Goal: Find specific page/section: Find specific page/section

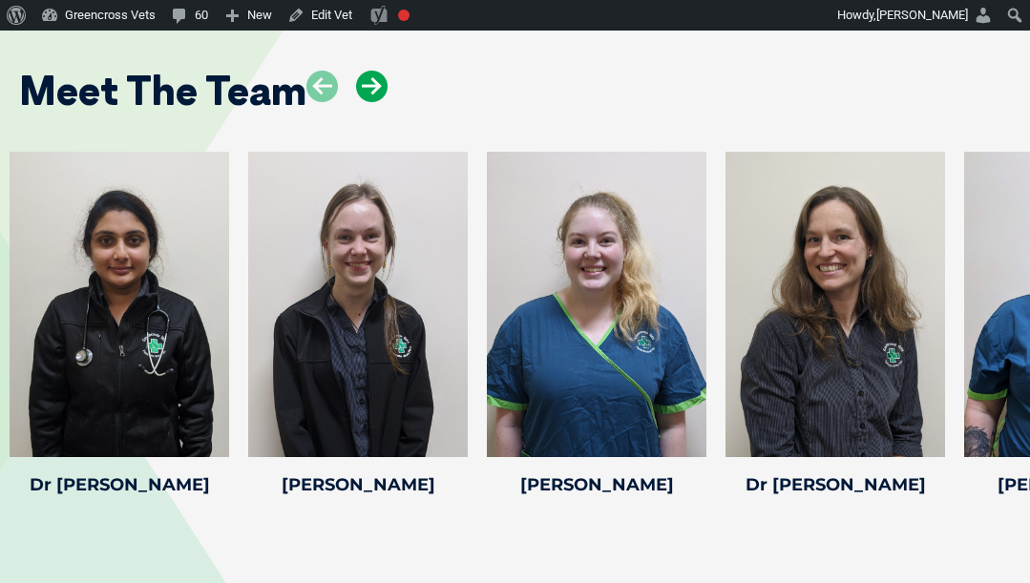
click at [363, 81] on icon at bounding box center [372, 87] width 32 height 32
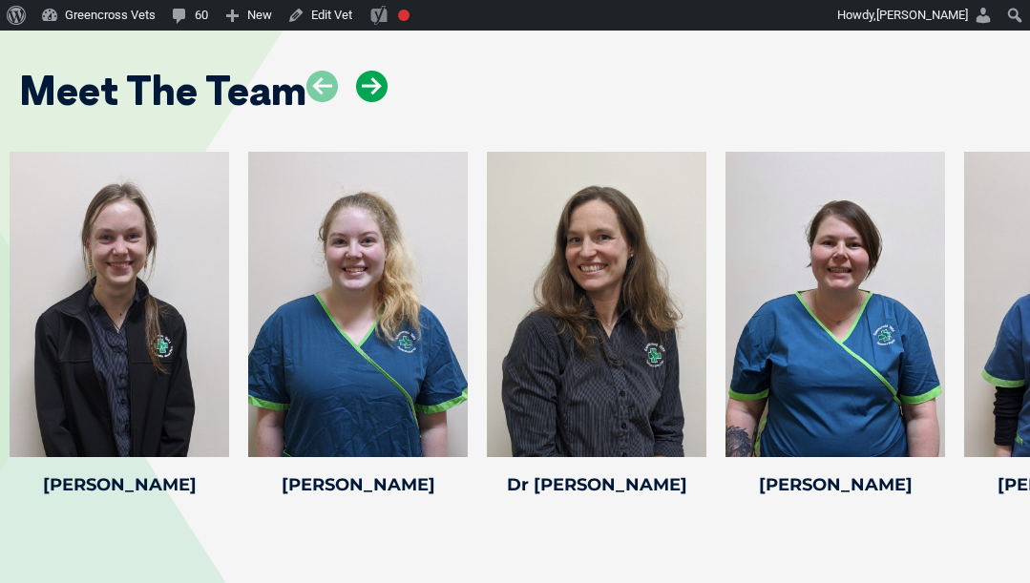
click at [363, 81] on icon at bounding box center [372, 87] width 32 height 32
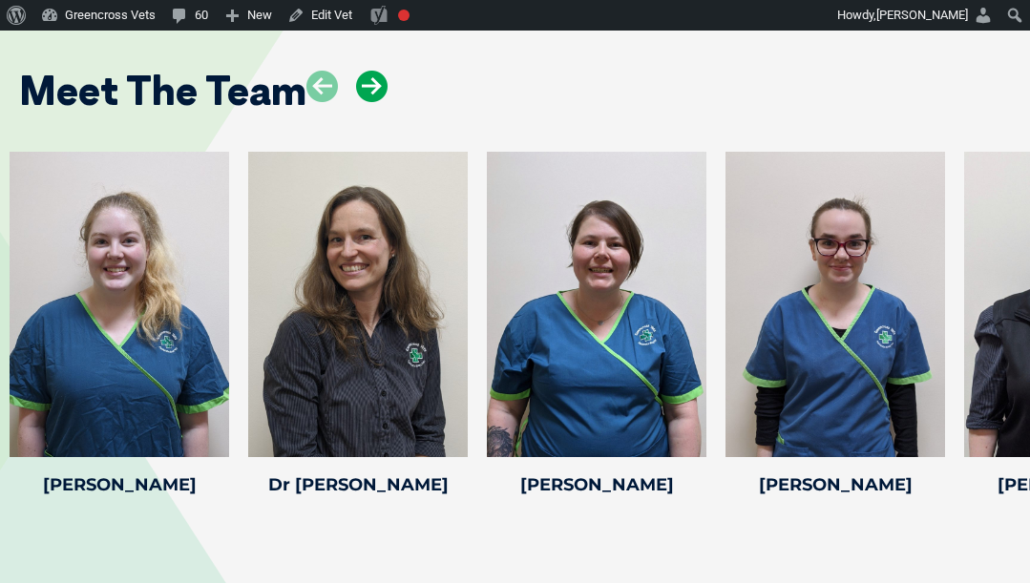
click at [363, 81] on icon at bounding box center [372, 87] width 32 height 32
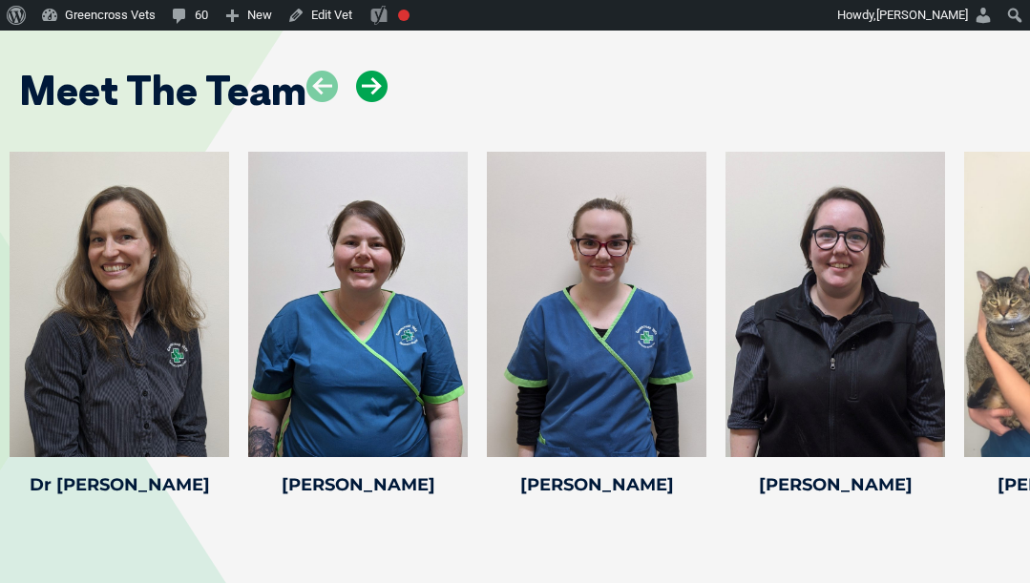
click at [363, 81] on icon at bounding box center [372, 87] width 32 height 32
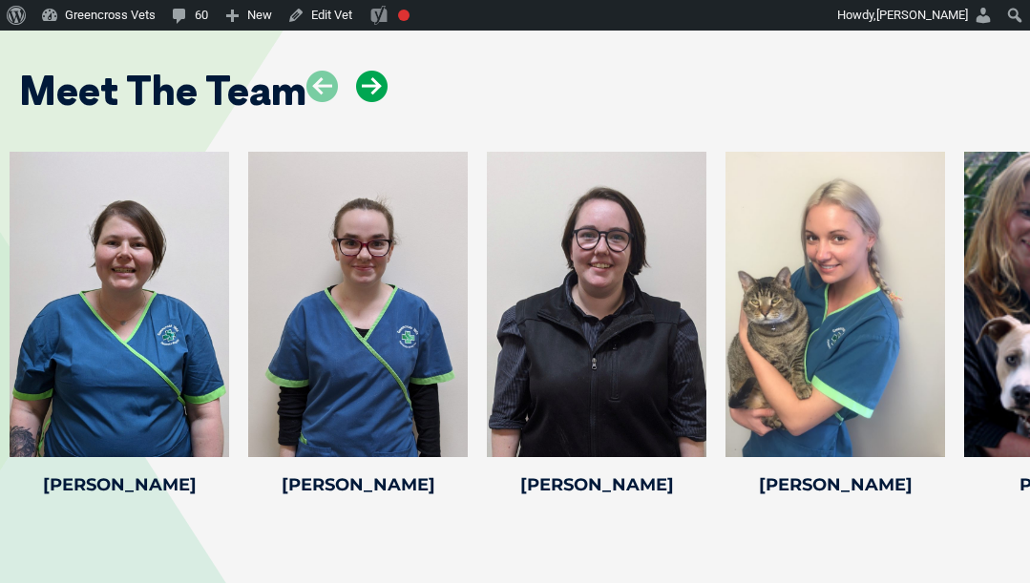
click at [363, 81] on icon at bounding box center [372, 87] width 32 height 32
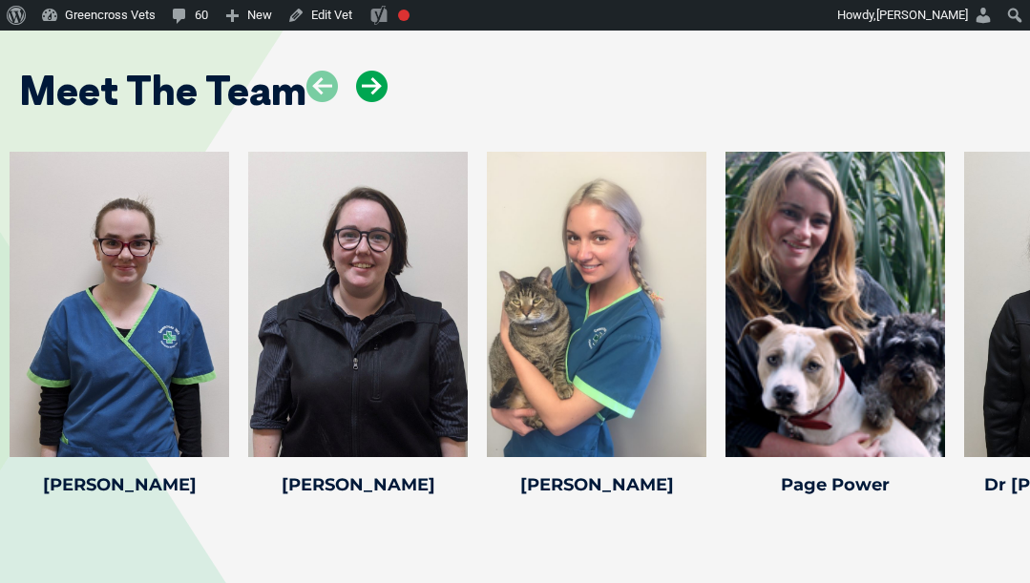
click at [366, 95] on icon at bounding box center [372, 87] width 32 height 32
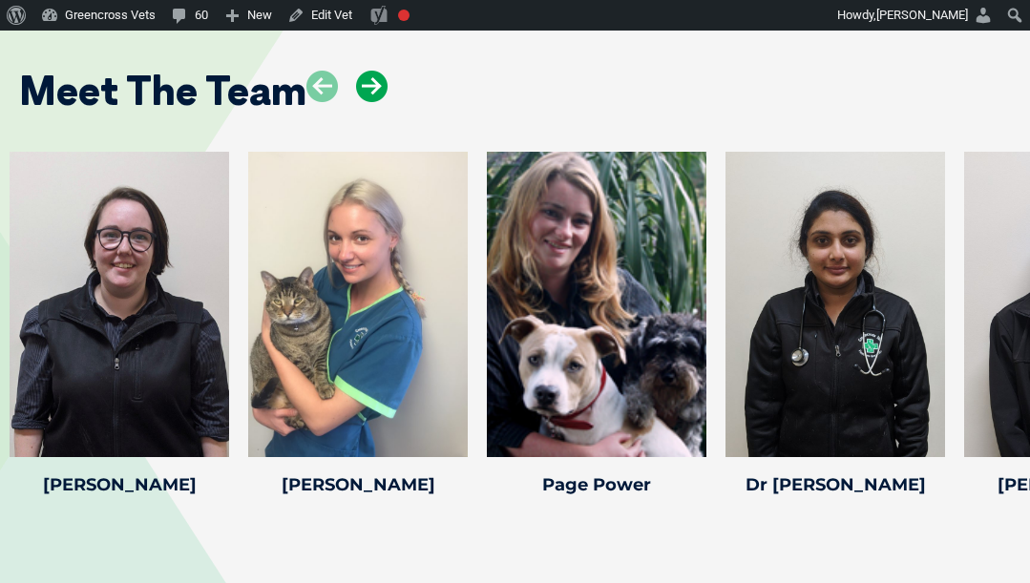
click at [366, 95] on icon at bounding box center [372, 87] width 32 height 32
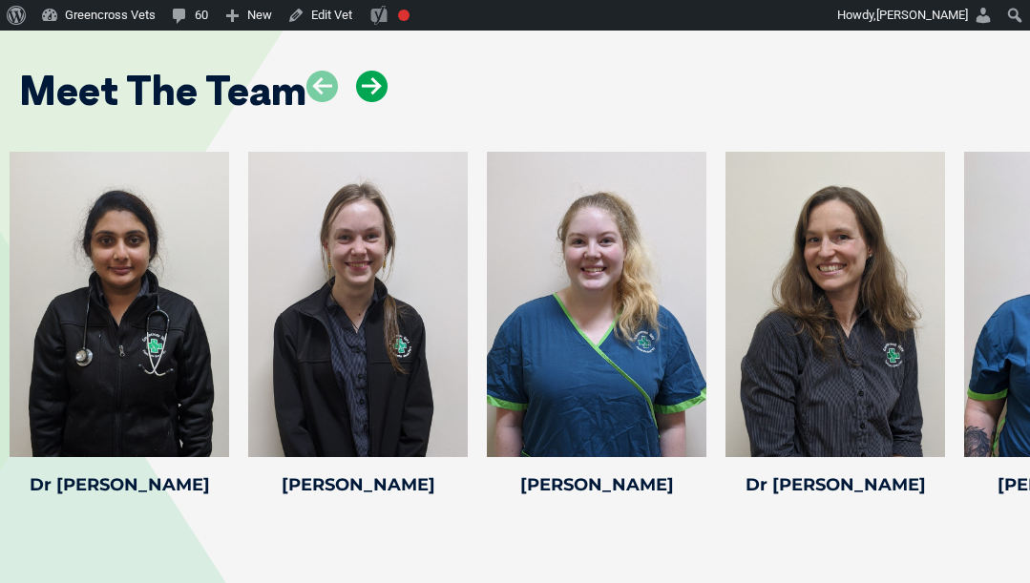
click at [371, 85] on icon at bounding box center [372, 87] width 32 height 32
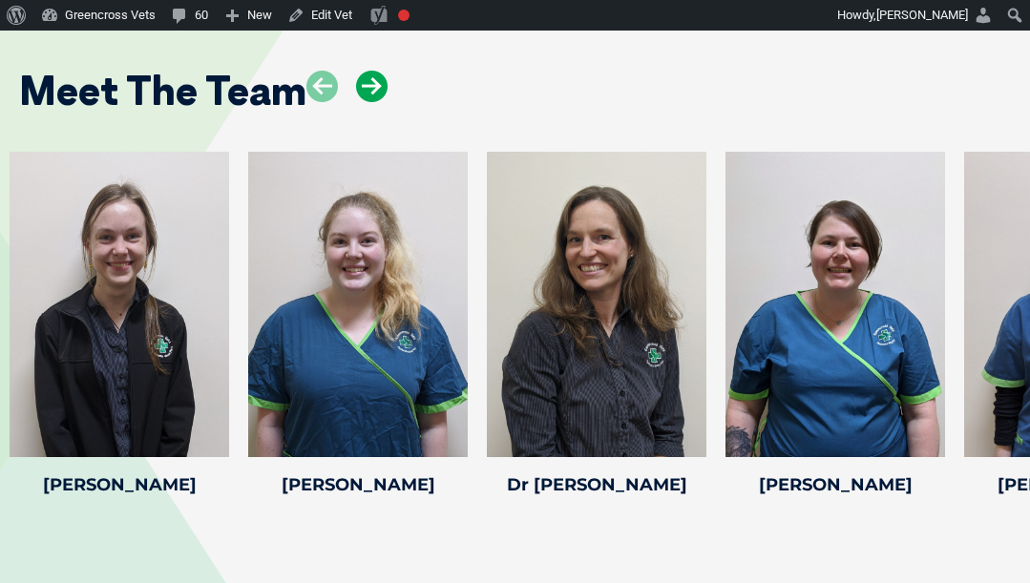
click at [371, 85] on icon at bounding box center [372, 87] width 32 height 32
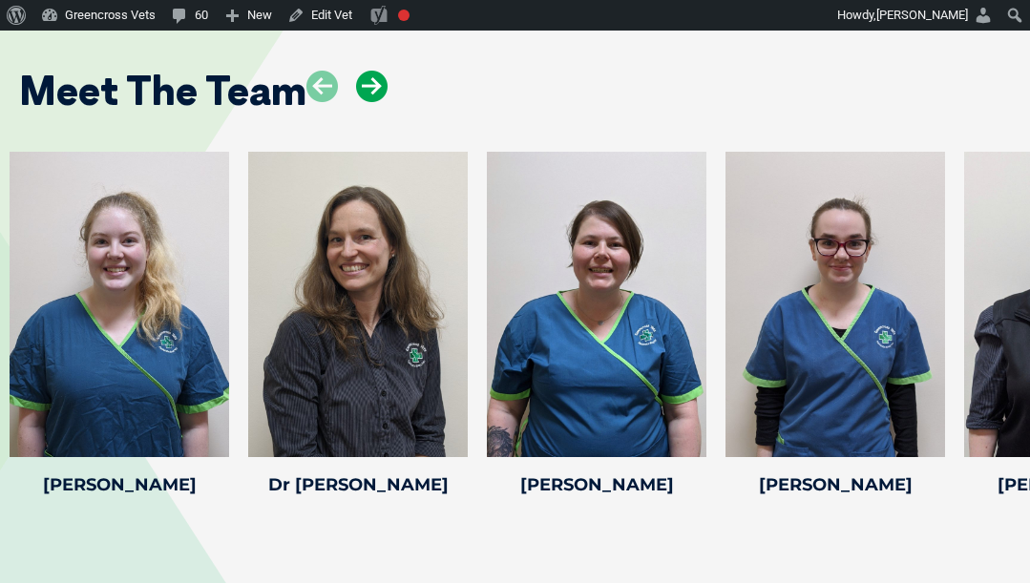
click at [371, 85] on icon at bounding box center [372, 87] width 32 height 32
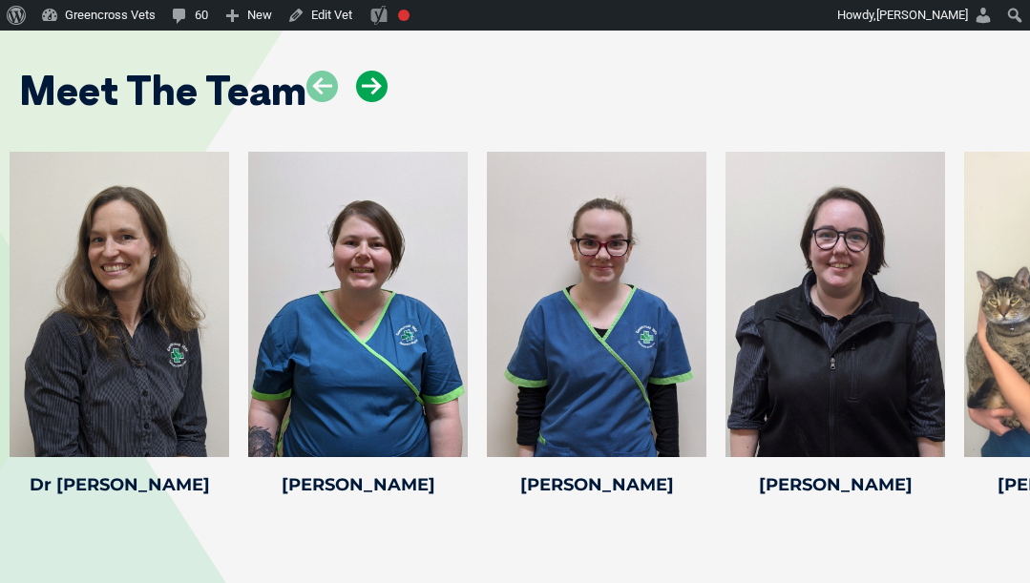
click at [371, 85] on icon at bounding box center [372, 87] width 32 height 32
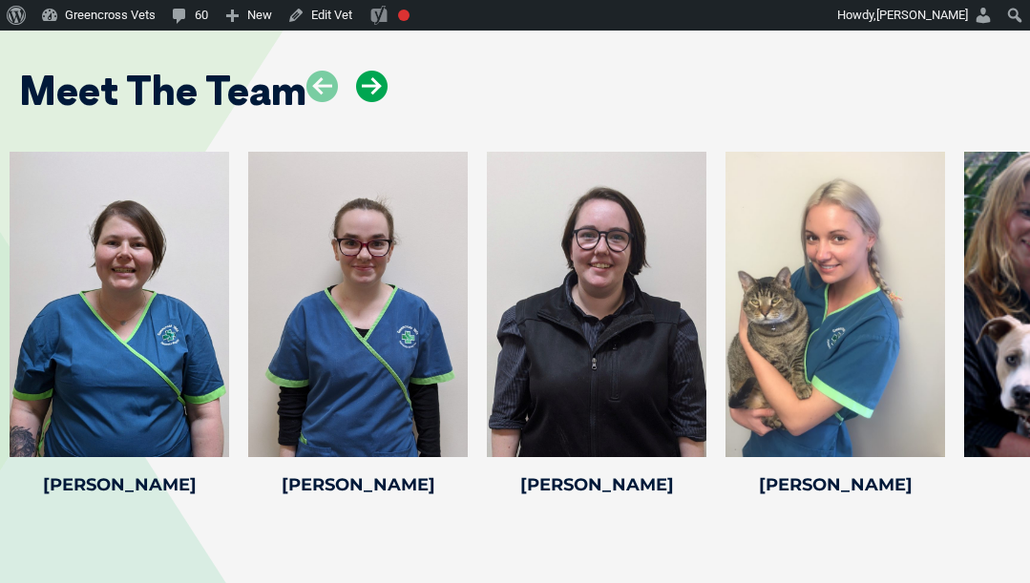
click at [371, 85] on icon at bounding box center [372, 87] width 32 height 32
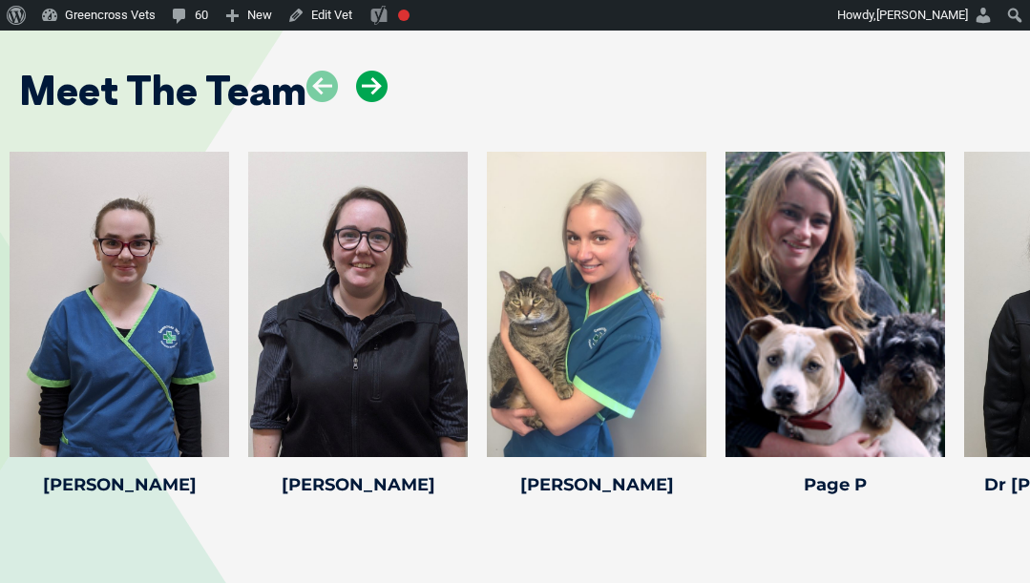
click at [371, 85] on icon at bounding box center [372, 87] width 32 height 32
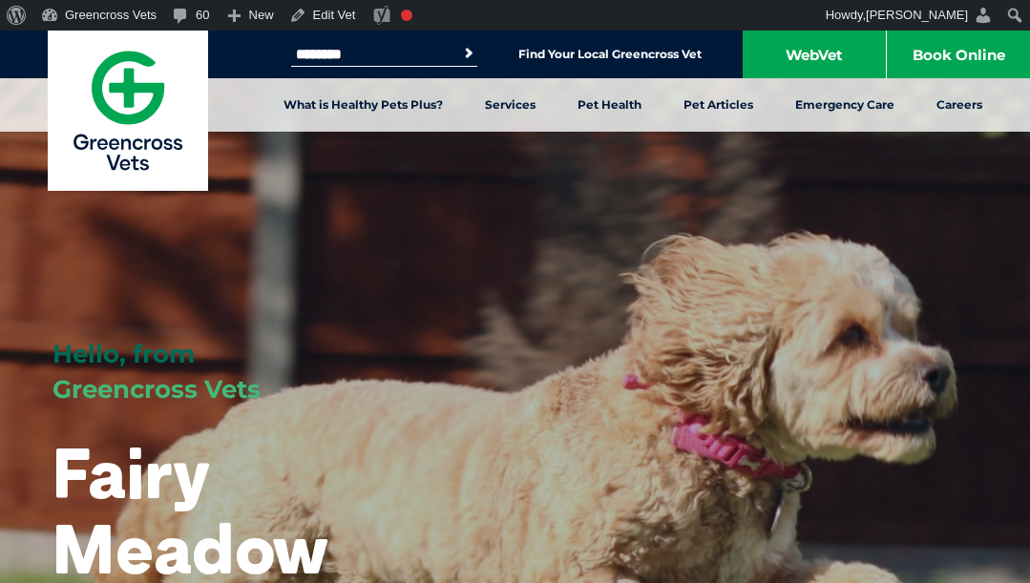
click at [250, 61] on div "Search for: ******* Search Find Your Local Greencross Vet WebVet Book Online" at bounding box center [515, 55] width 1030 height 48
type input "*******"
click at [459, 44] on button "Search" at bounding box center [468, 53] width 19 height 19
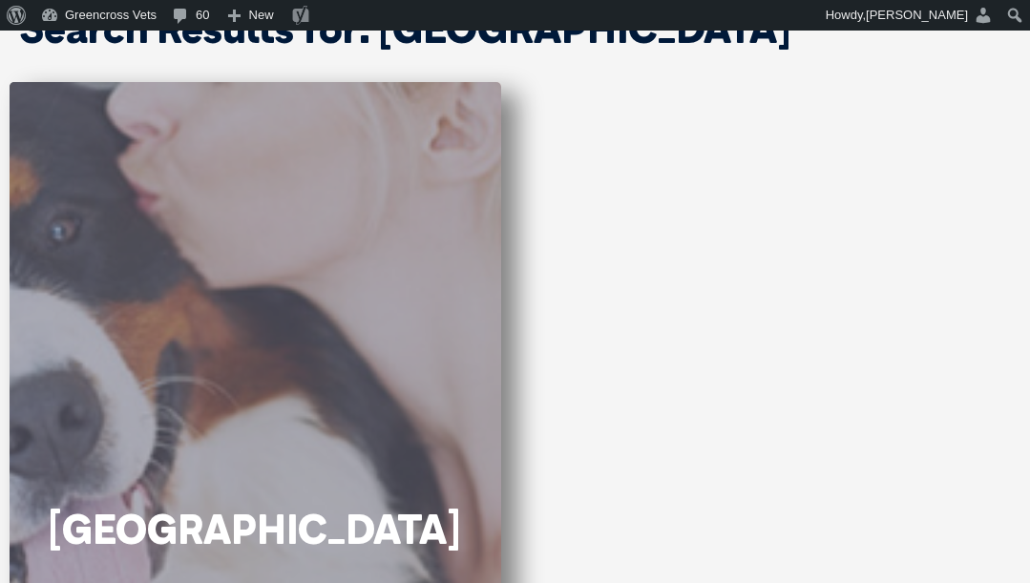
scroll to position [477, 0]
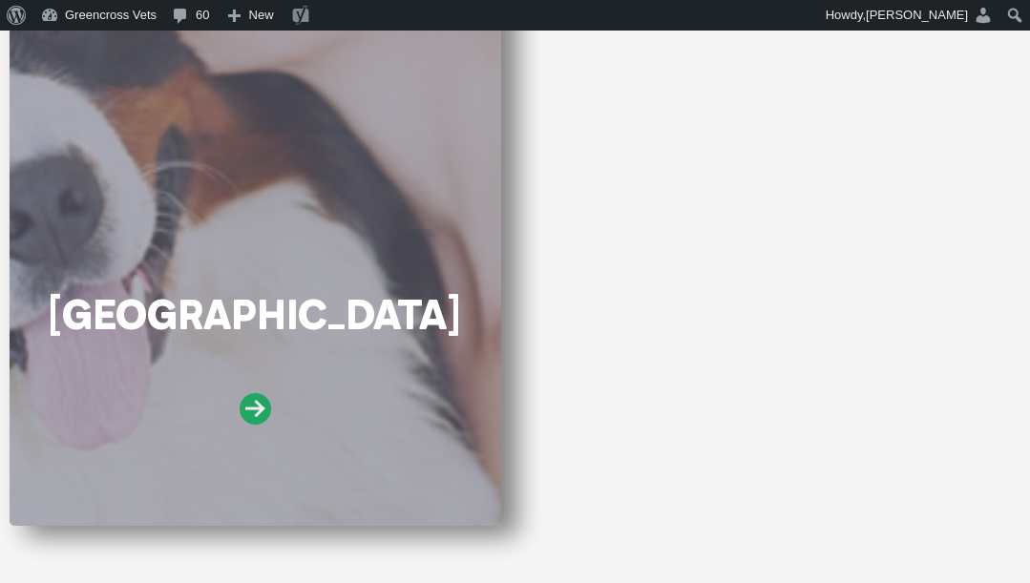
click at [250, 404] on icon at bounding box center [256, 409] width 32 height 32
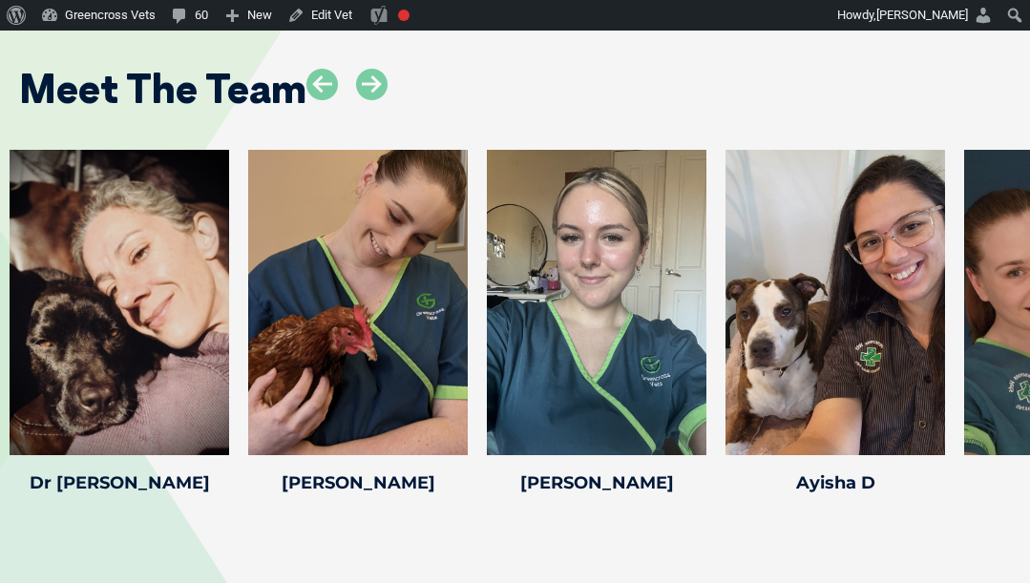
scroll to position [2960, 0]
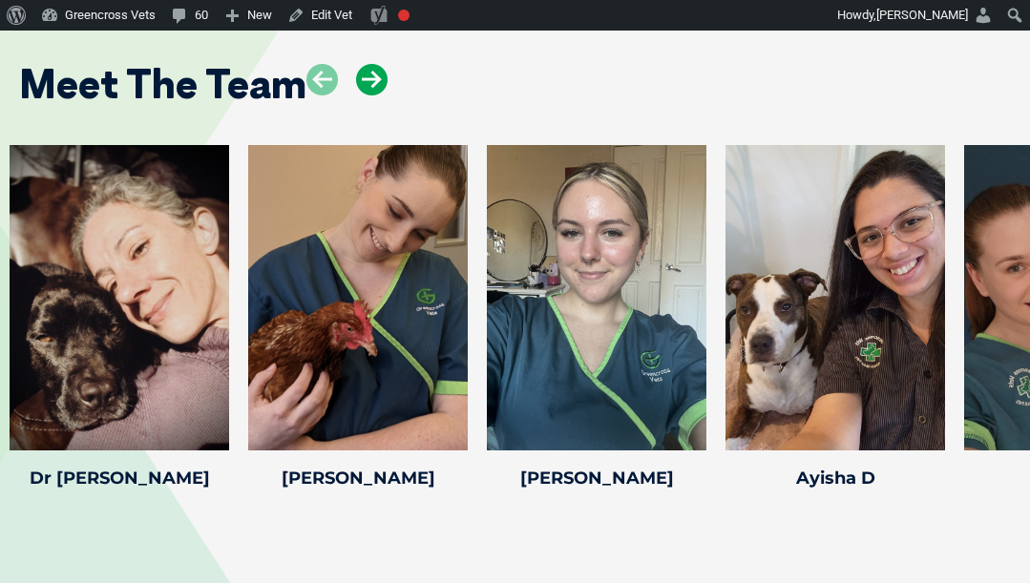
click at [369, 64] on icon at bounding box center [372, 80] width 32 height 32
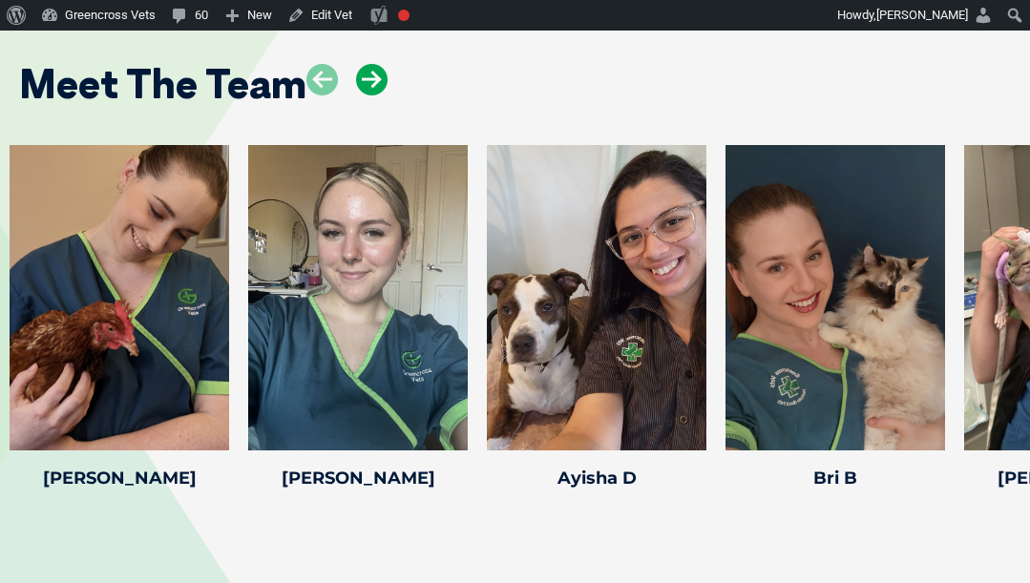
click at [369, 64] on icon at bounding box center [372, 80] width 32 height 32
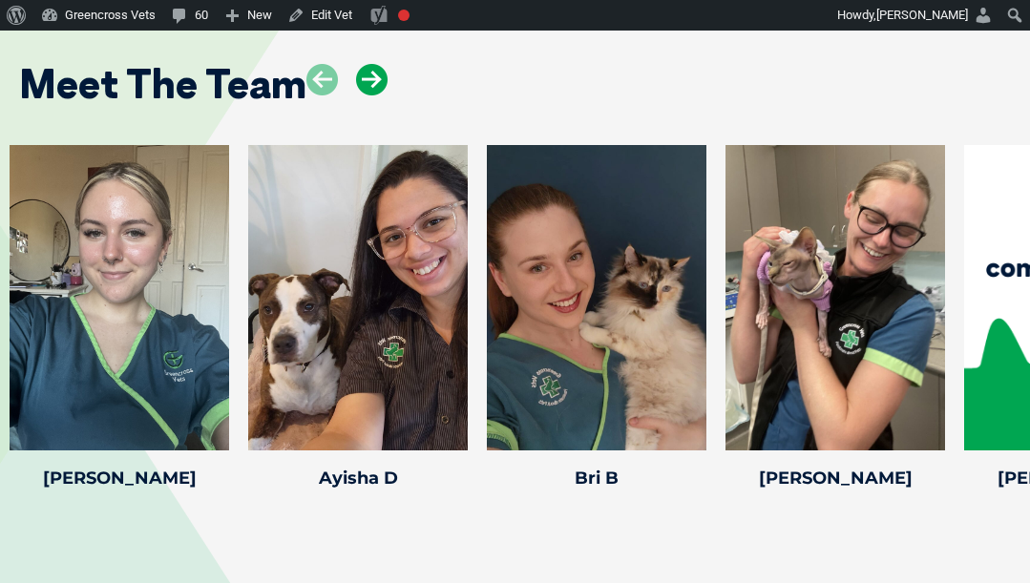
click at [369, 64] on icon at bounding box center [372, 80] width 32 height 32
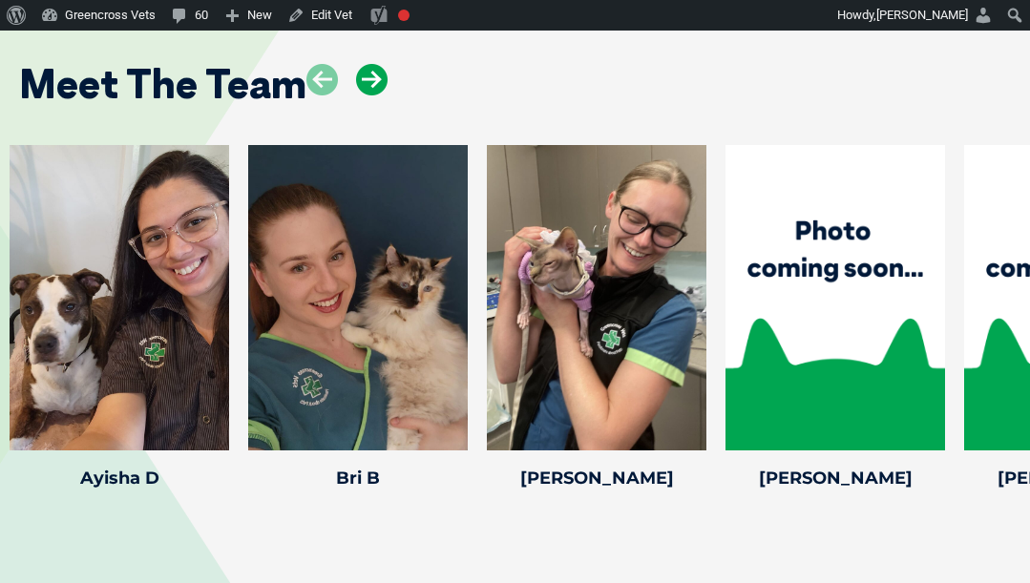
click at [369, 64] on icon at bounding box center [372, 80] width 32 height 32
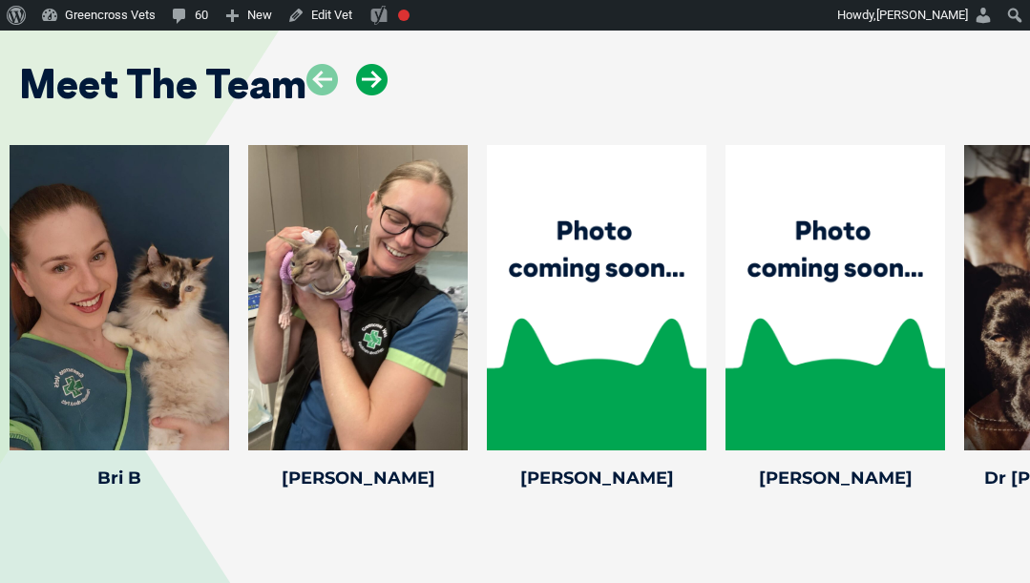
click at [369, 64] on icon at bounding box center [372, 80] width 32 height 32
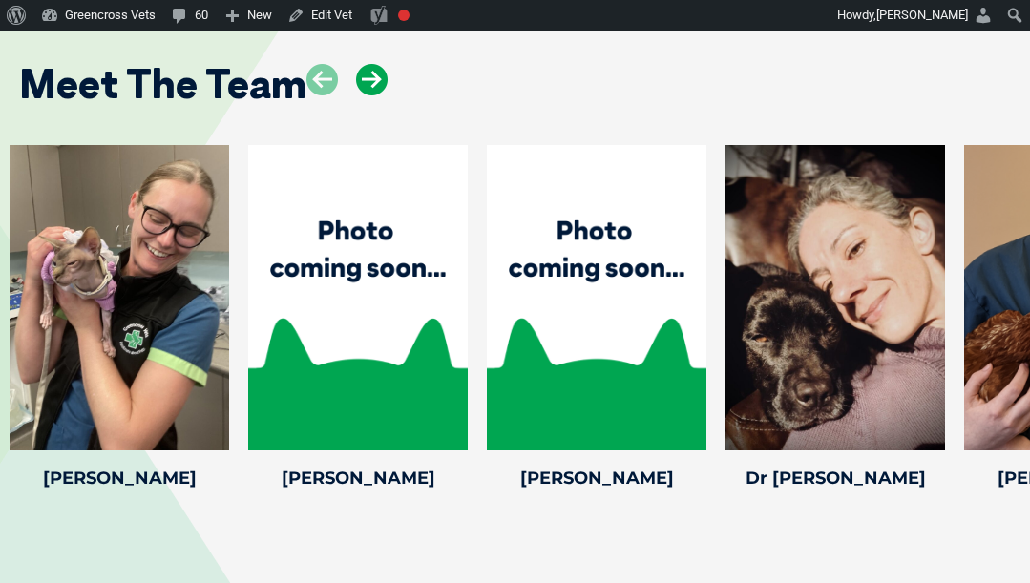
click at [383, 64] on icon at bounding box center [372, 80] width 32 height 32
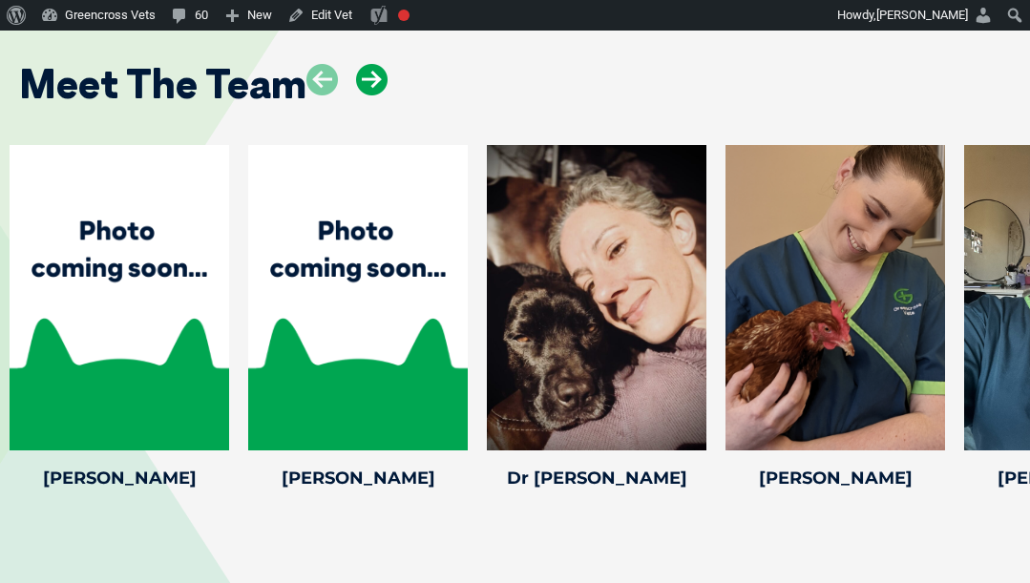
click at [376, 64] on icon at bounding box center [372, 80] width 32 height 32
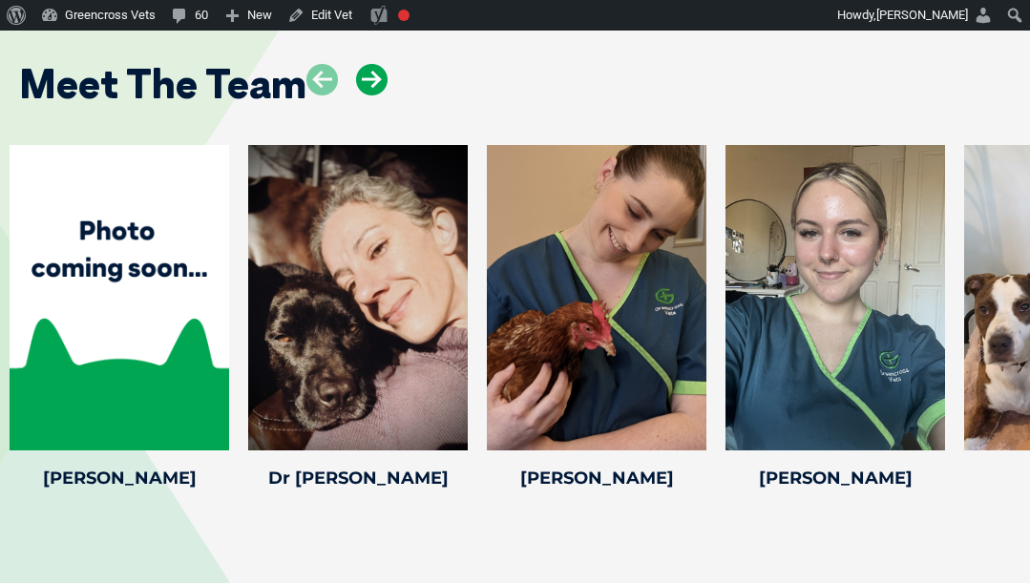
click at [376, 64] on icon at bounding box center [372, 80] width 32 height 32
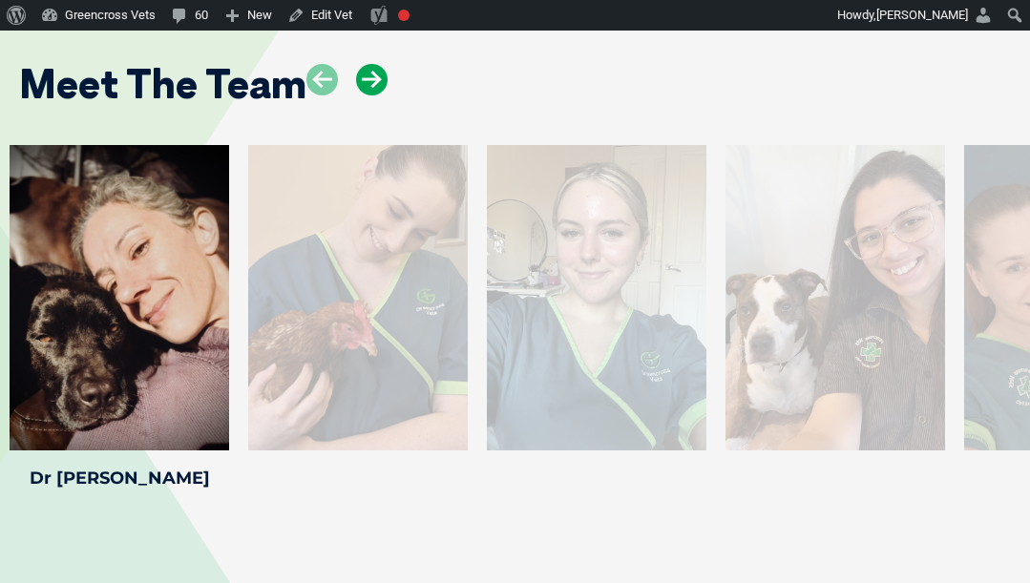
click at [376, 64] on icon at bounding box center [372, 80] width 32 height 32
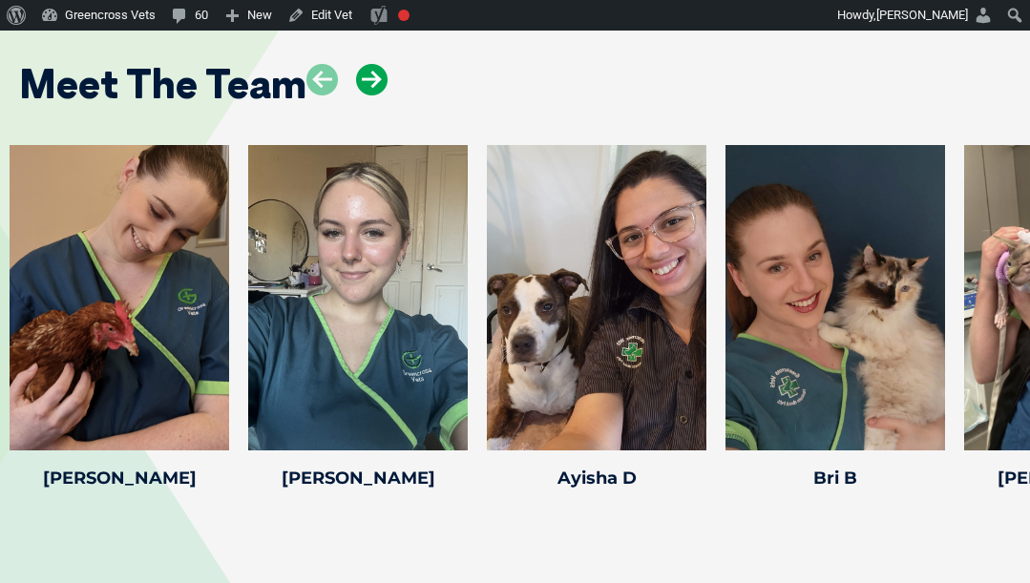
click at [376, 64] on icon at bounding box center [372, 80] width 32 height 32
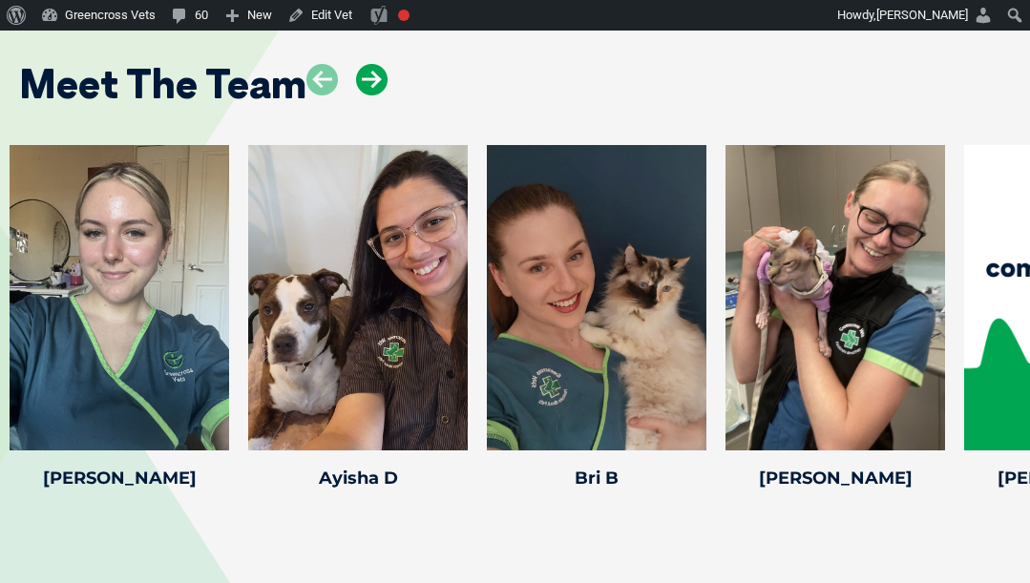
click at [376, 64] on icon at bounding box center [372, 80] width 32 height 32
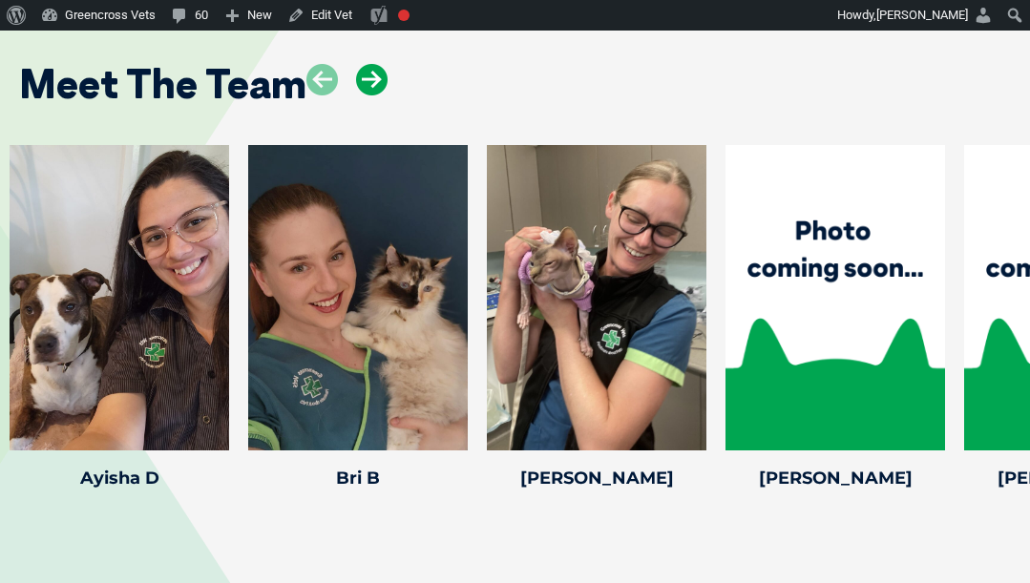
click at [376, 64] on icon at bounding box center [372, 80] width 32 height 32
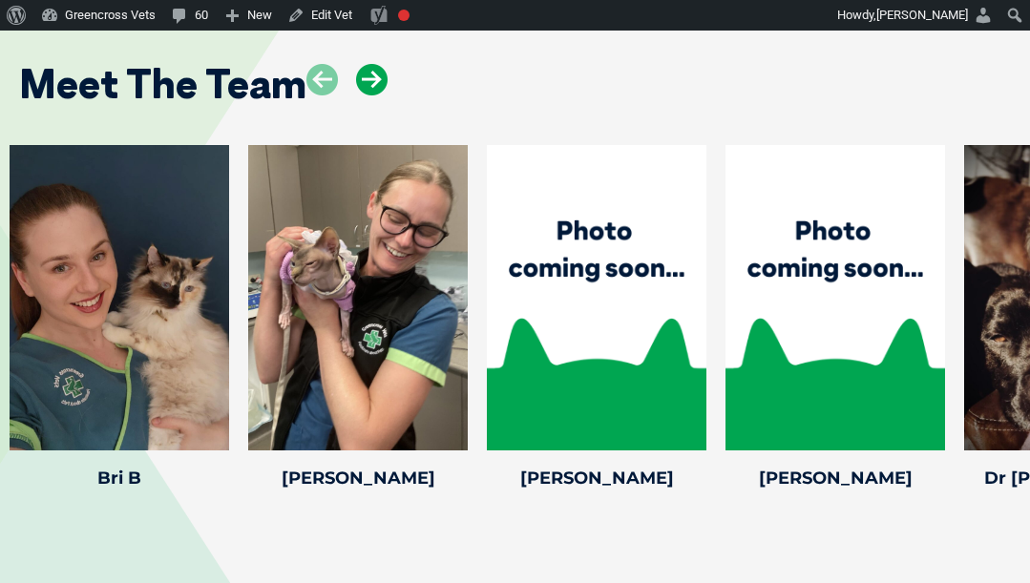
click at [376, 64] on icon at bounding box center [372, 80] width 32 height 32
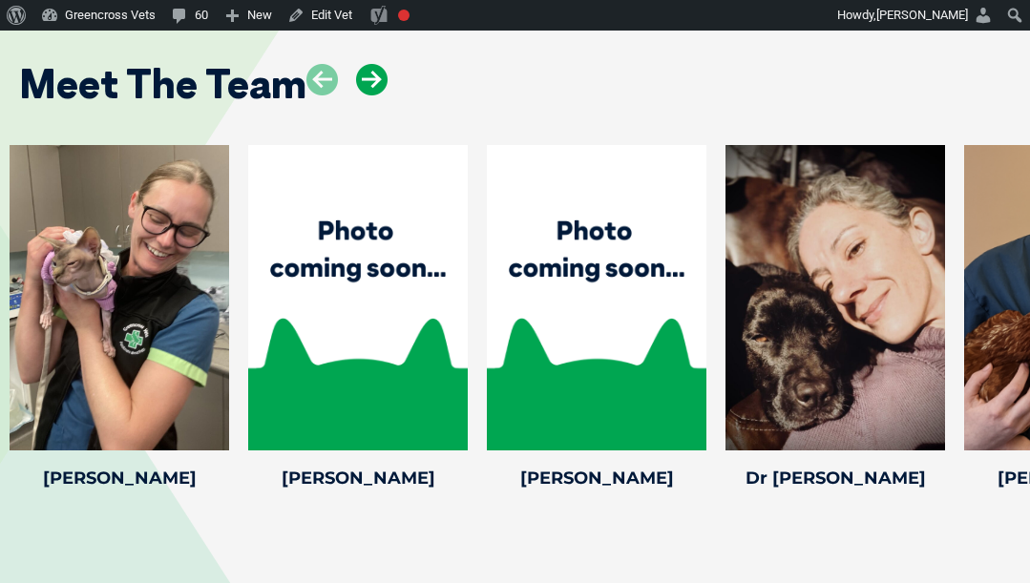
click at [376, 64] on icon at bounding box center [372, 80] width 32 height 32
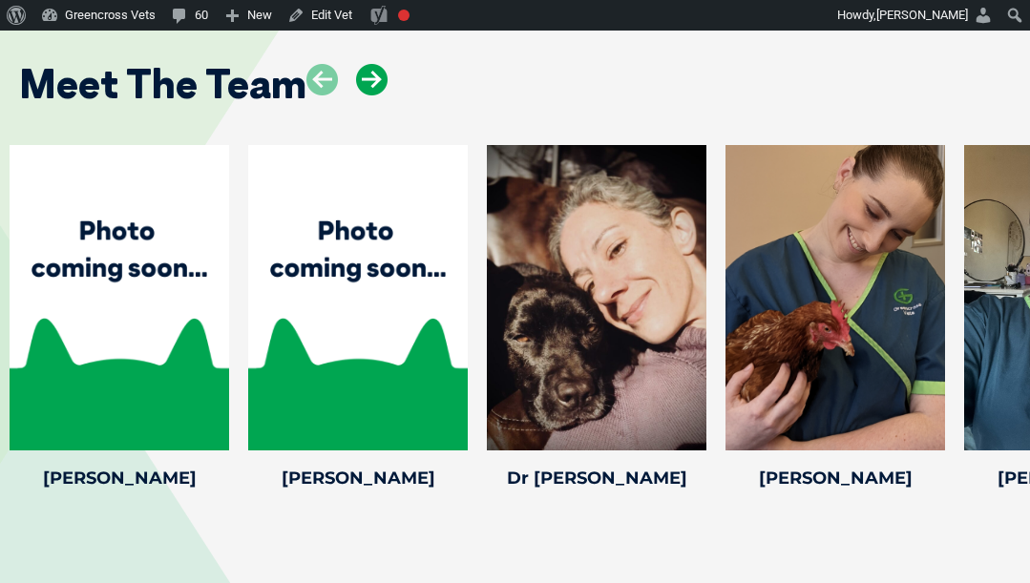
click at [370, 64] on icon at bounding box center [372, 80] width 32 height 32
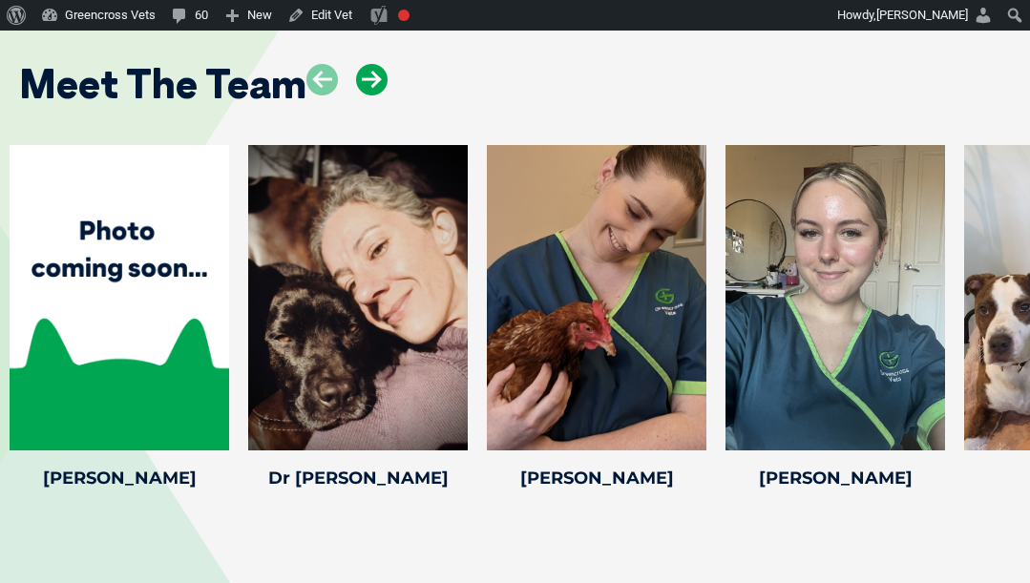
click at [370, 64] on icon at bounding box center [372, 80] width 32 height 32
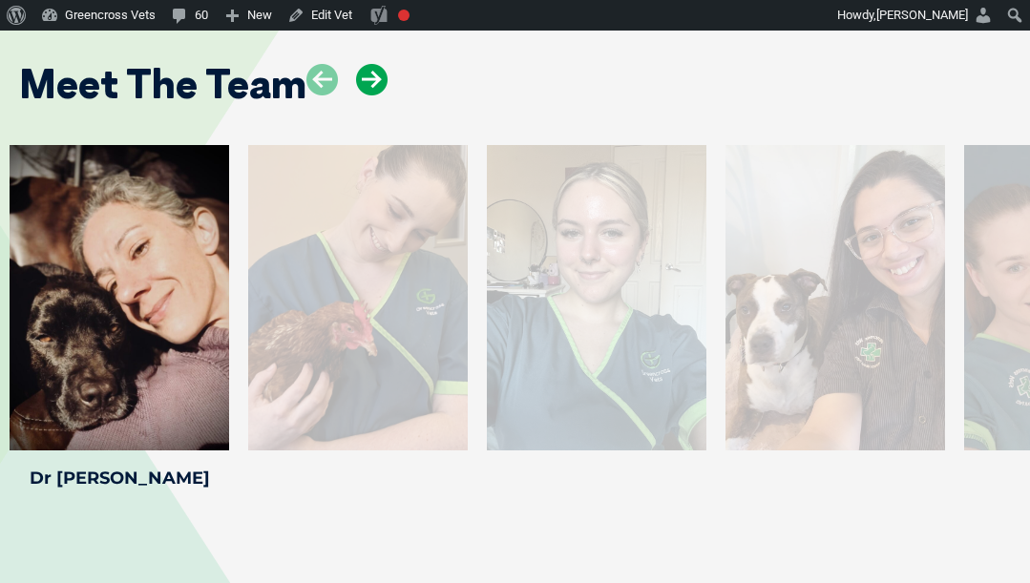
click at [370, 64] on icon at bounding box center [372, 80] width 32 height 32
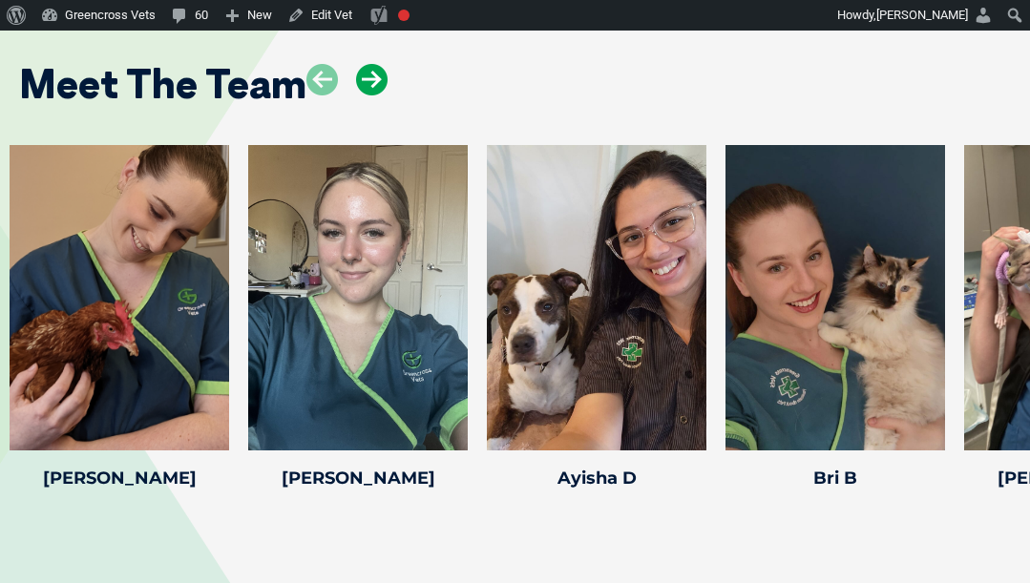
click at [370, 64] on icon at bounding box center [372, 80] width 32 height 32
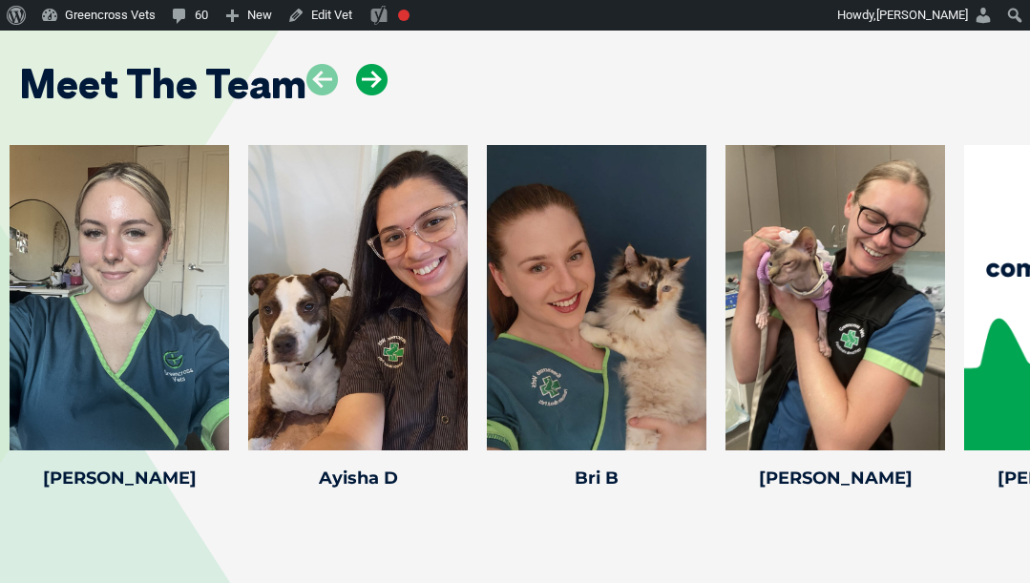
click at [370, 64] on icon at bounding box center [372, 80] width 32 height 32
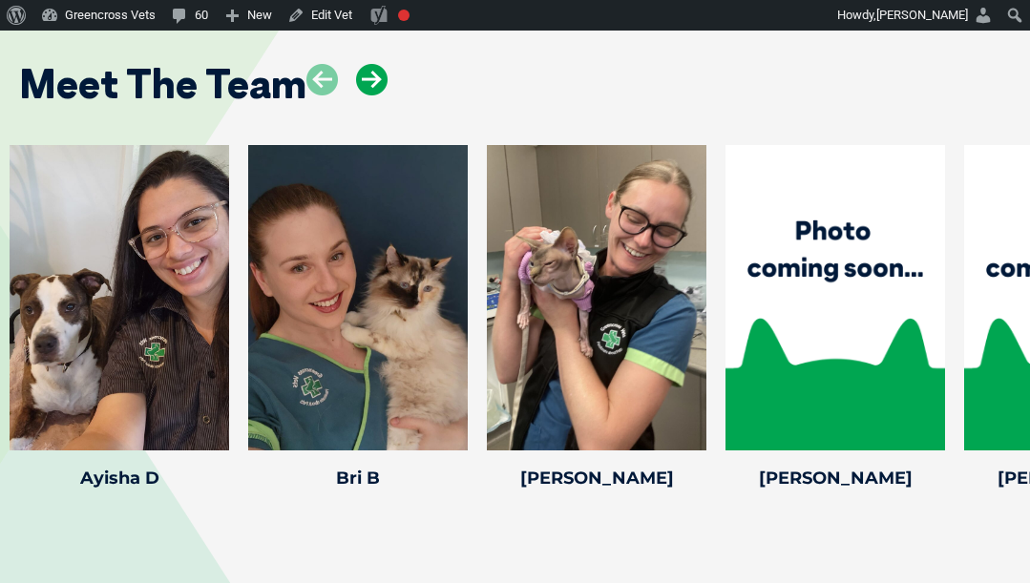
click at [370, 64] on icon at bounding box center [372, 80] width 32 height 32
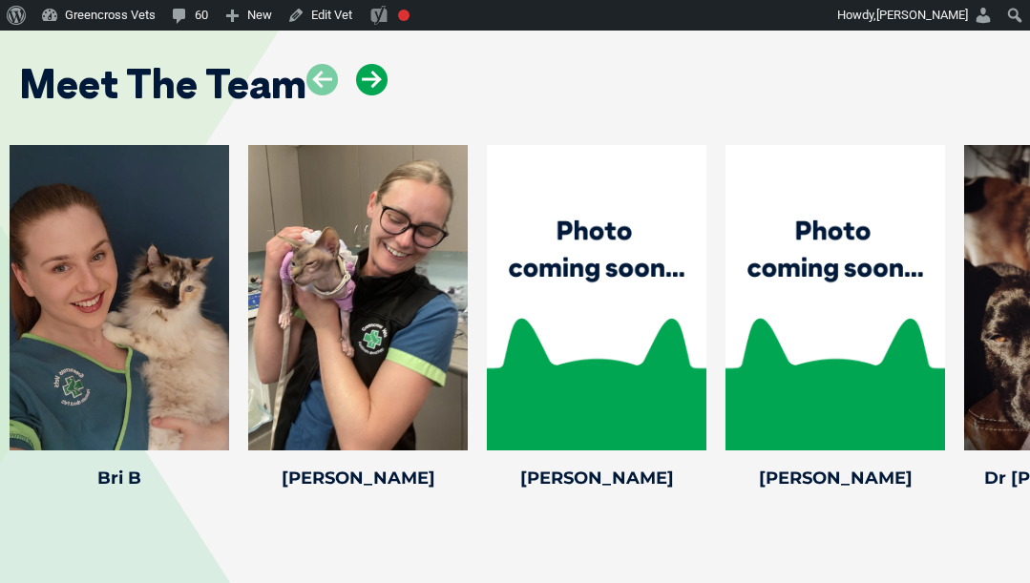
click at [370, 64] on icon at bounding box center [372, 80] width 32 height 32
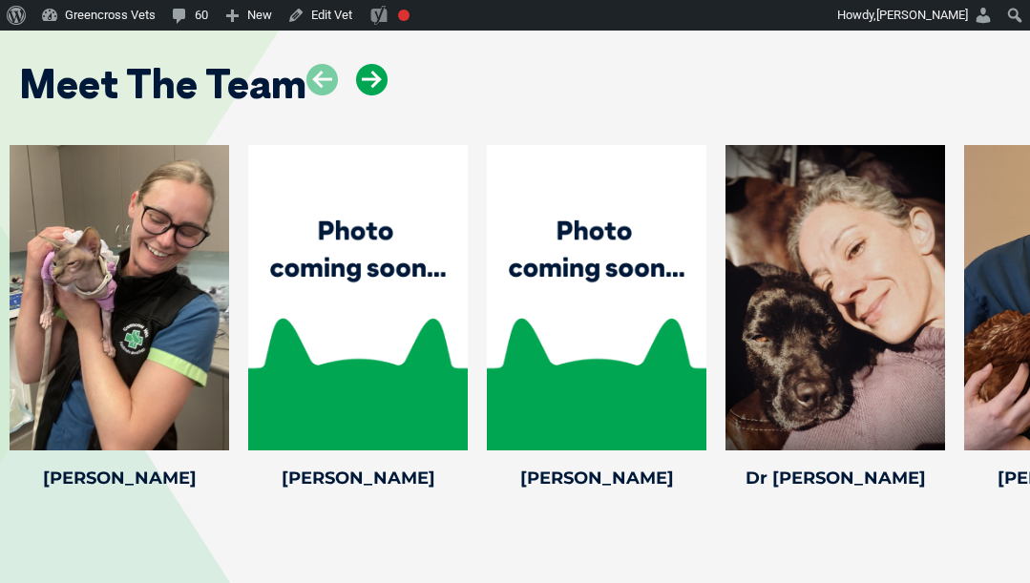
click at [370, 64] on icon at bounding box center [372, 80] width 32 height 32
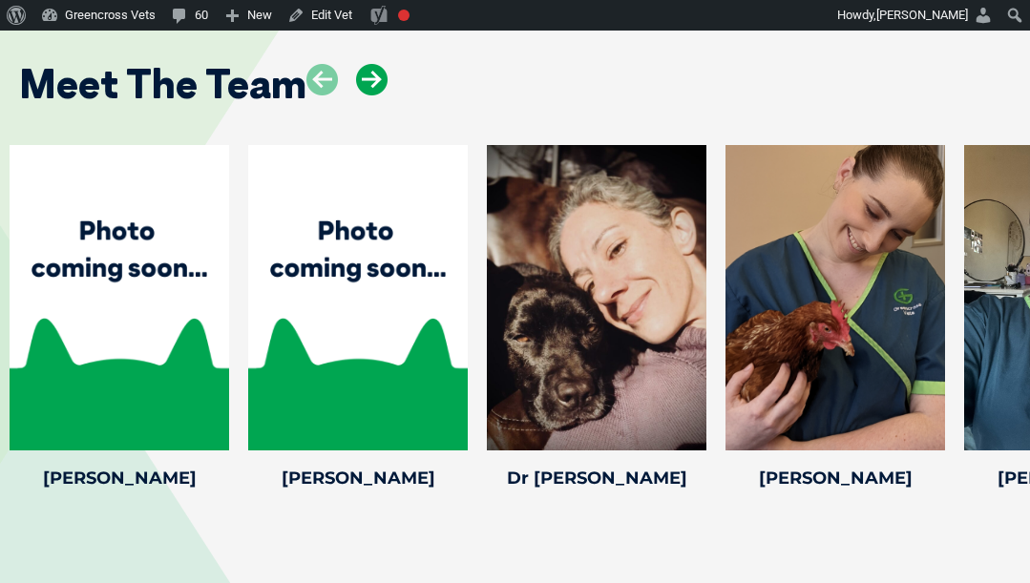
click at [370, 64] on icon at bounding box center [372, 80] width 32 height 32
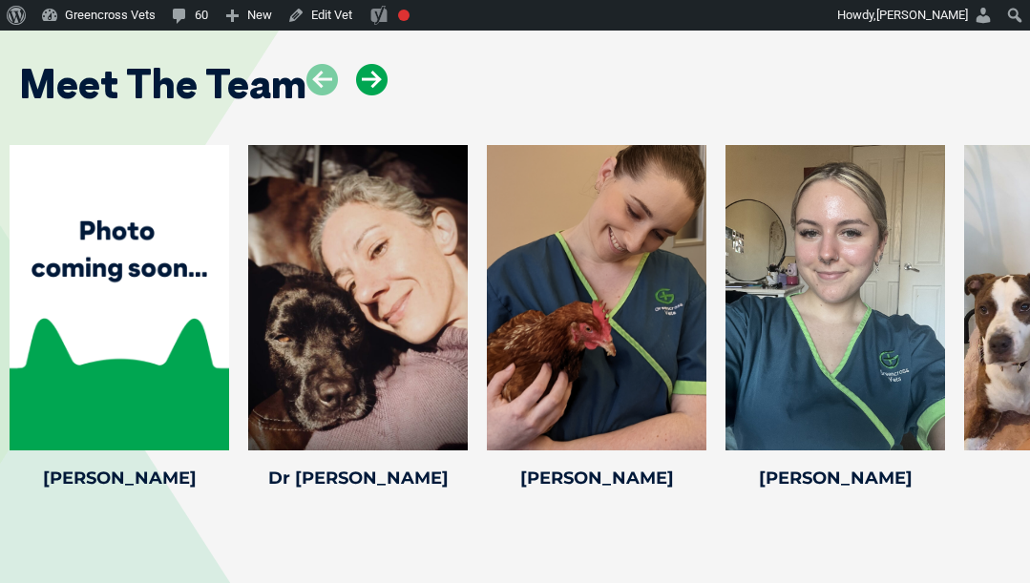
click at [370, 64] on icon at bounding box center [372, 80] width 32 height 32
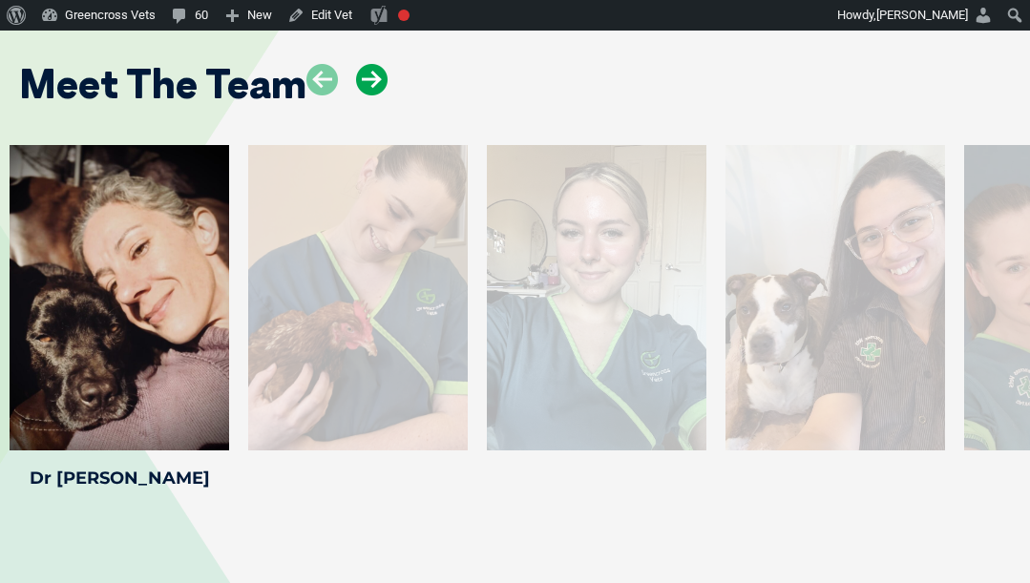
click at [370, 64] on icon at bounding box center [372, 80] width 32 height 32
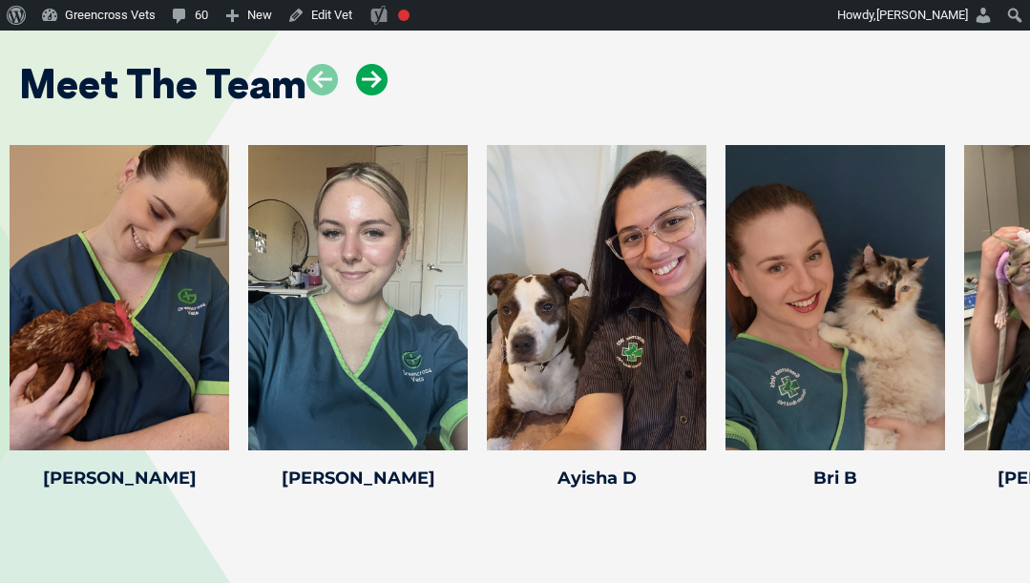
click at [372, 64] on icon at bounding box center [372, 80] width 32 height 32
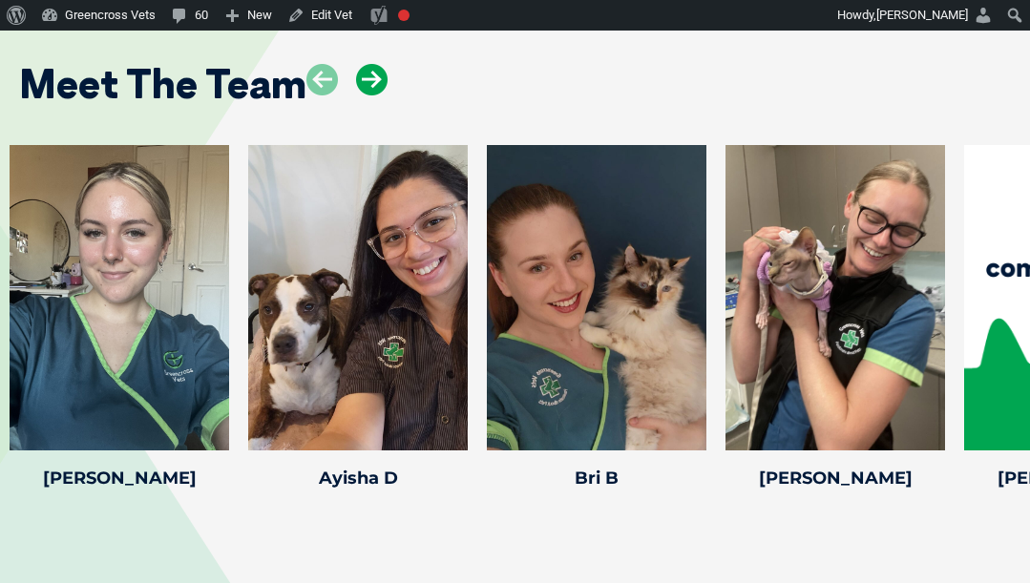
click at [372, 64] on icon at bounding box center [372, 80] width 32 height 32
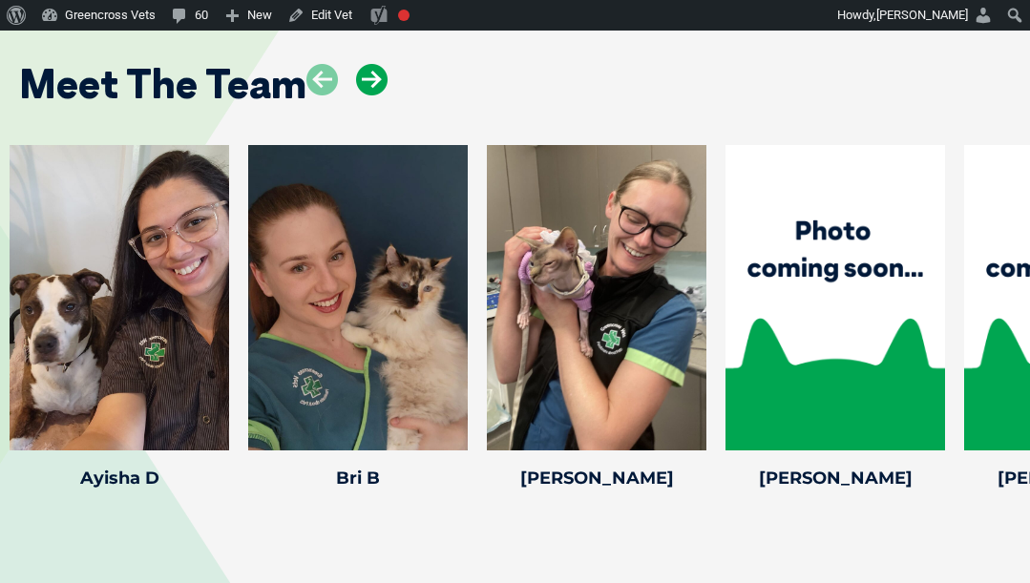
click at [372, 64] on icon at bounding box center [372, 80] width 32 height 32
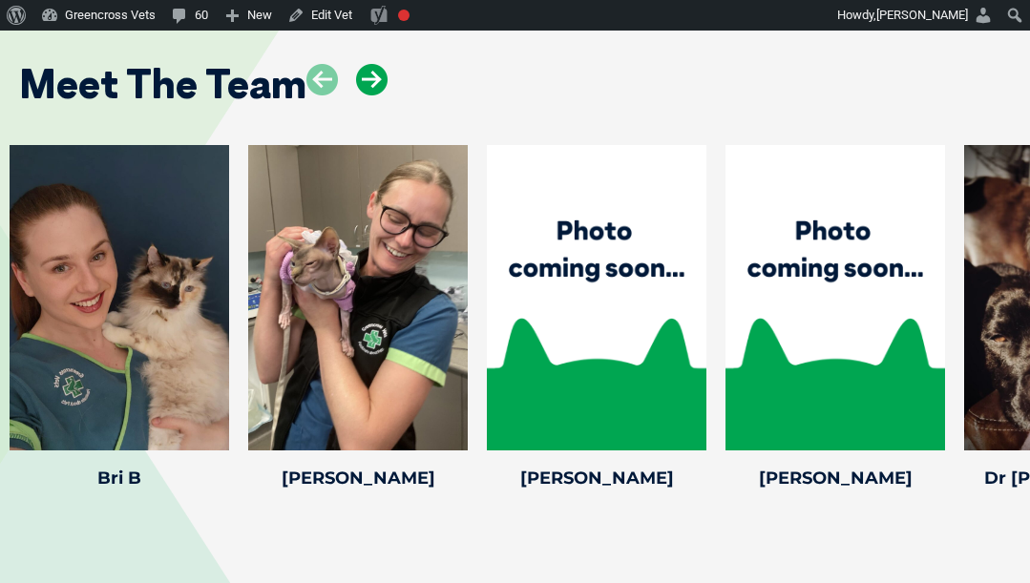
click at [372, 64] on icon at bounding box center [372, 80] width 32 height 32
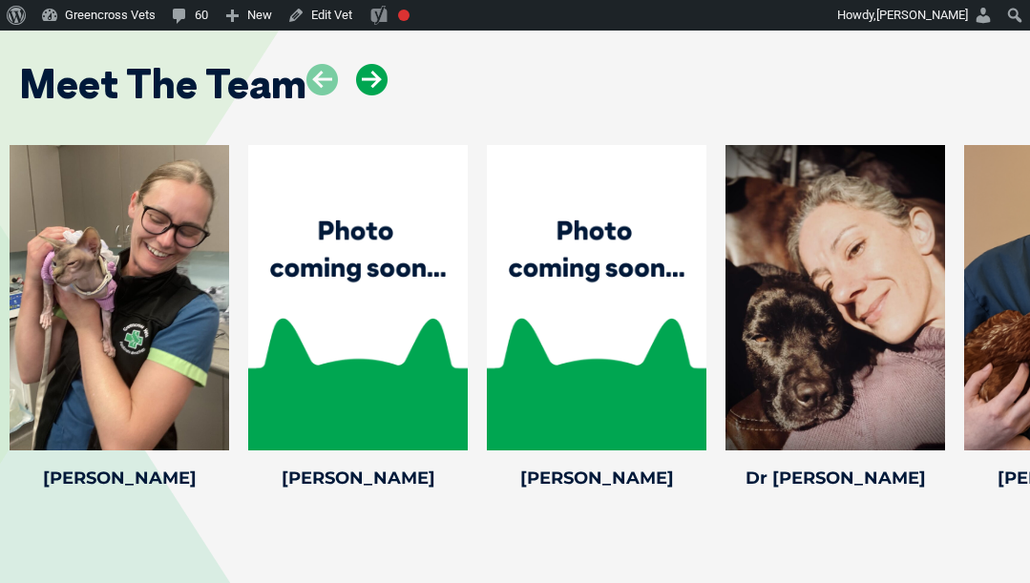
click at [372, 64] on icon at bounding box center [372, 80] width 32 height 32
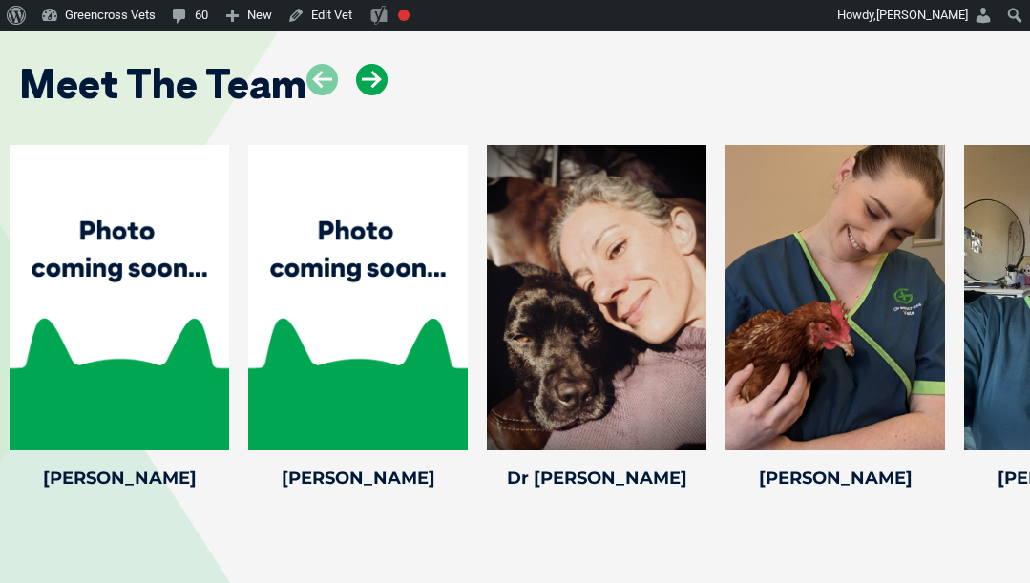
click at [372, 64] on icon at bounding box center [372, 80] width 32 height 32
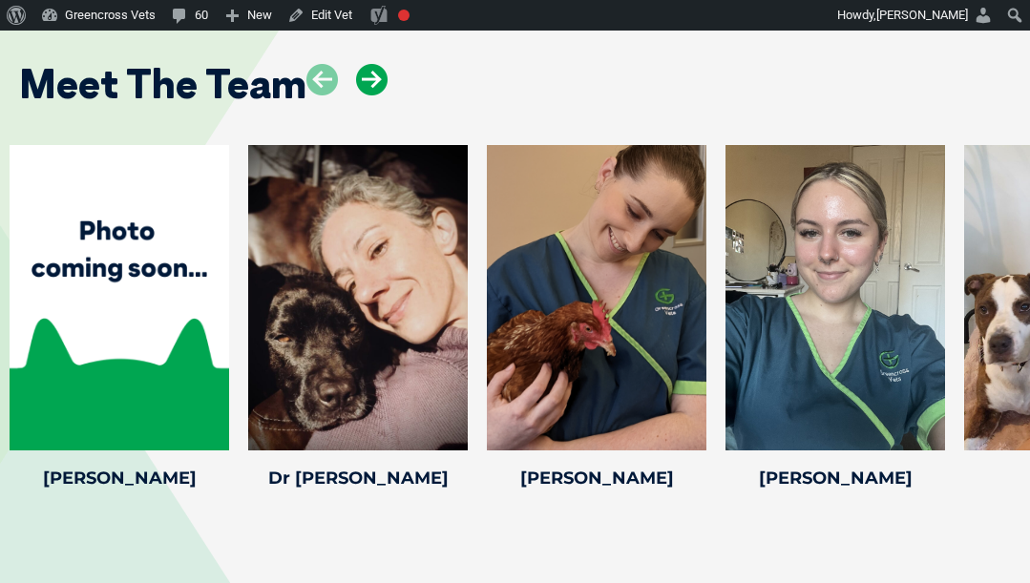
click at [372, 64] on icon at bounding box center [372, 80] width 32 height 32
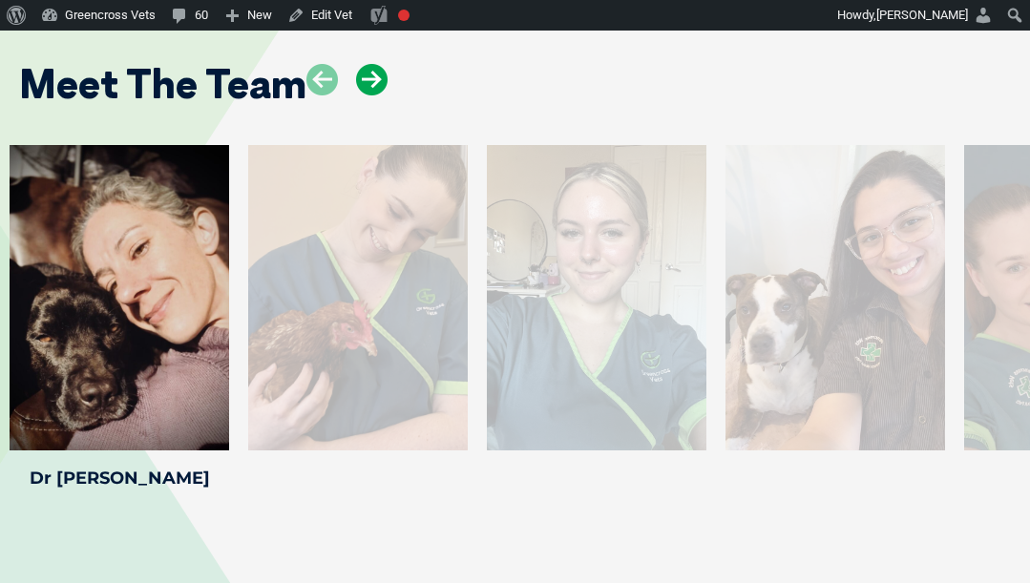
click at [372, 64] on icon at bounding box center [372, 80] width 32 height 32
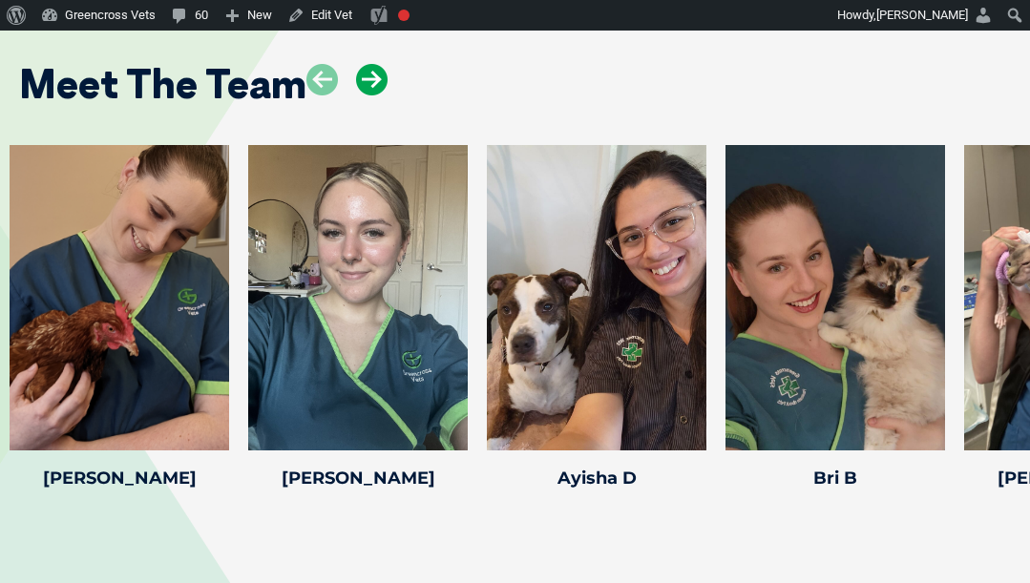
click at [369, 64] on icon at bounding box center [372, 80] width 32 height 32
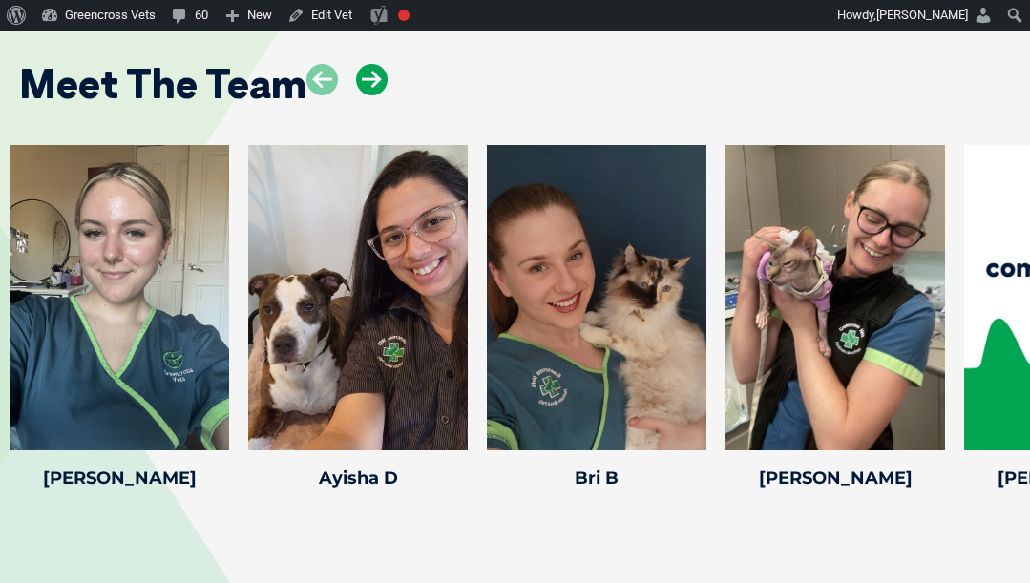
click at [369, 64] on icon at bounding box center [372, 80] width 32 height 32
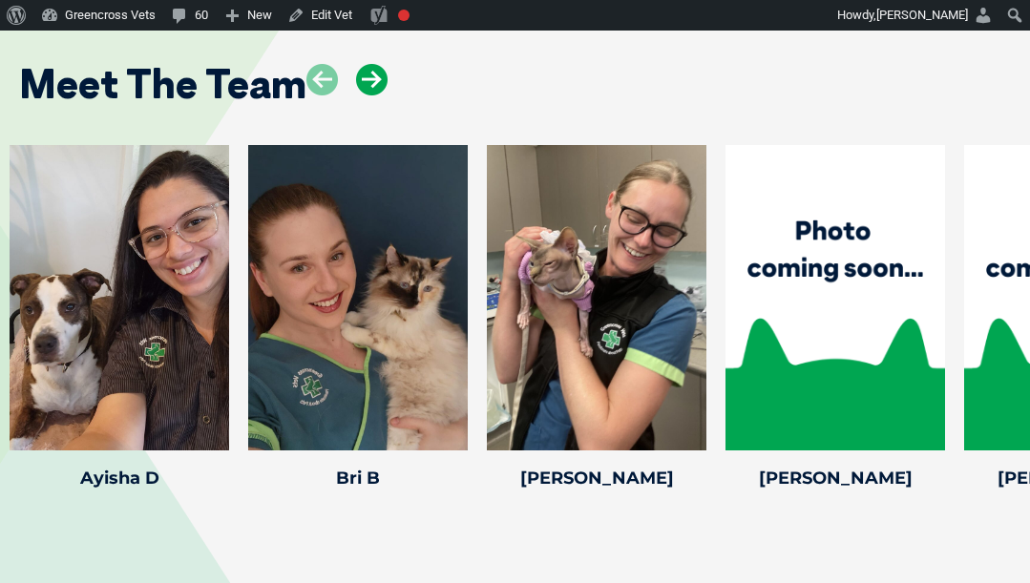
click at [369, 64] on icon at bounding box center [372, 80] width 32 height 32
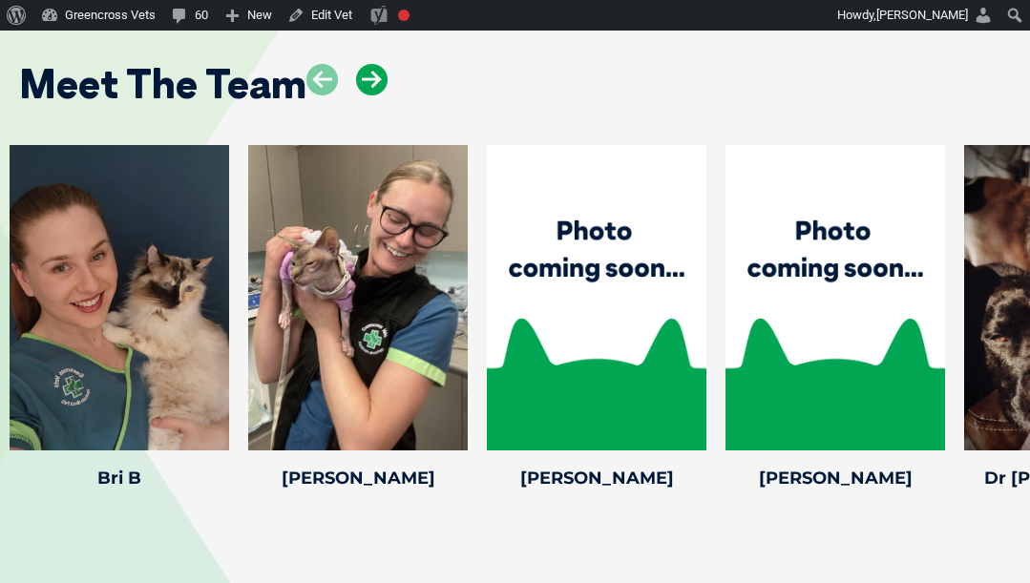
click at [369, 64] on icon at bounding box center [372, 80] width 32 height 32
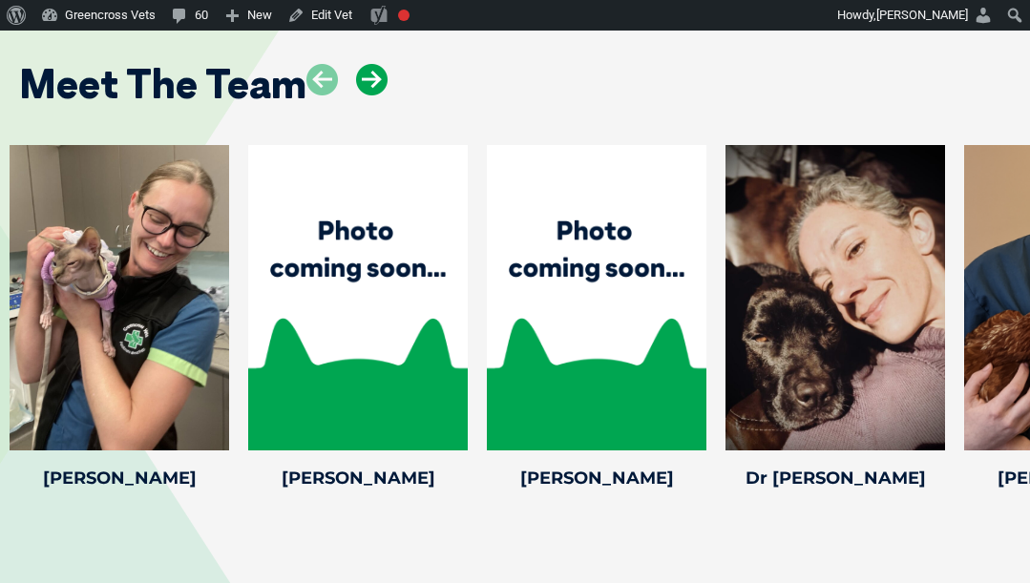
click at [361, 64] on icon at bounding box center [372, 80] width 32 height 32
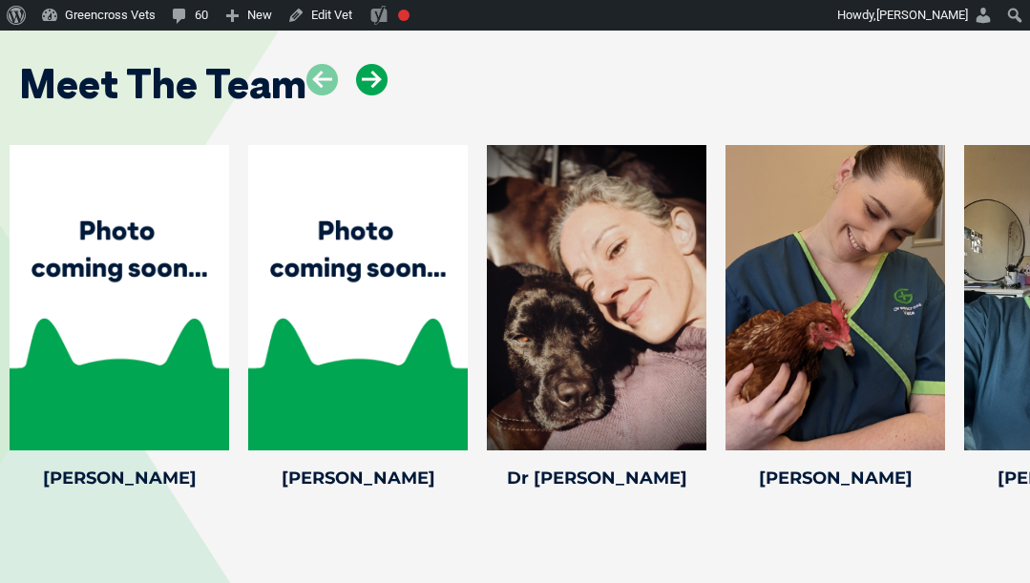
click at [361, 64] on icon at bounding box center [372, 80] width 32 height 32
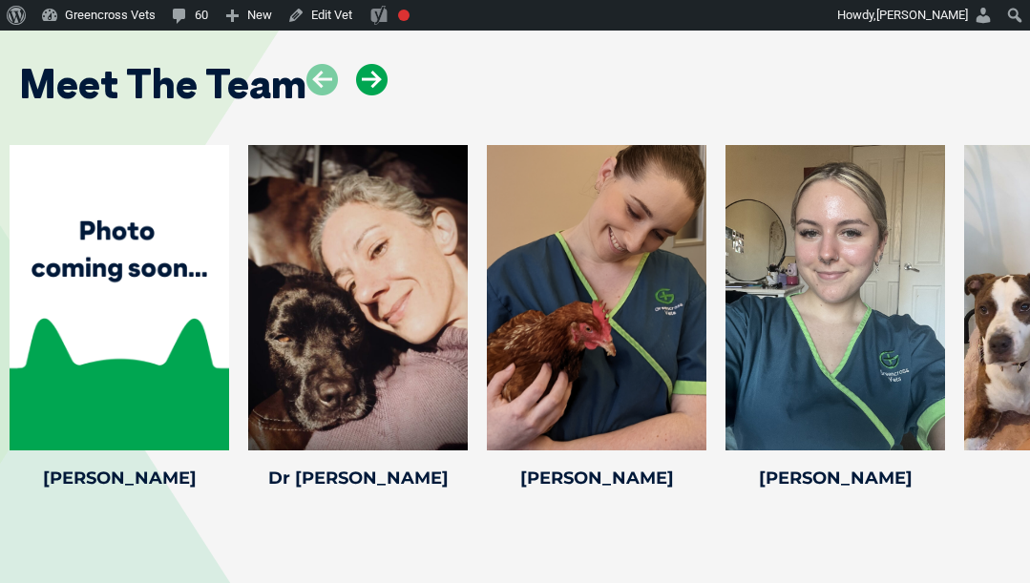
click at [361, 64] on icon at bounding box center [372, 80] width 32 height 32
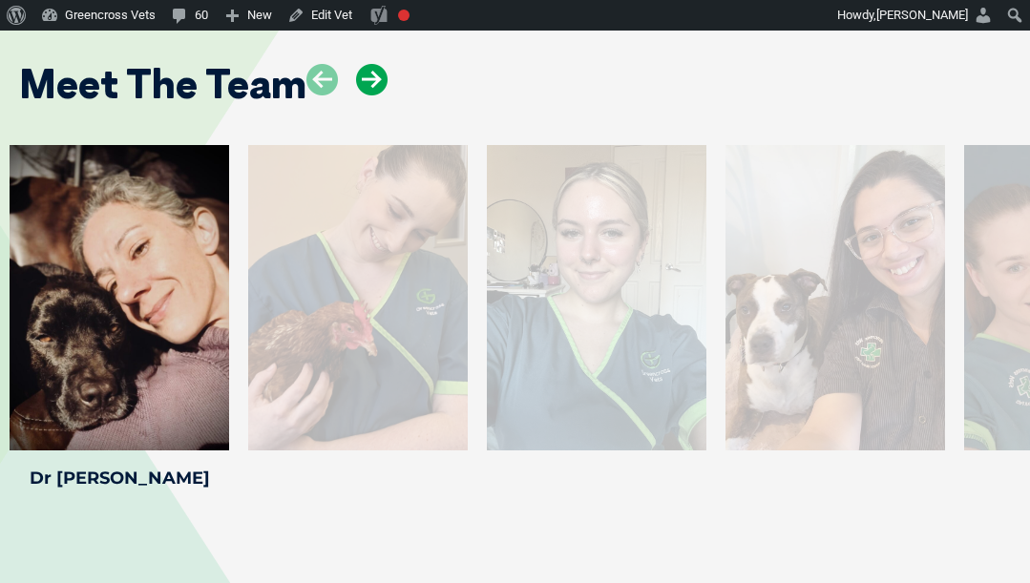
click at [361, 64] on icon at bounding box center [372, 80] width 32 height 32
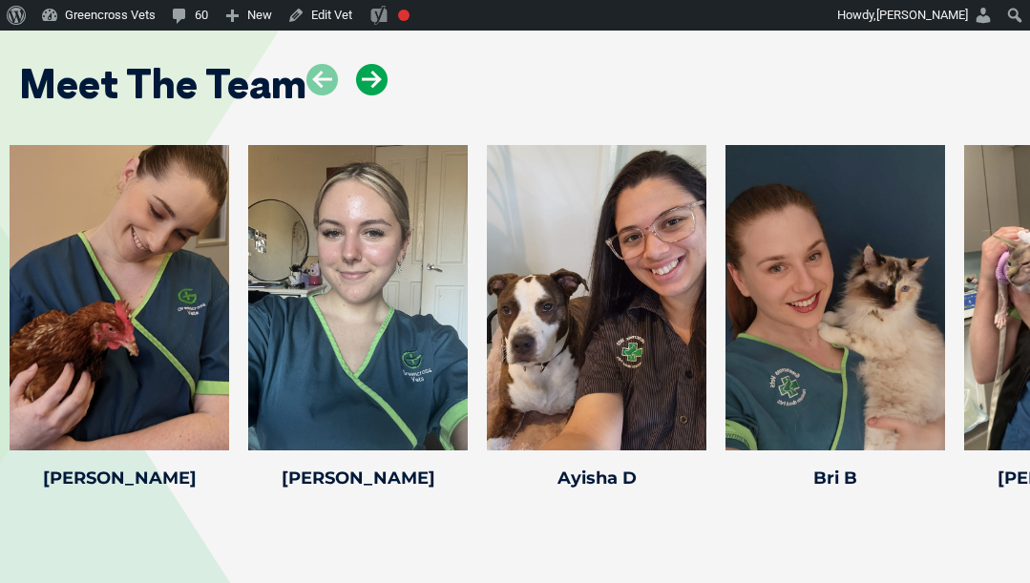
click at [361, 64] on icon at bounding box center [372, 80] width 32 height 32
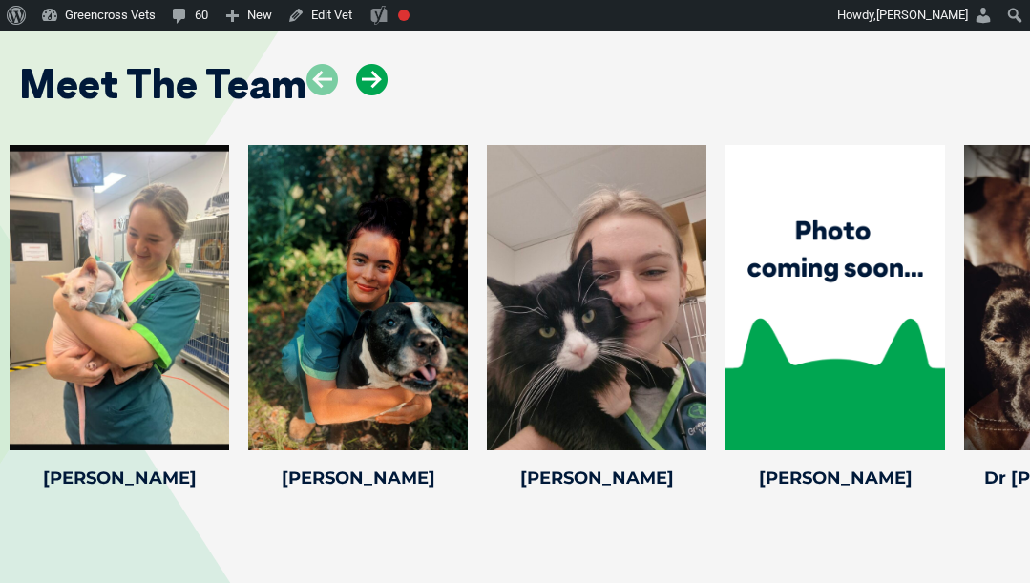
drag, startPoint x: 0, startPoint y: 0, endPoint x: 380, endPoint y: 57, distance: 384.3
click at [380, 64] on icon at bounding box center [372, 80] width 32 height 32
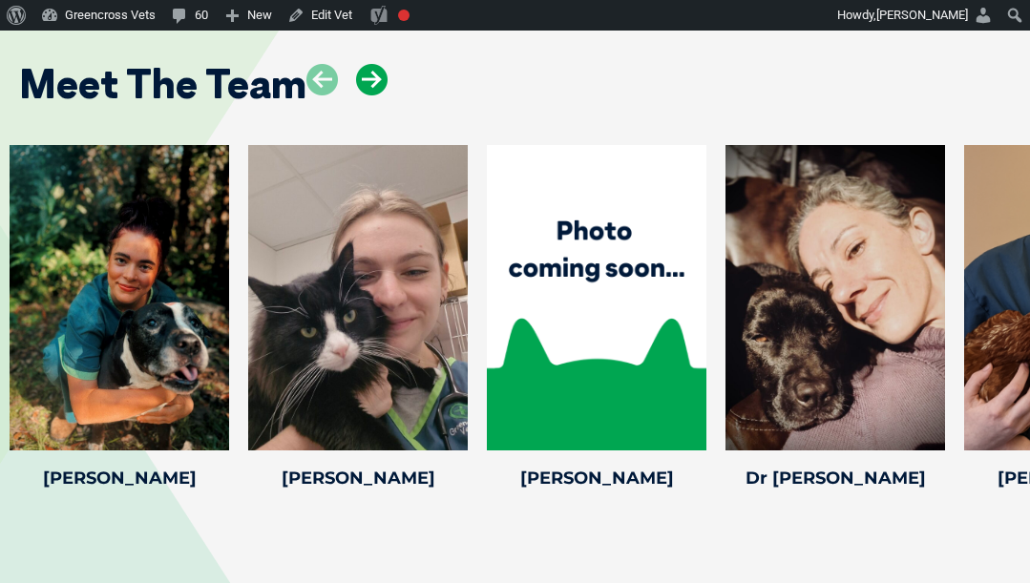
click at [380, 64] on icon at bounding box center [372, 80] width 32 height 32
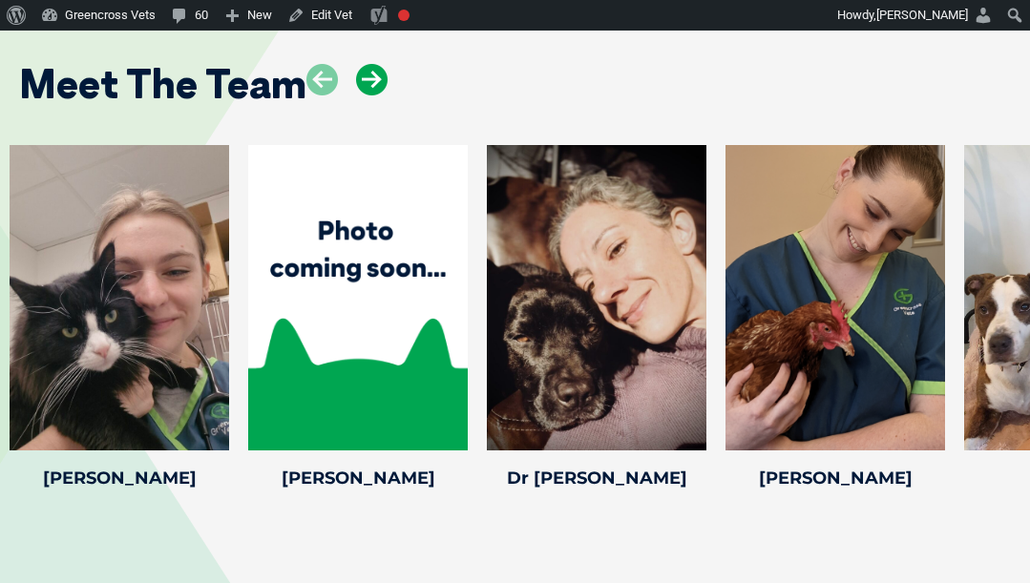
click at [380, 64] on icon at bounding box center [372, 80] width 32 height 32
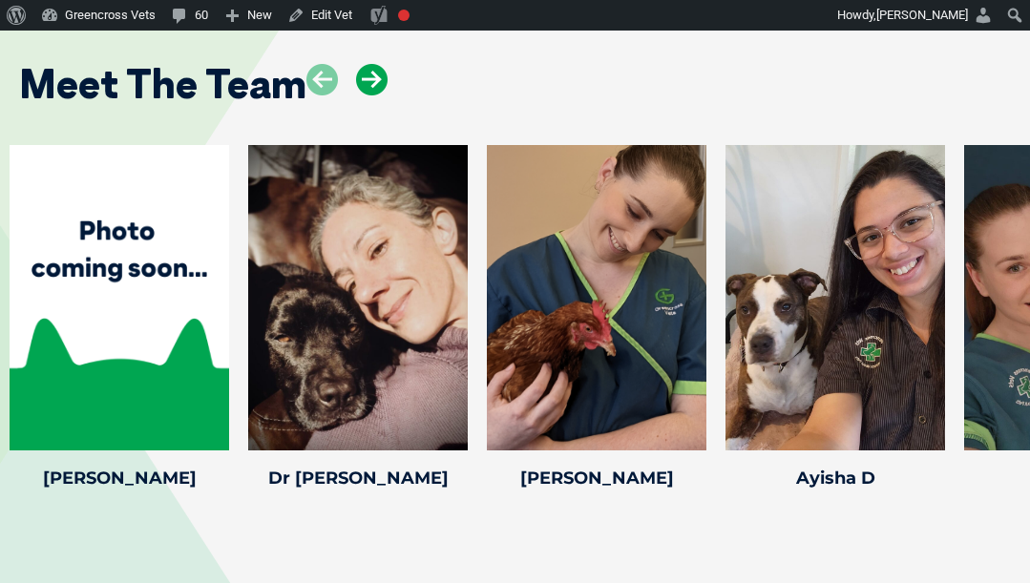
click at [380, 64] on icon at bounding box center [372, 80] width 32 height 32
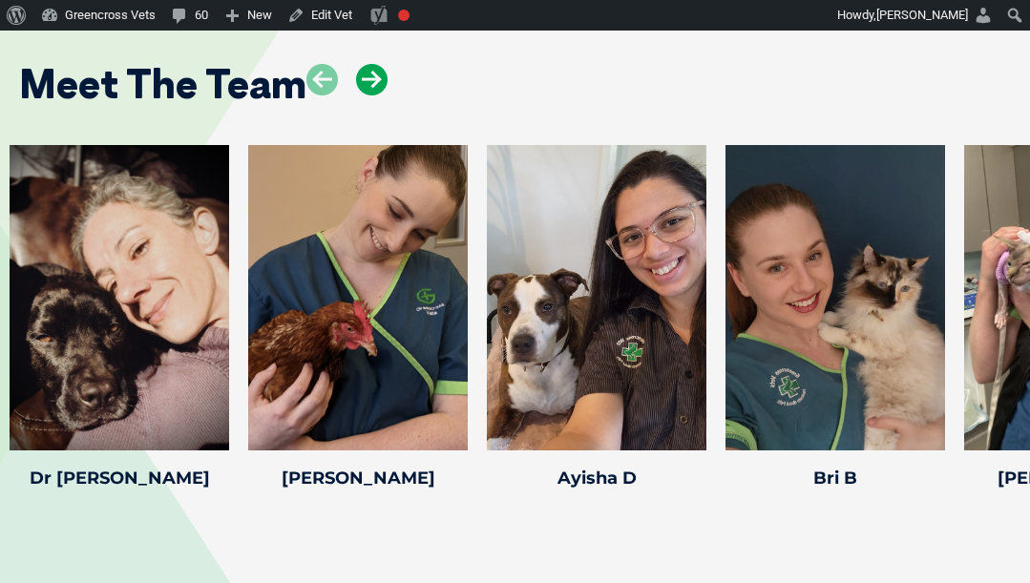
click at [380, 64] on icon at bounding box center [372, 80] width 32 height 32
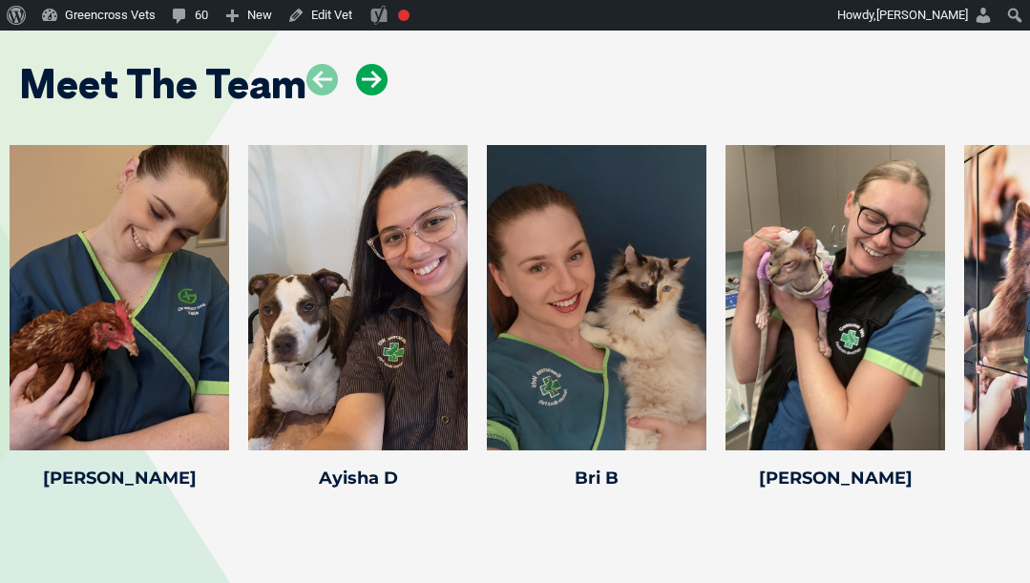
click at [380, 64] on icon at bounding box center [372, 80] width 32 height 32
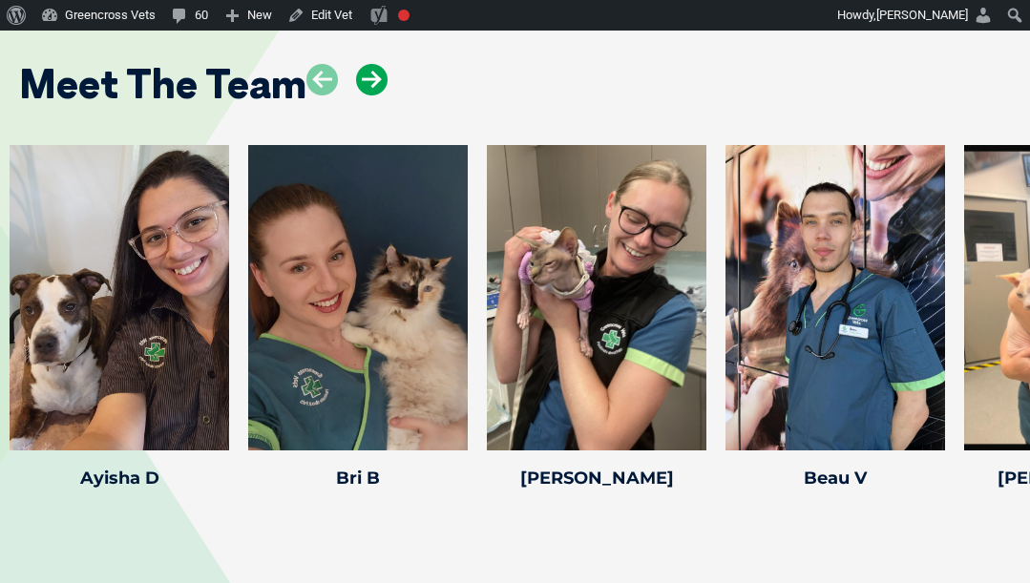
click at [380, 64] on icon at bounding box center [372, 80] width 32 height 32
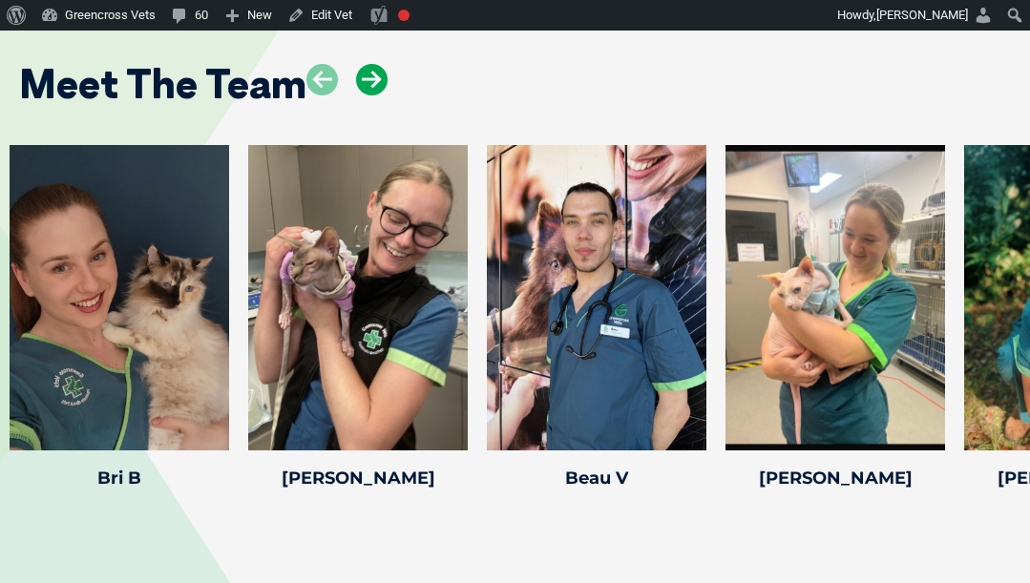
click at [380, 64] on icon at bounding box center [372, 80] width 32 height 32
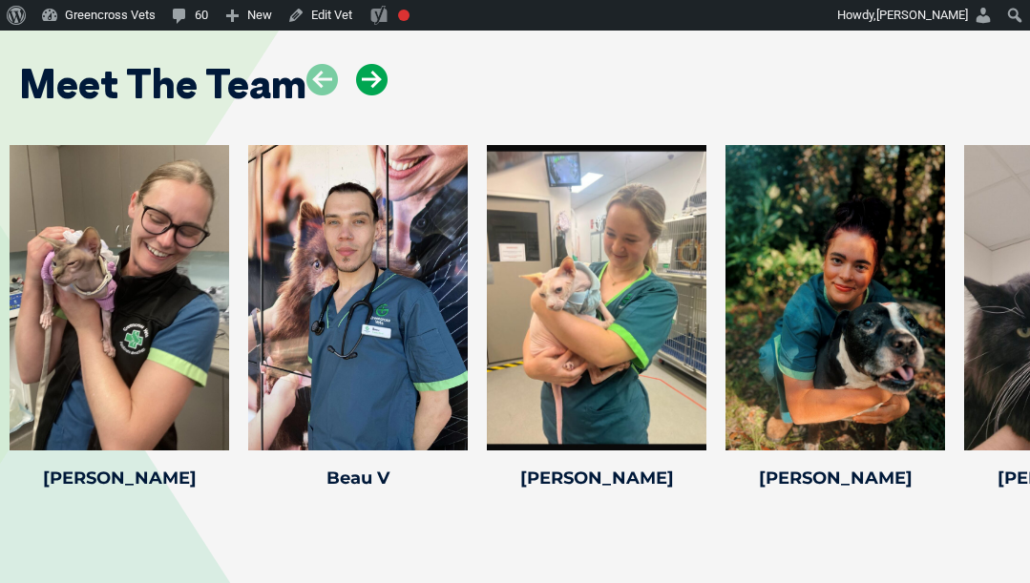
click at [380, 64] on icon at bounding box center [372, 80] width 32 height 32
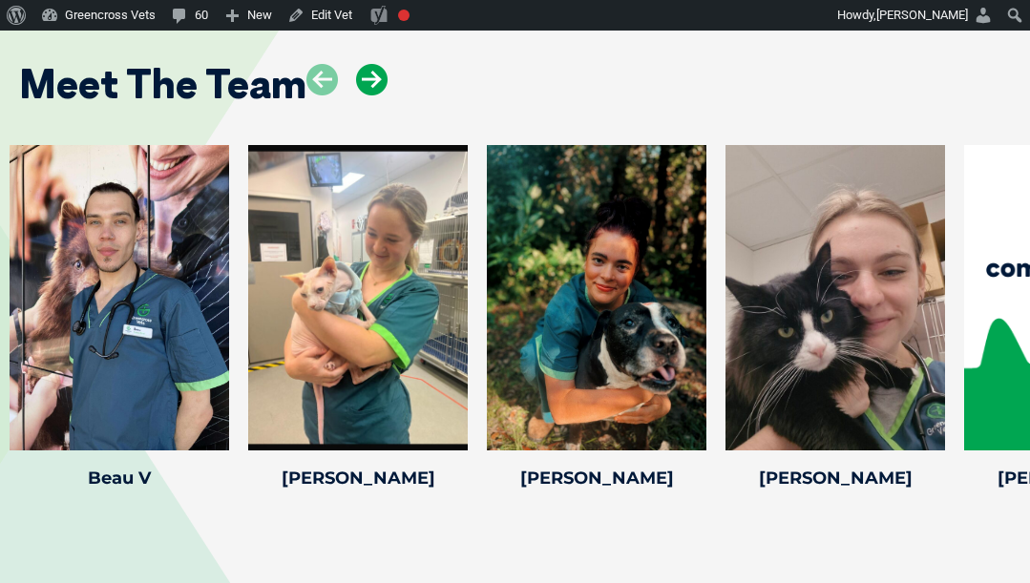
click at [380, 64] on icon at bounding box center [372, 80] width 32 height 32
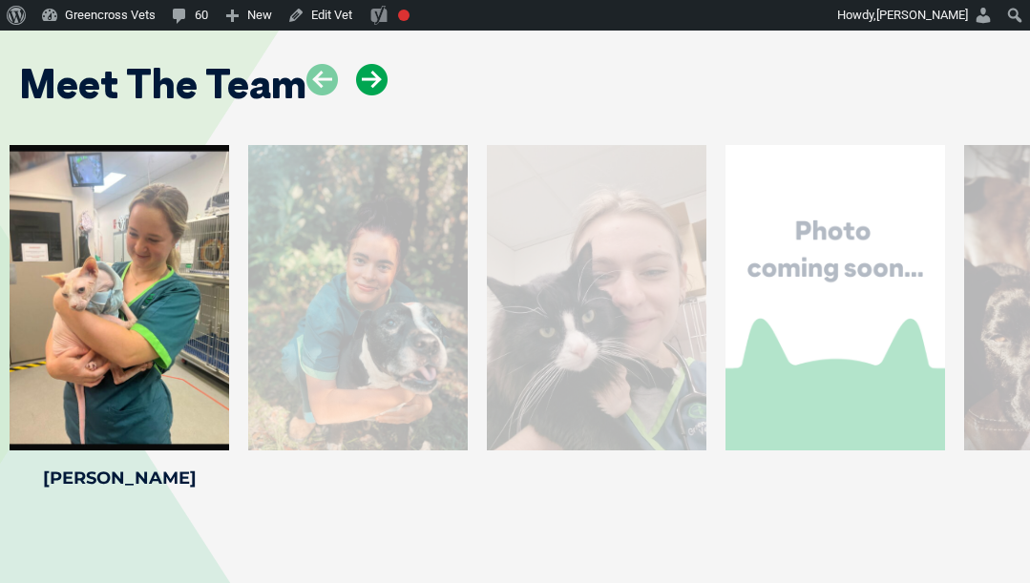
click at [380, 64] on icon at bounding box center [372, 80] width 32 height 32
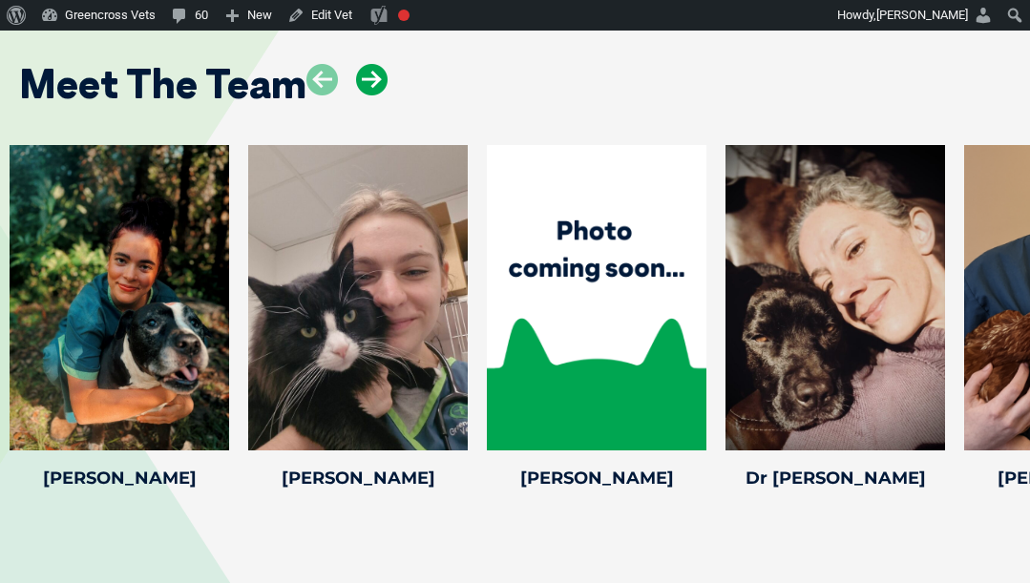
click at [380, 64] on icon at bounding box center [372, 80] width 32 height 32
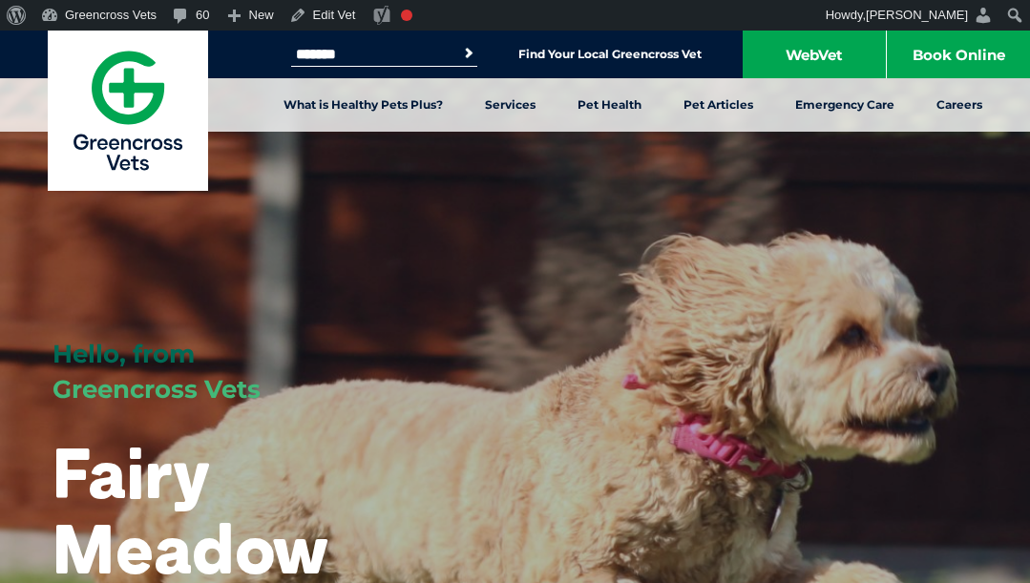
click at [277, 53] on div "Search for: ******* Search Find Your Local Greencross Vet WebVet Book Online" at bounding box center [515, 55] width 1030 height 48
type input "*****"
click at [459, 44] on button "Search" at bounding box center [468, 53] width 19 height 19
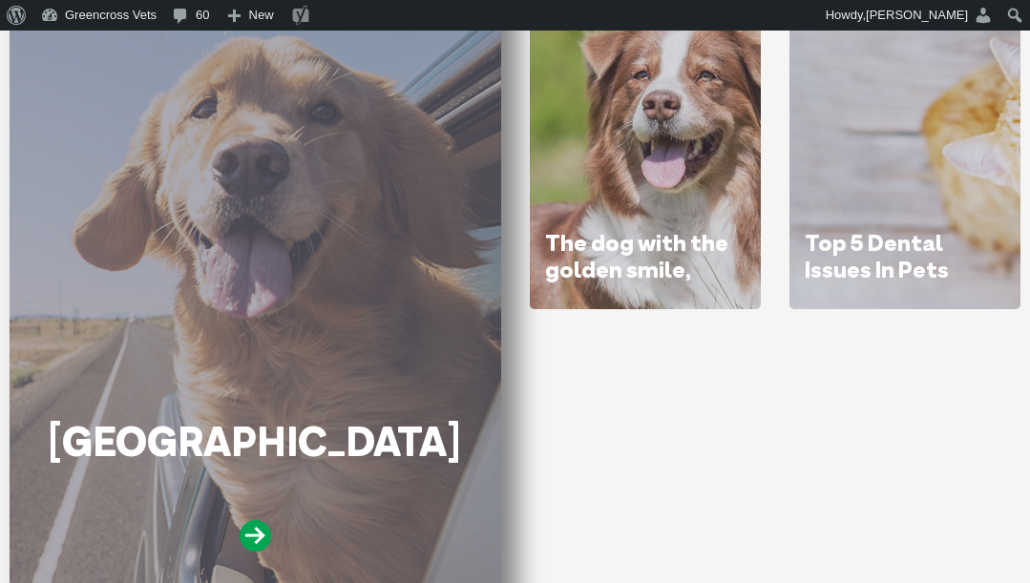
scroll to position [382, 0]
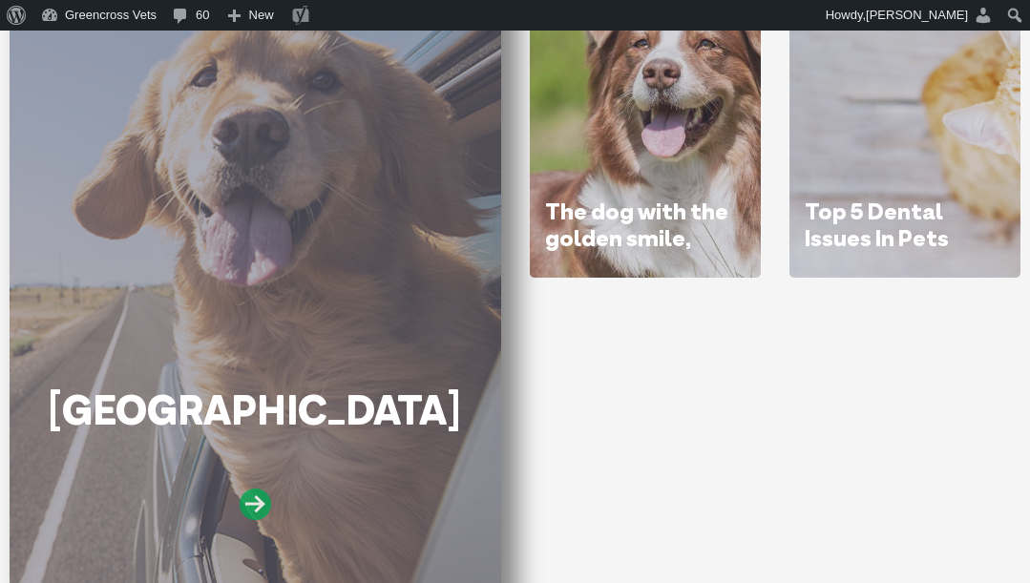
click at [263, 500] on icon at bounding box center [256, 505] width 32 height 32
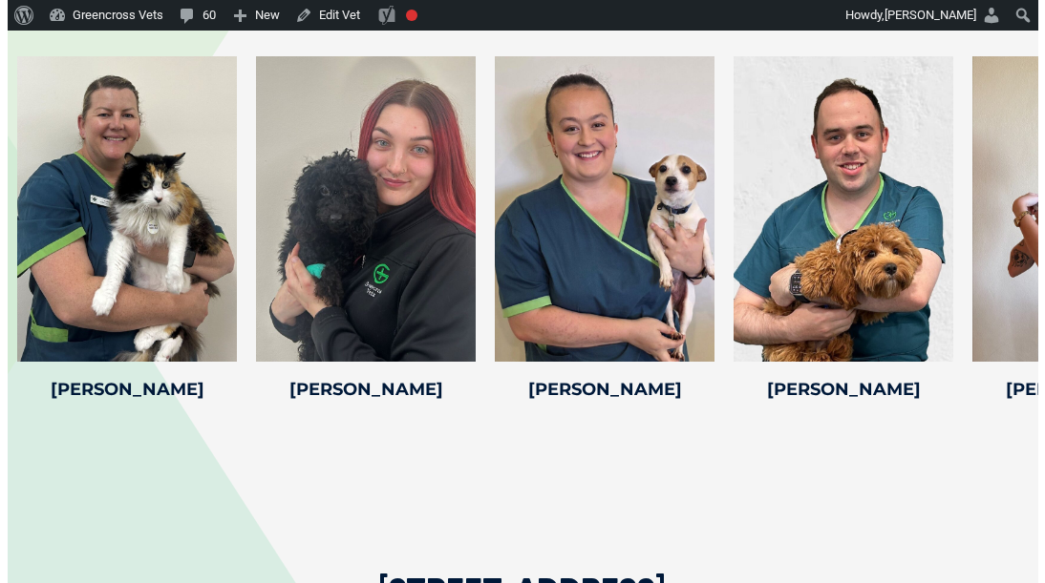
scroll to position [3055, 0]
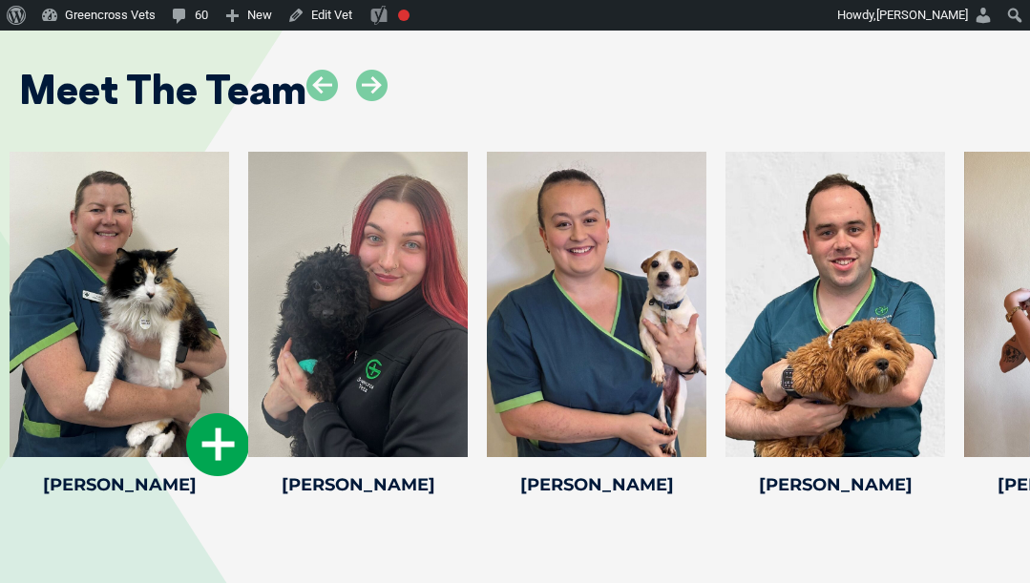
click at [211, 476] on icon at bounding box center [217, 444] width 63 height 63
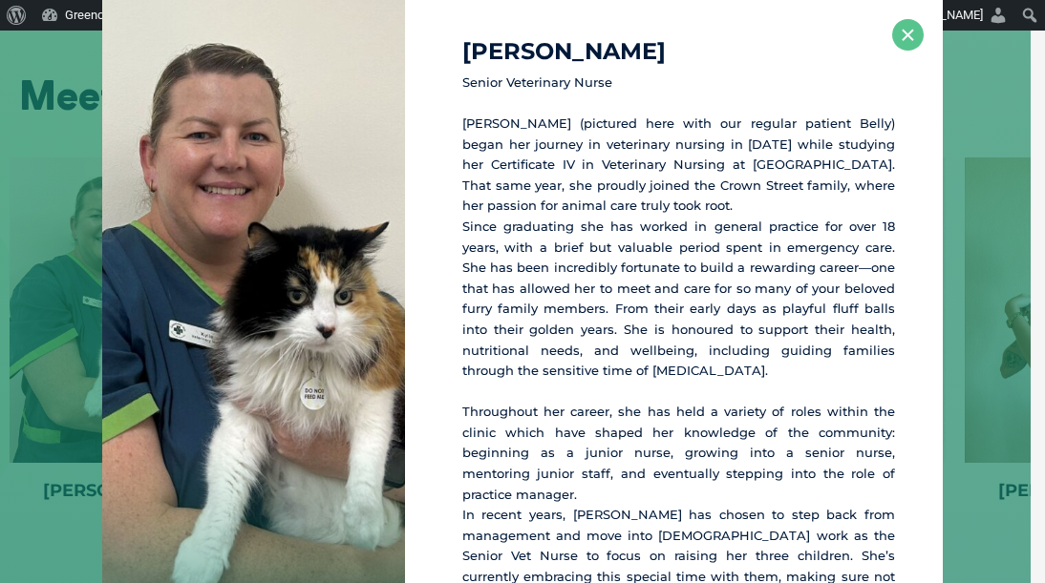
scroll to position [3048, 0]
click at [892, 30] on button "×" at bounding box center [908, 35] width 32 height 32
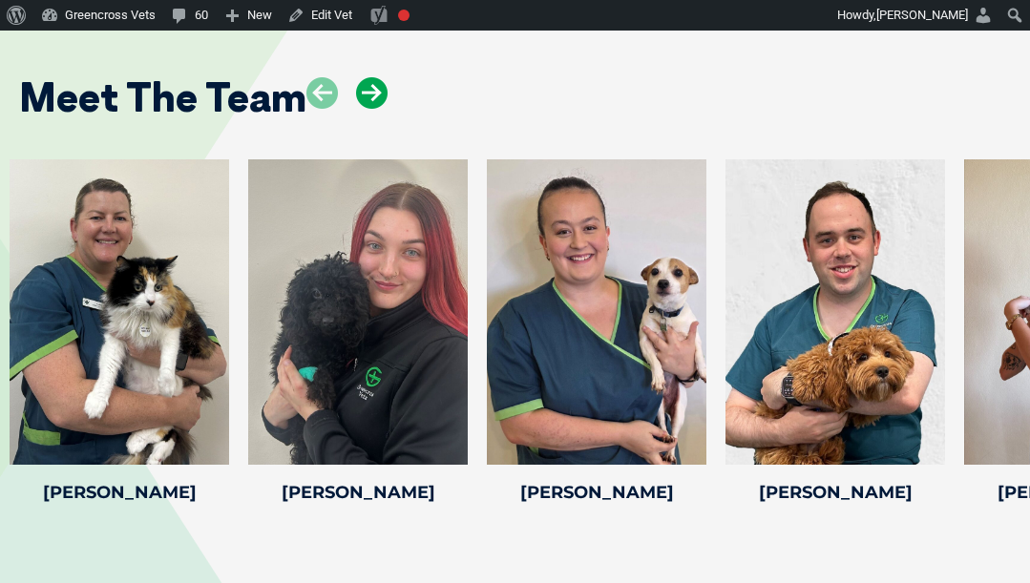
click at [371, 109] on icon at bounding box center [372, 93] width 32 height 32
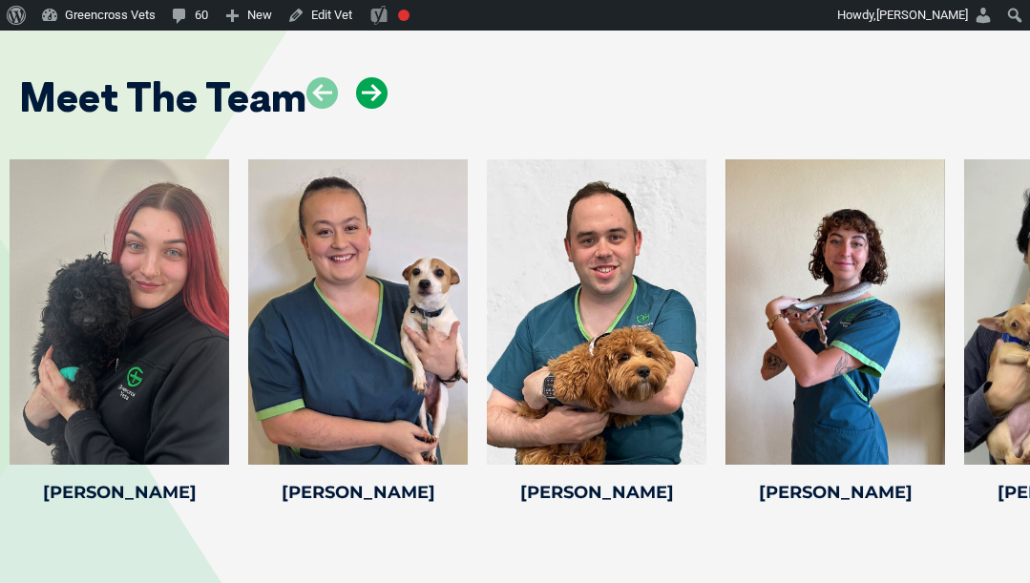
click at [371, 109] on icon at bounding box center [372, 93] width 32 height 32
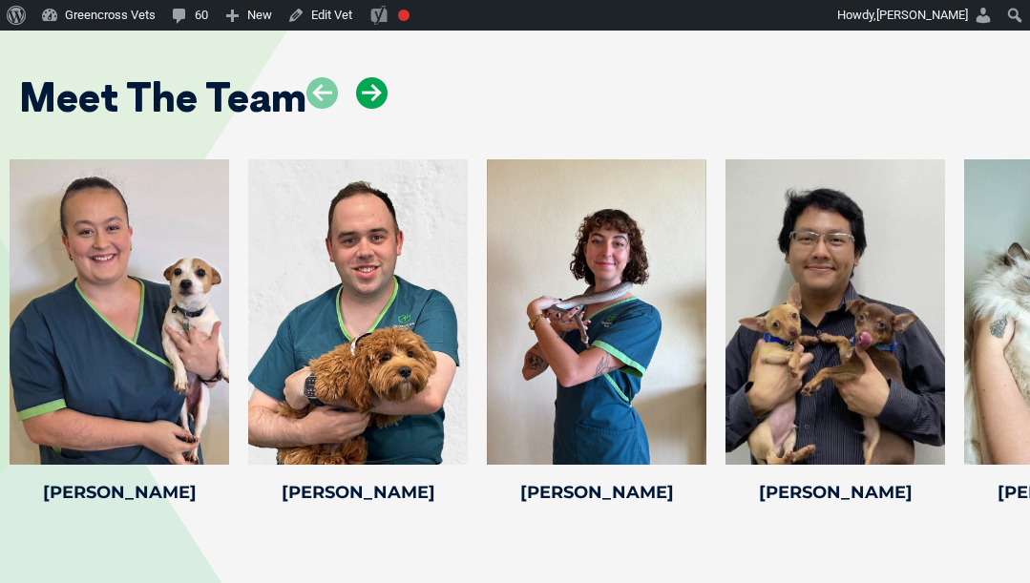
click at [371, 109] on icon at bounding box center [372, 93] width 32 height 32
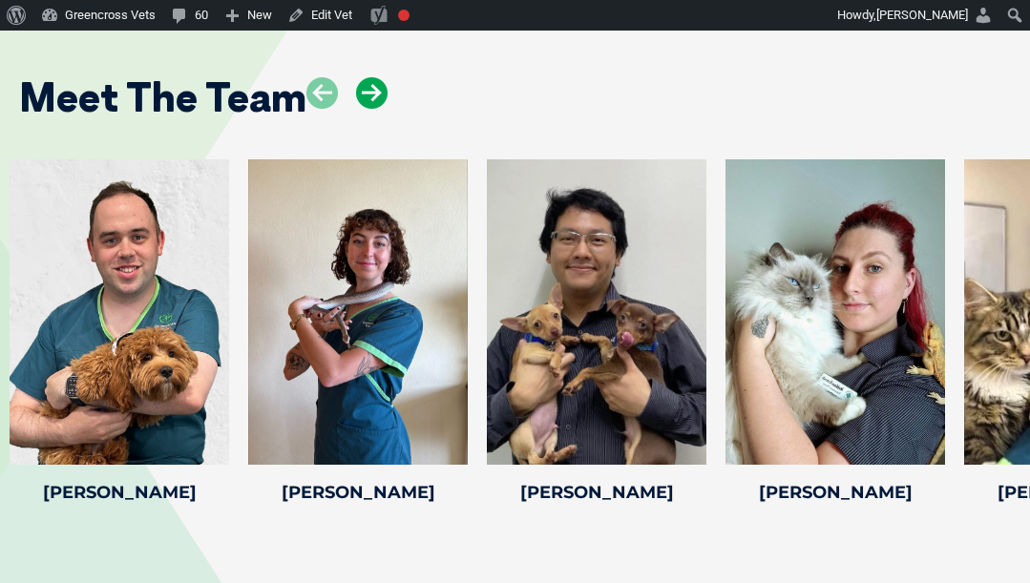
click at [371, 109] on icon at bounding box center [372, 93] width 32 height 32
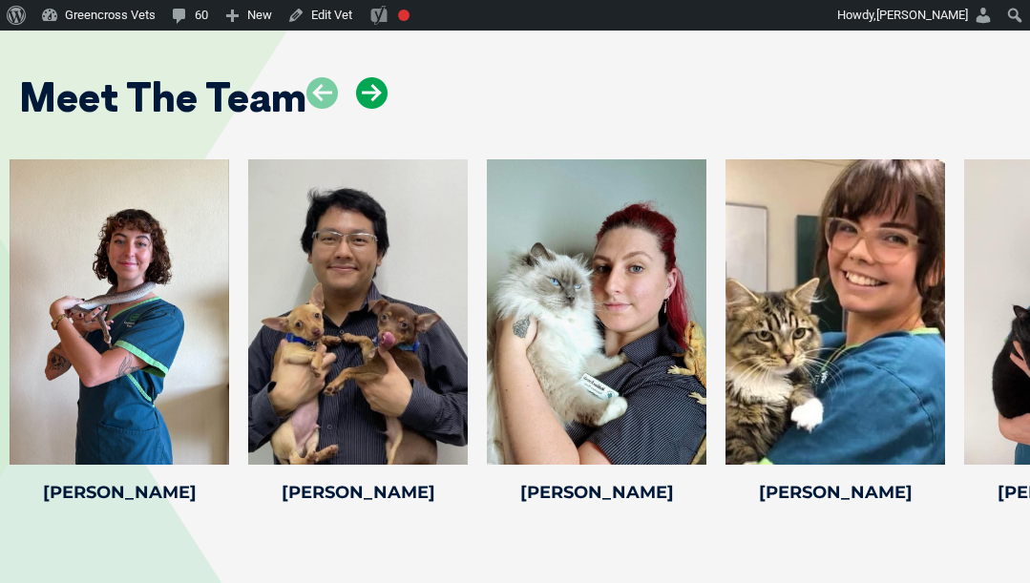
click at [371, 109] on icon at bounding box center [372, 93] width 32 height 32
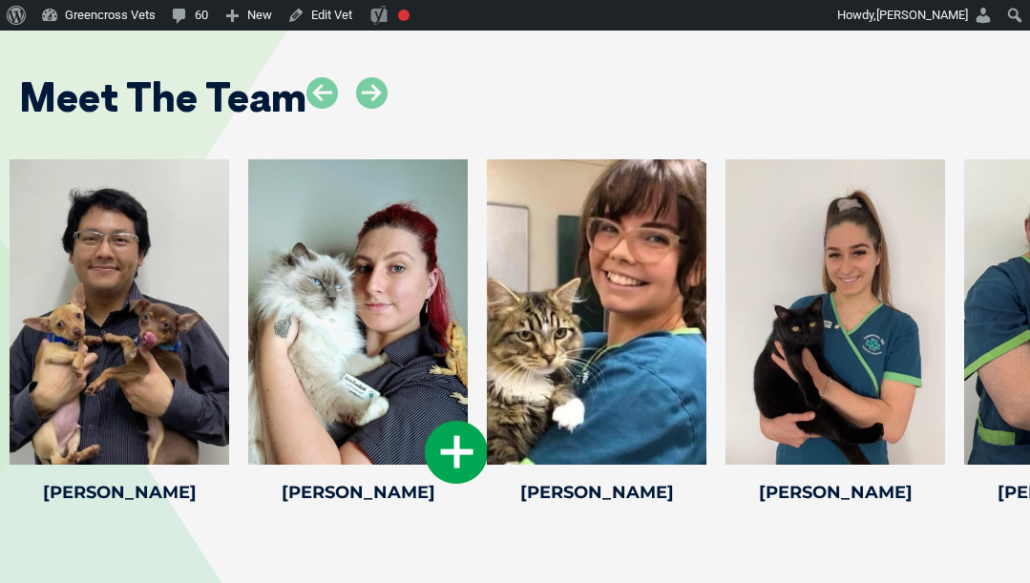
click at [462, 484] on icon at bounding box center [456, 452] width 63 height 63
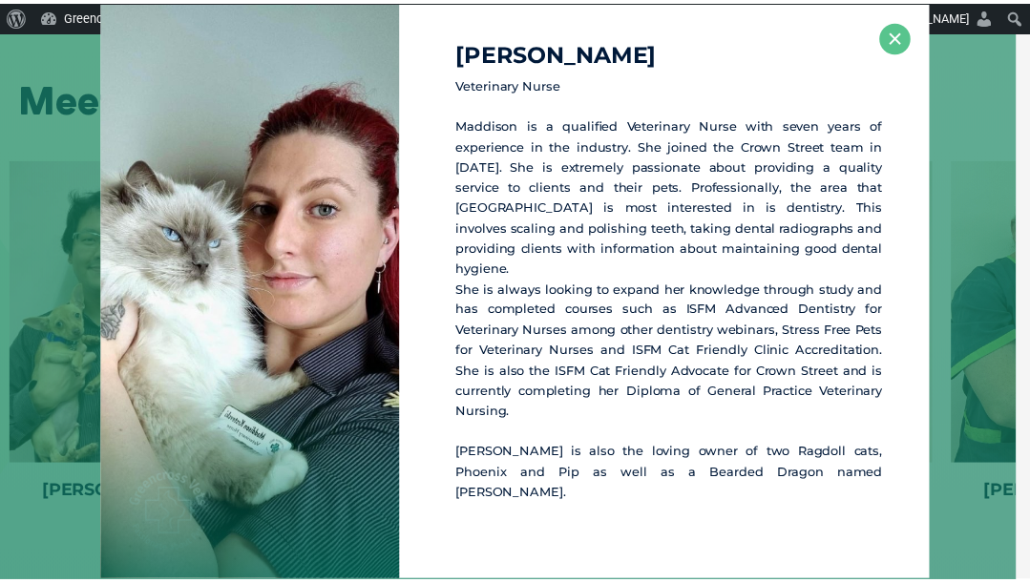
scroll to position [3047, 0]
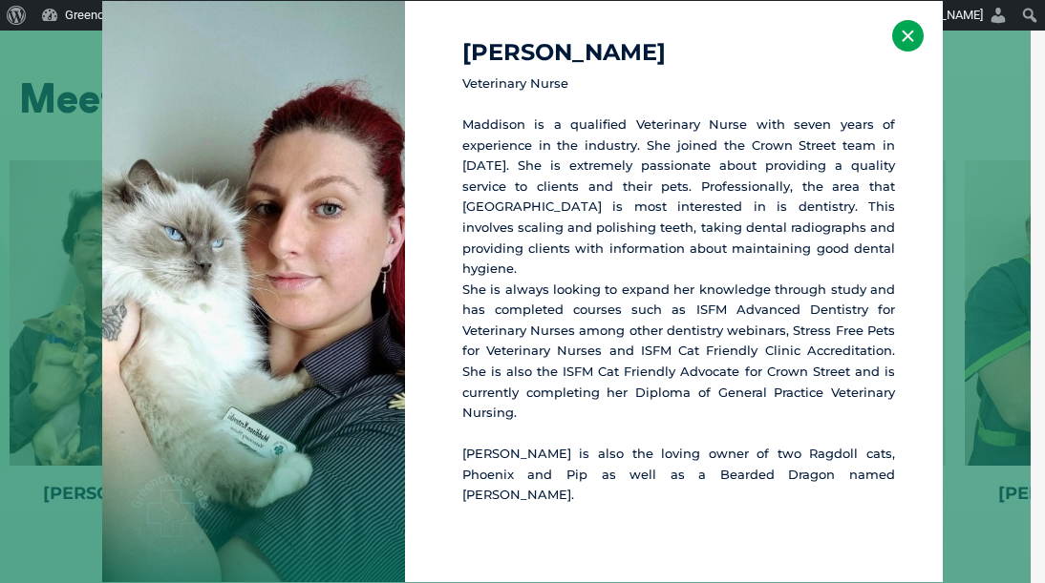
click at [911, 52] on button "×" at bounding box center [908, 36] width 32 height 32
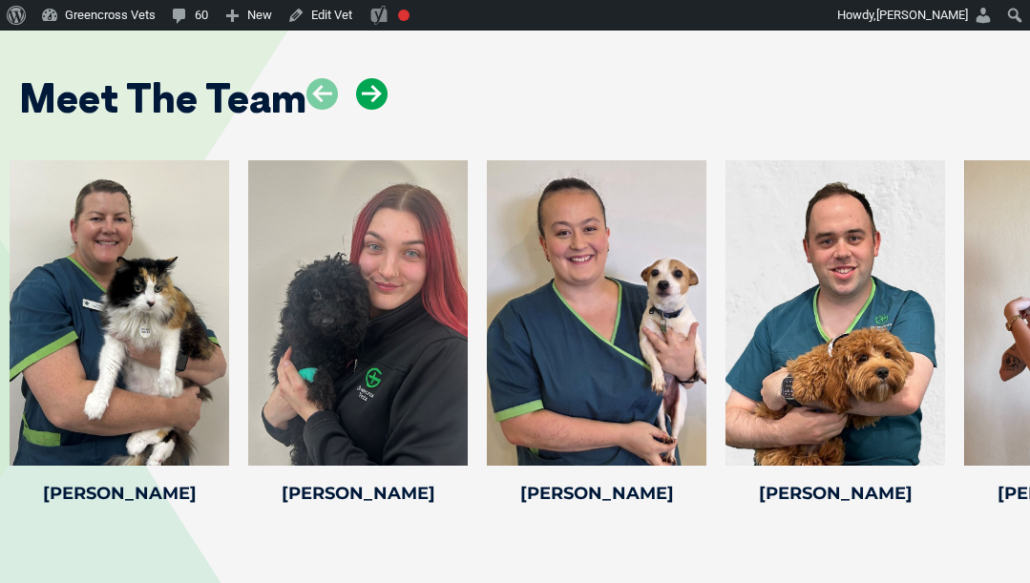
click at [374, 110] on icon at bounding box center [372, 94] width 32 height 32
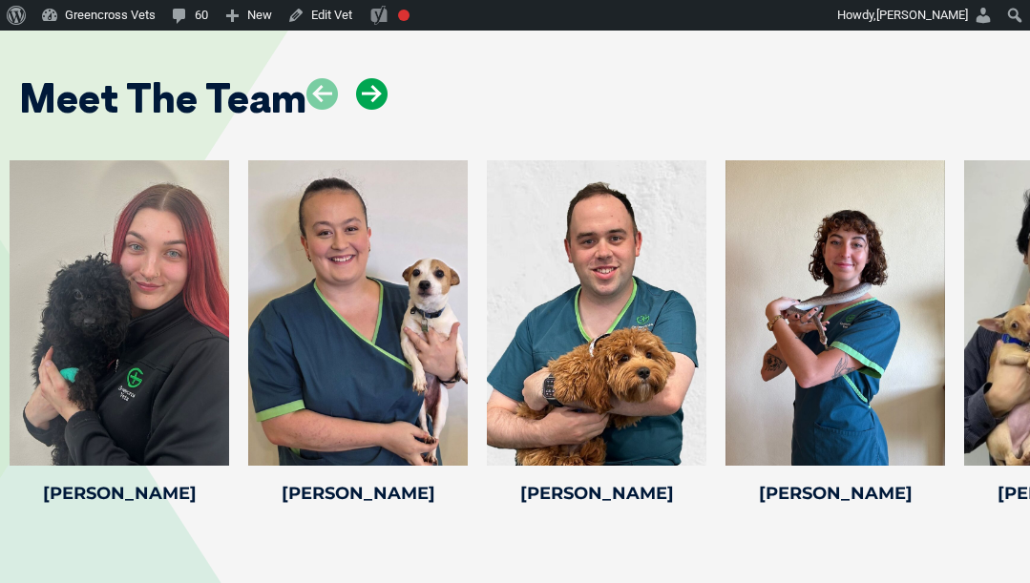
click at [374, 110] on icon at bounding box center [372, 94] width 32 height 32
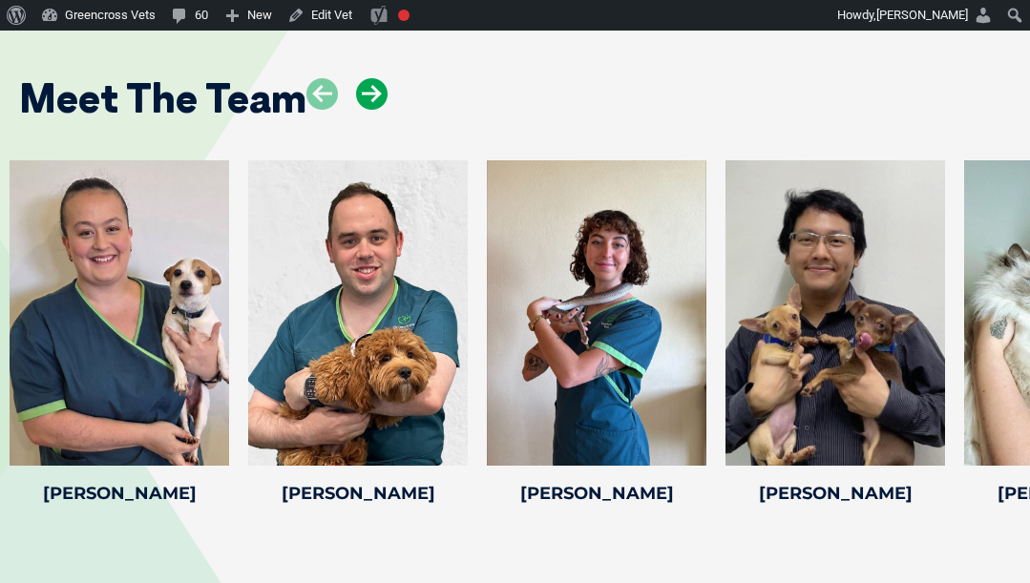
click at [371, 110] on icon at bounding box center [372, 94] width 32 height 32
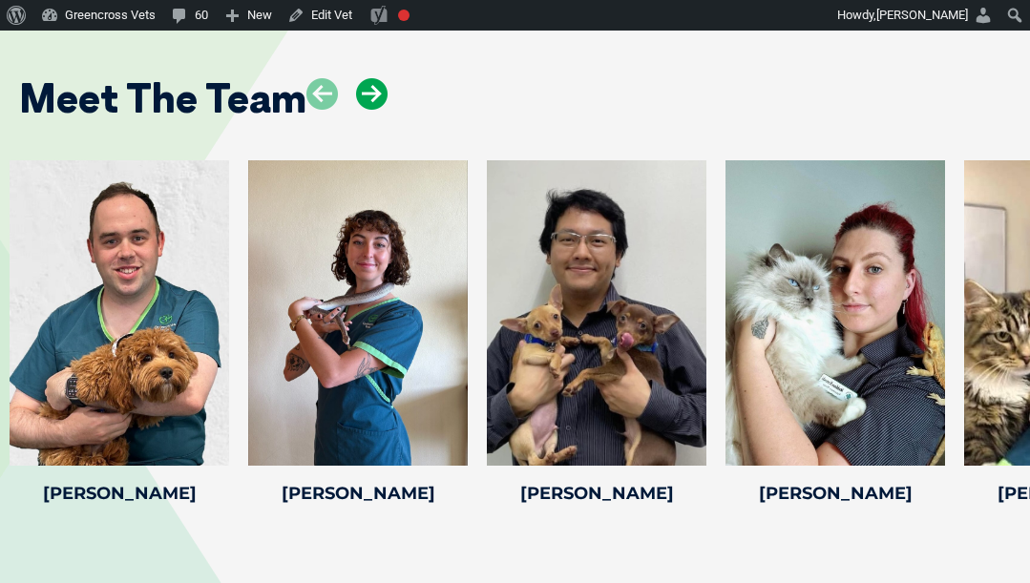
click at [371, 110] on icon at bounding box center [372, 94] width 32 height 32
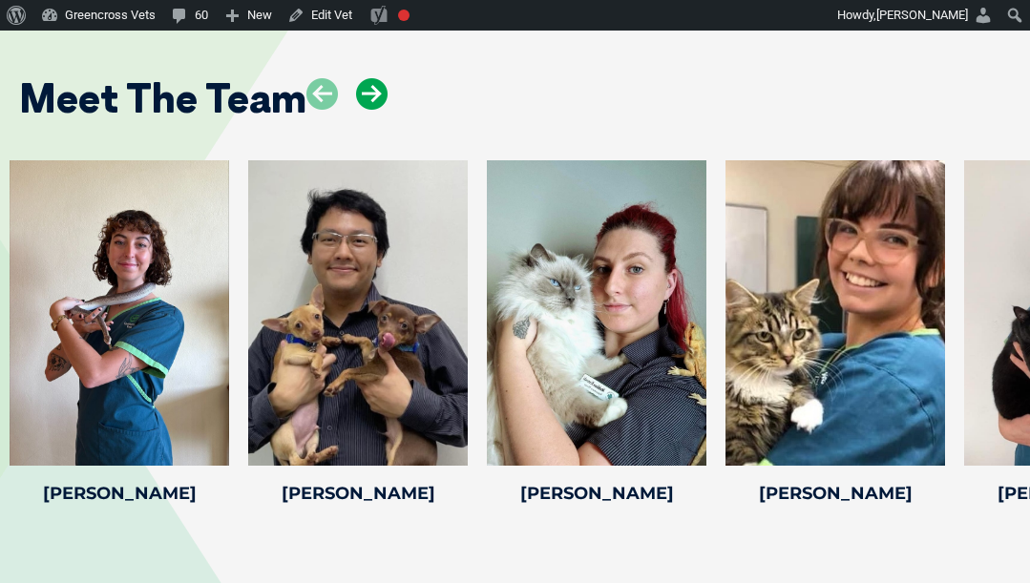
click at [371, 110] on icon at bounding box center [372, 94] width 32 height 32
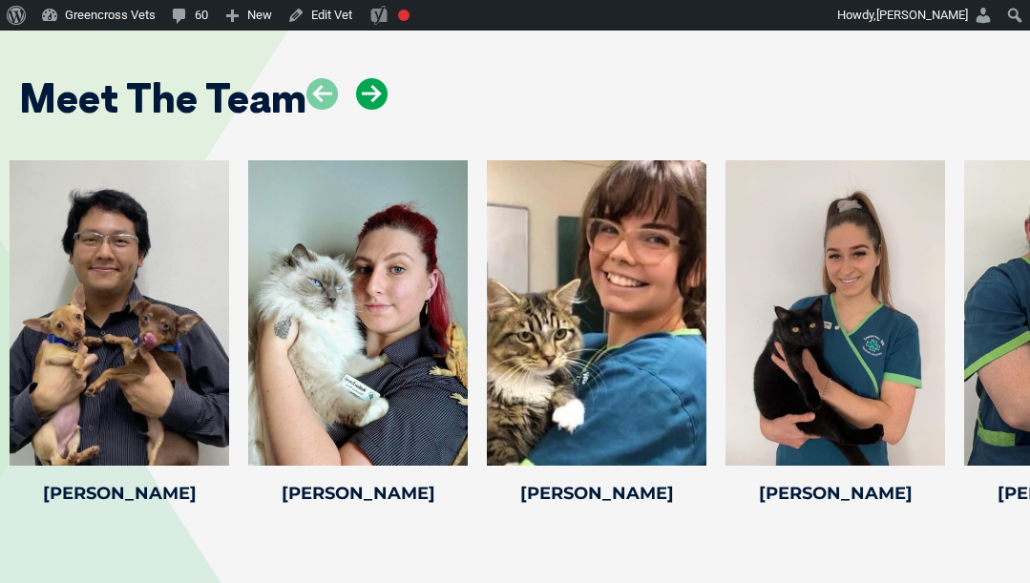
click at [371, 110] on icon at bounding box center [372, 94] width 32 height 32
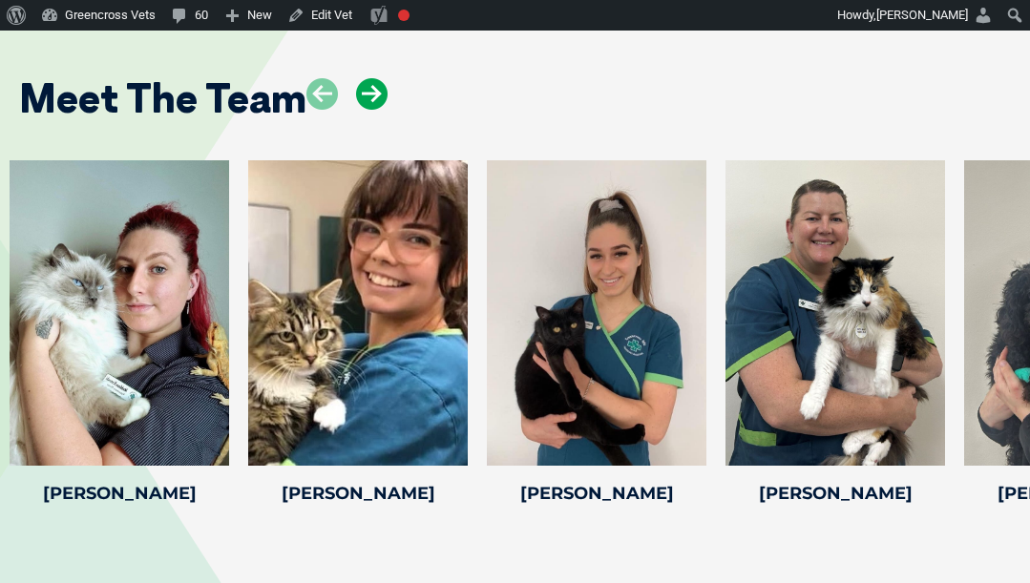
click at [371, 110] on icon at bounding box center [372, 94] width 32 height 32
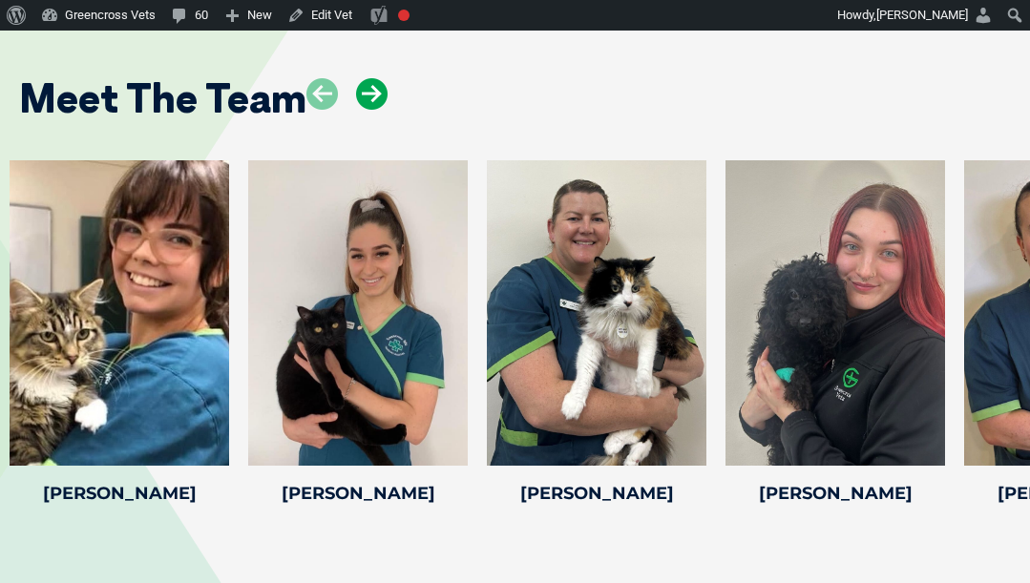
click at [371, 110] on icon at bounding box center [372, 94] width 32 height 32
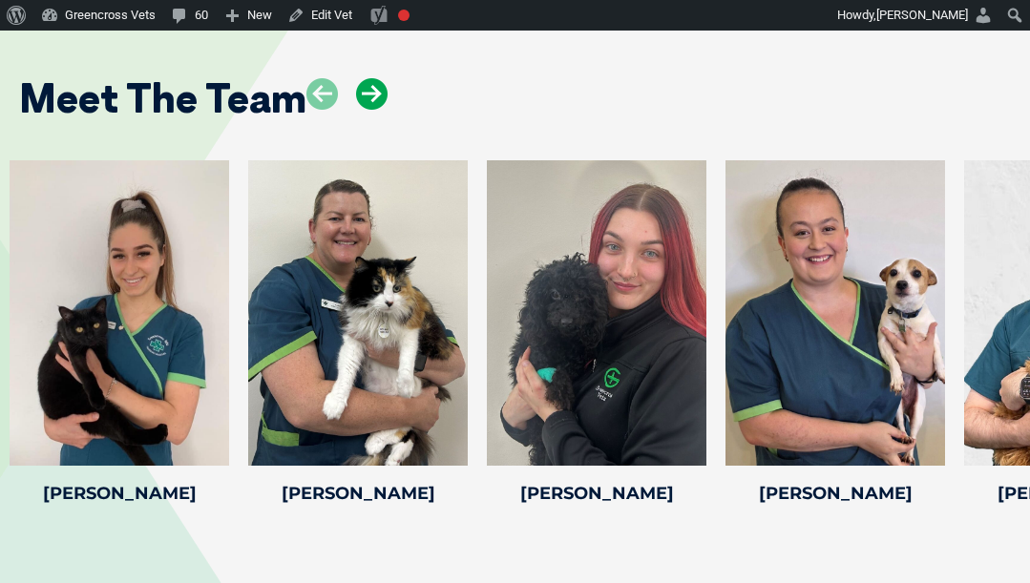
click at [371, 110] on icon at bounding box center [372, 94] width 32 height 32
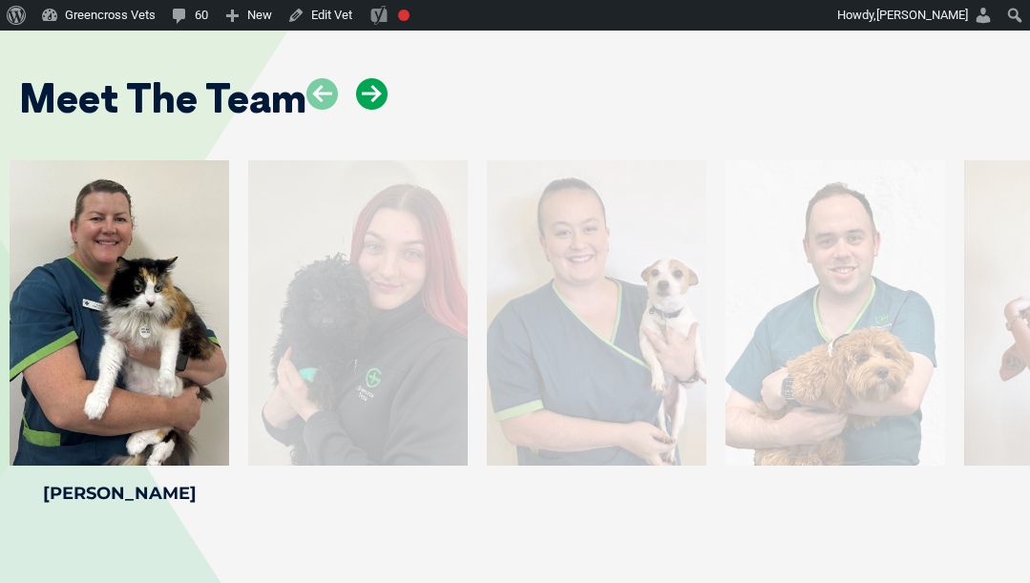
click at [371, 110] on icon at bounding box center [372, 94] width 32 height 32
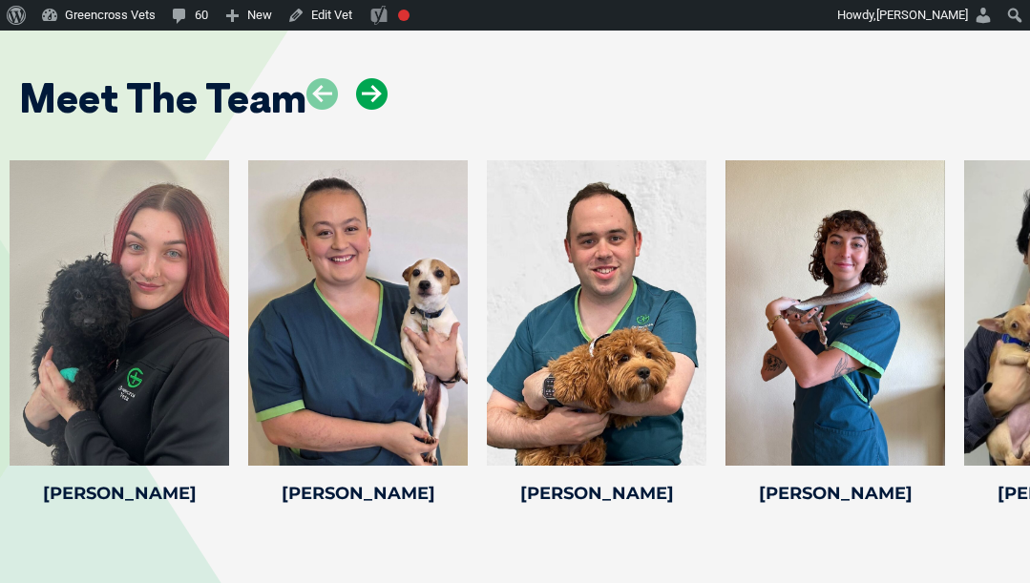
click at [371, 110] on icon at bounding box center [372, 94] width 32 height 32
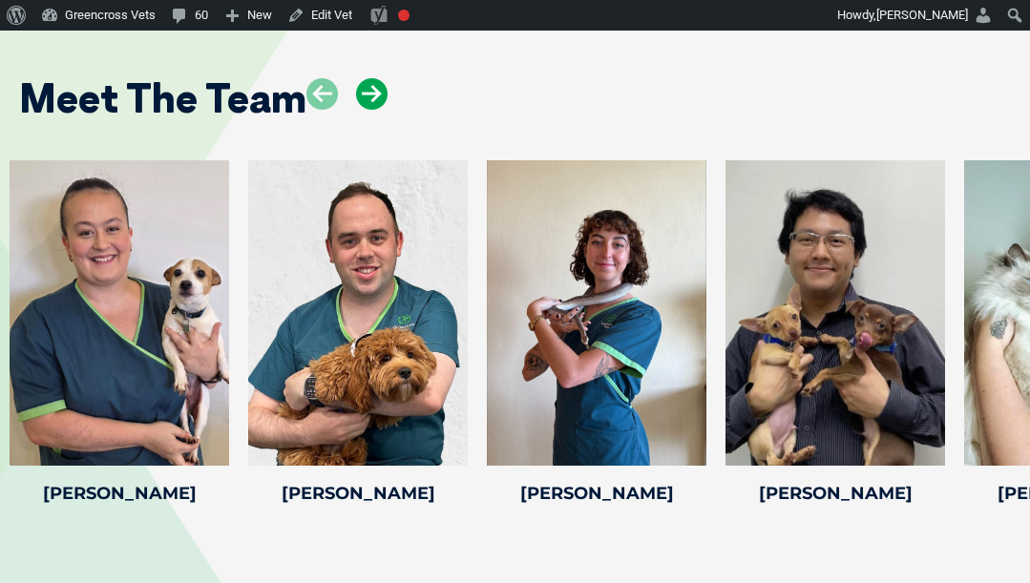
click at [371, 110] on icon at bounding box center [372, 94] width 32 height 32
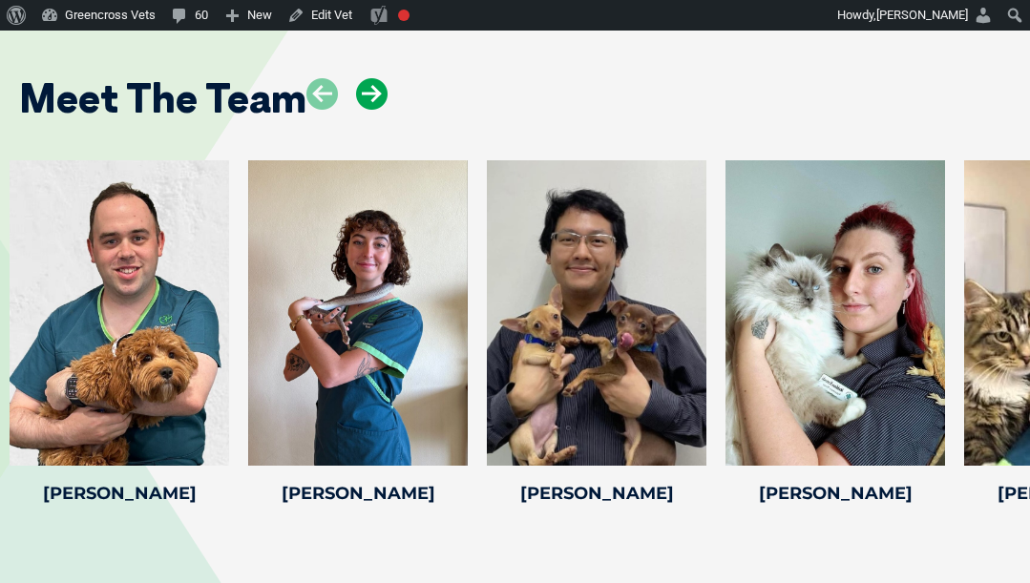
click at [370, 110] on icon at bounding box center [372, 94] width 32 height 32
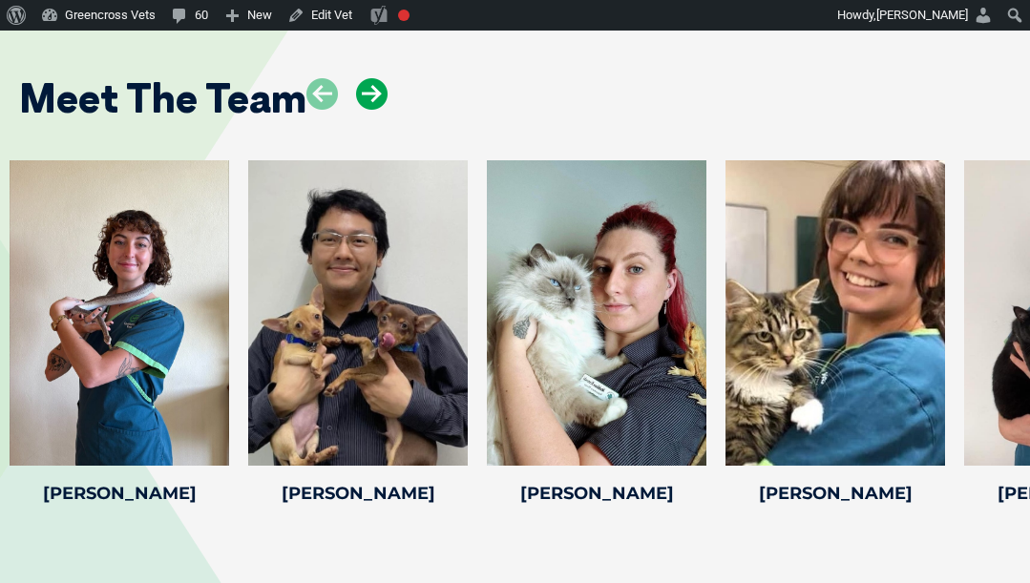
click at [370, 110] on icon at bounding box center [372, 94] width 32 height 32
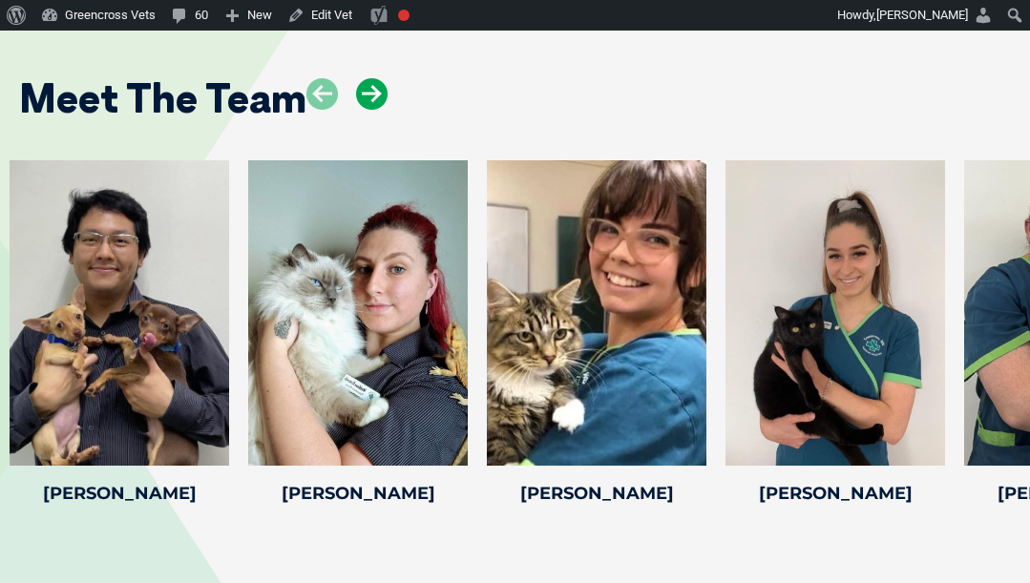
click at [370, 110] on icon at bounding box center [372, 94] width 32 height 32
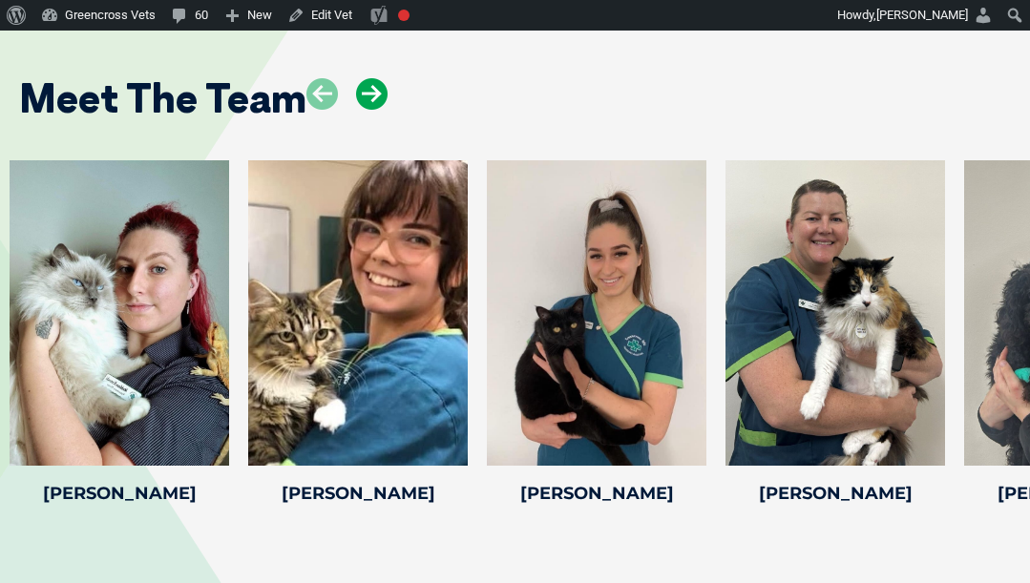
click at [370, 110] on icon at bounding box center [372, 94] width 32 height 32
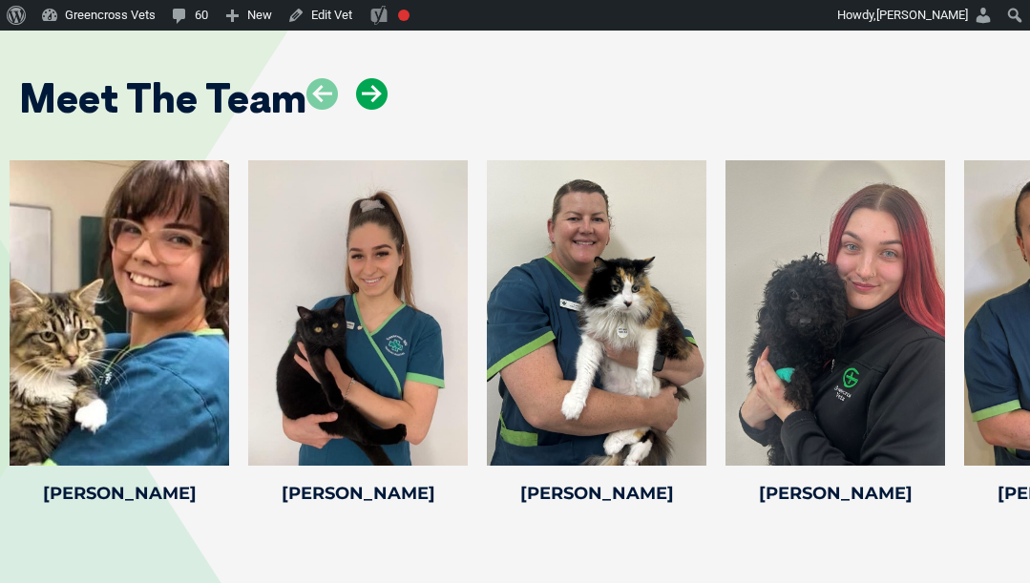
click at [369, 110] on icon at bounding box center [372, 94] width 32 height 32
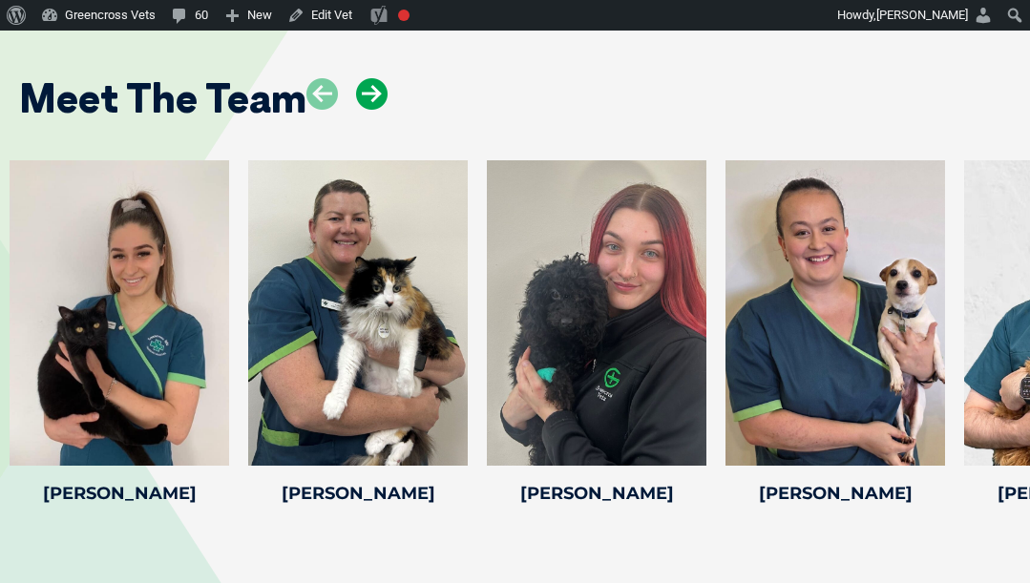
click at [369, 110] on icon at bounding box center [372, 94] width 32 height 32
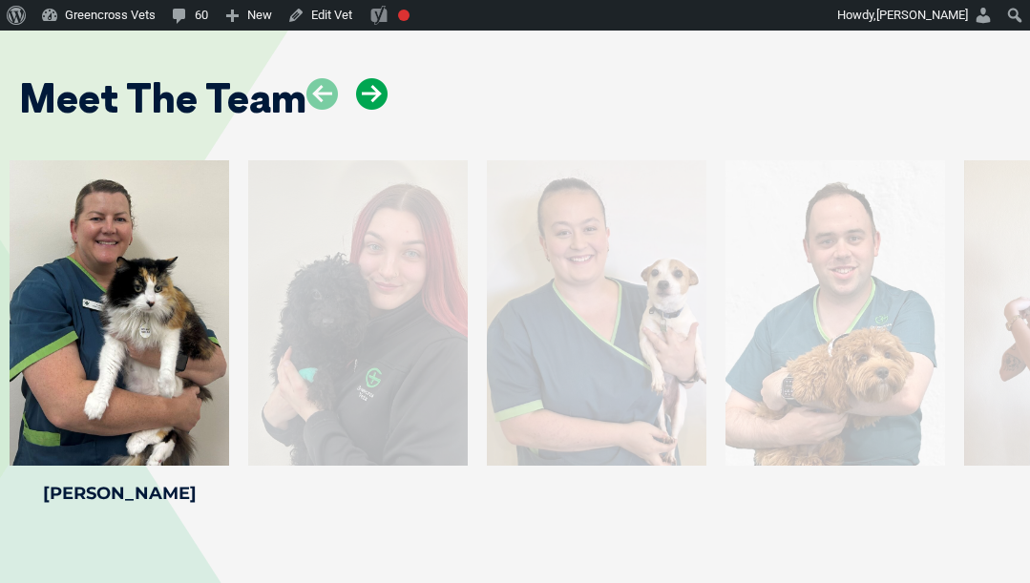
click at [369, 110] on icon at bounding box center [372, 94] width 32 height 32
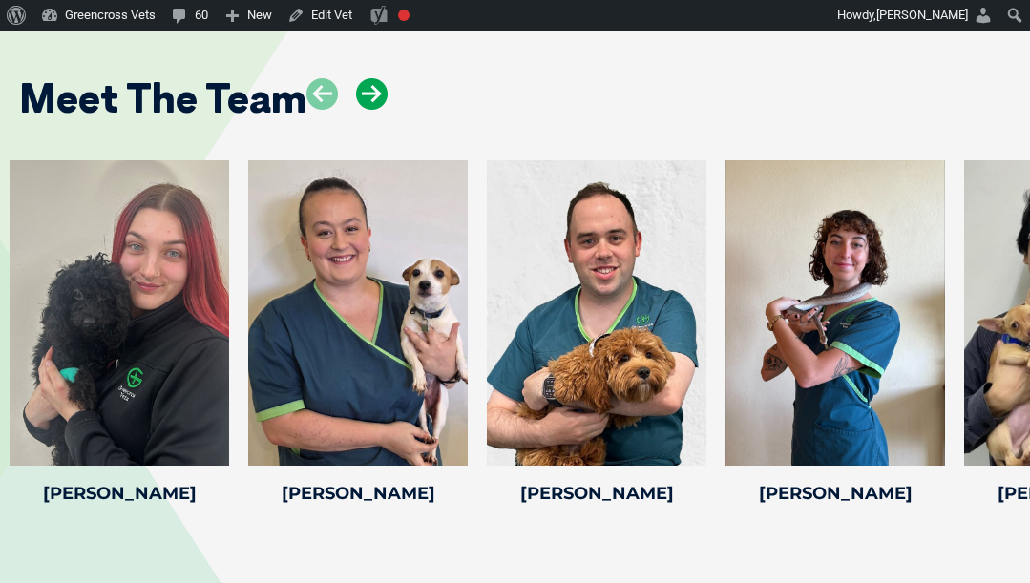
click at [369, 110] on icon at bounding box center [372, 94] width 32 height 32
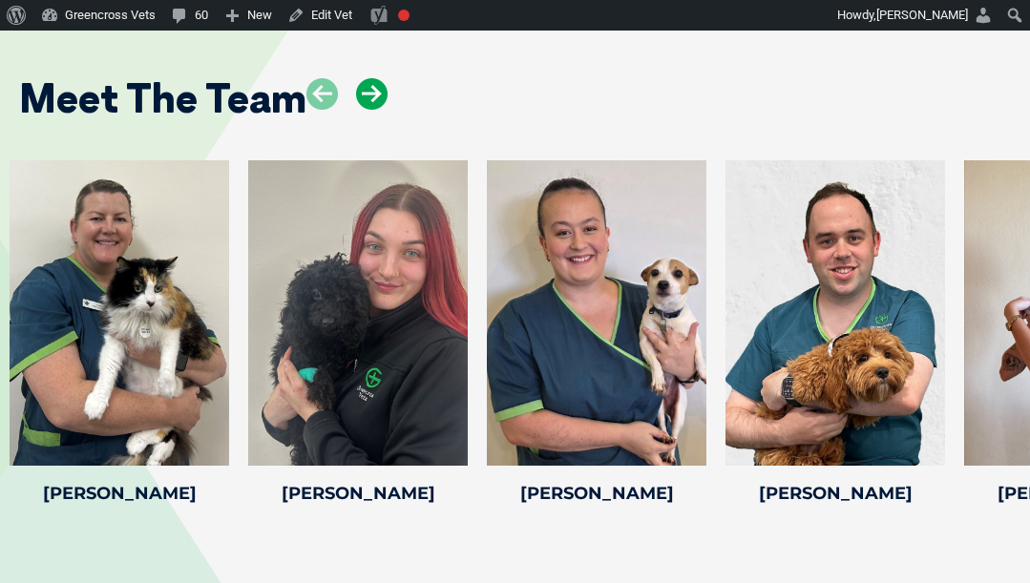
click at [377, 110] on icon at bounding box center [372, 94] width 32 height 32
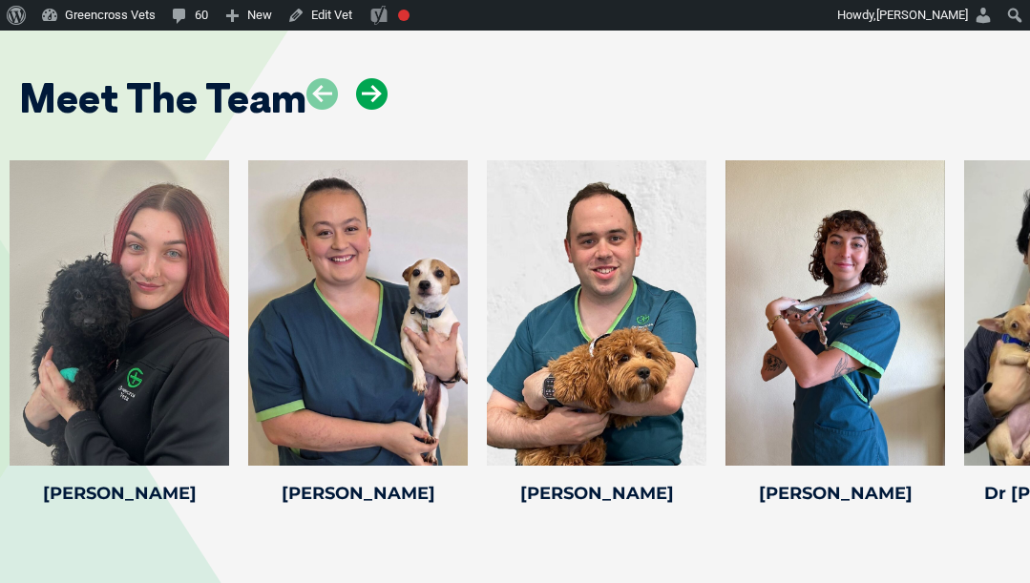
click at [377, 110] on icon at bounding box center [372, 94] width 32 height 32
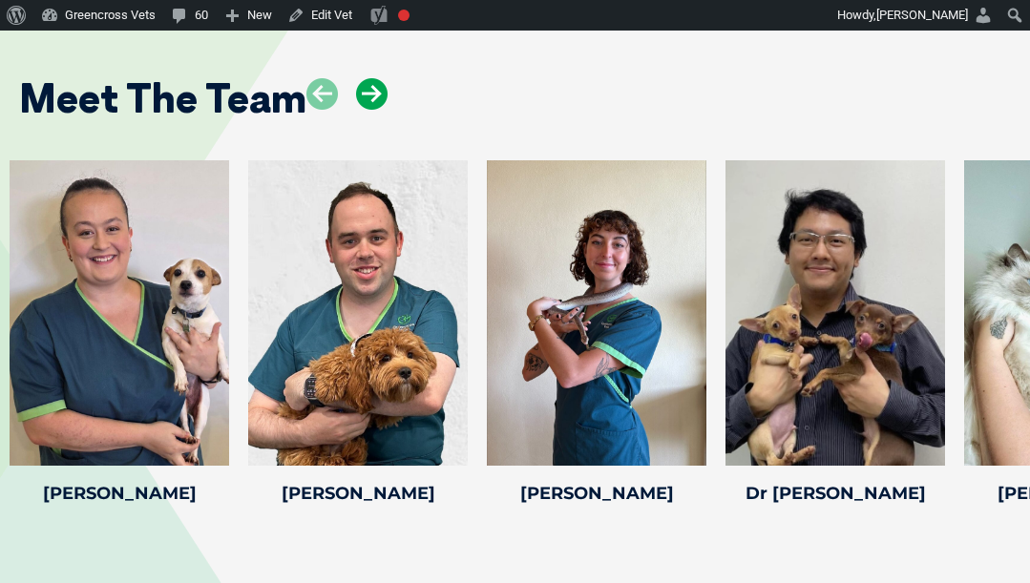
click at [377, 110] on icon at bounding box center [372, 94] width 32 height 32
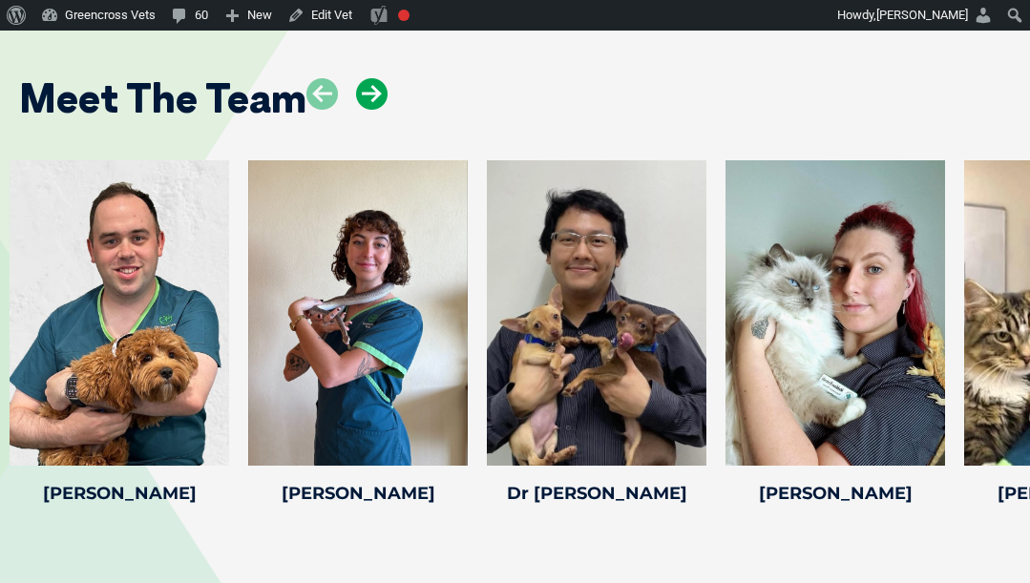
click at [377, 110] on icon at bounding box center [372, 94] width 32 height 32
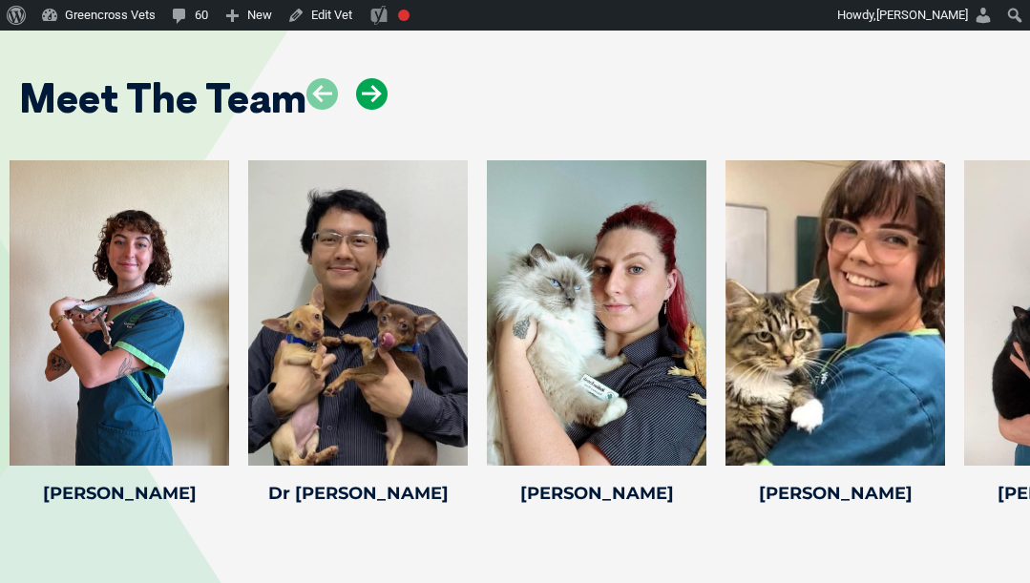
click at [377, 110] on icon at bounding box center [372, 94] width 32 height 32
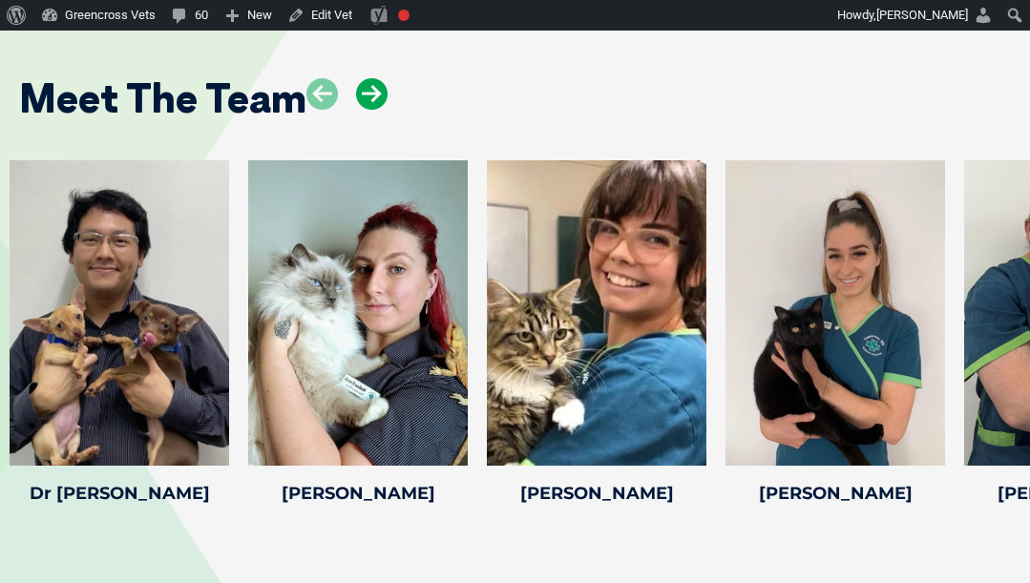
click at [377, 110] on icon at bounding box center [372, 94] width 32 height 32
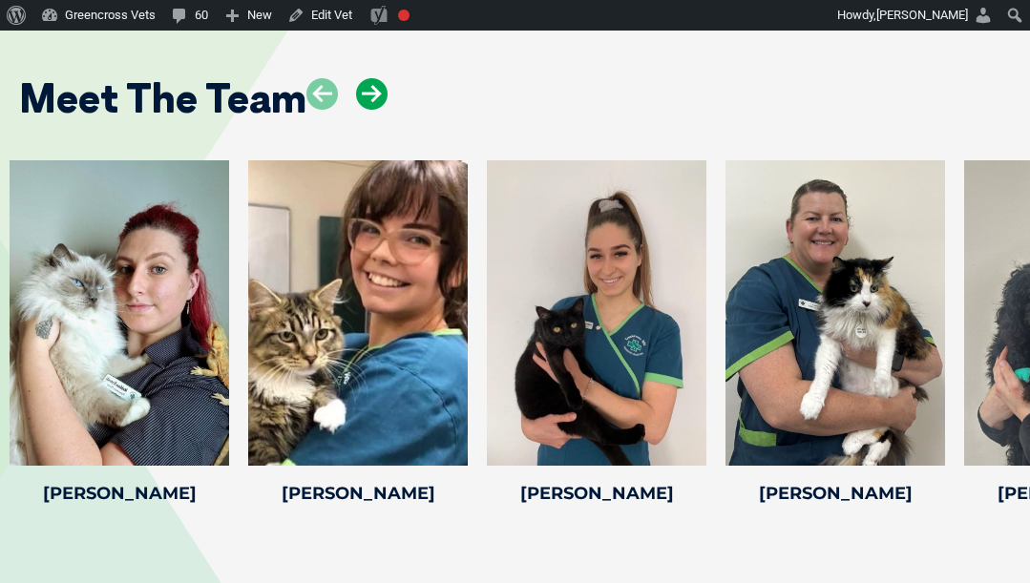
click at [377, 110] on icon at bounding box center [372, 94] width 32 height 32
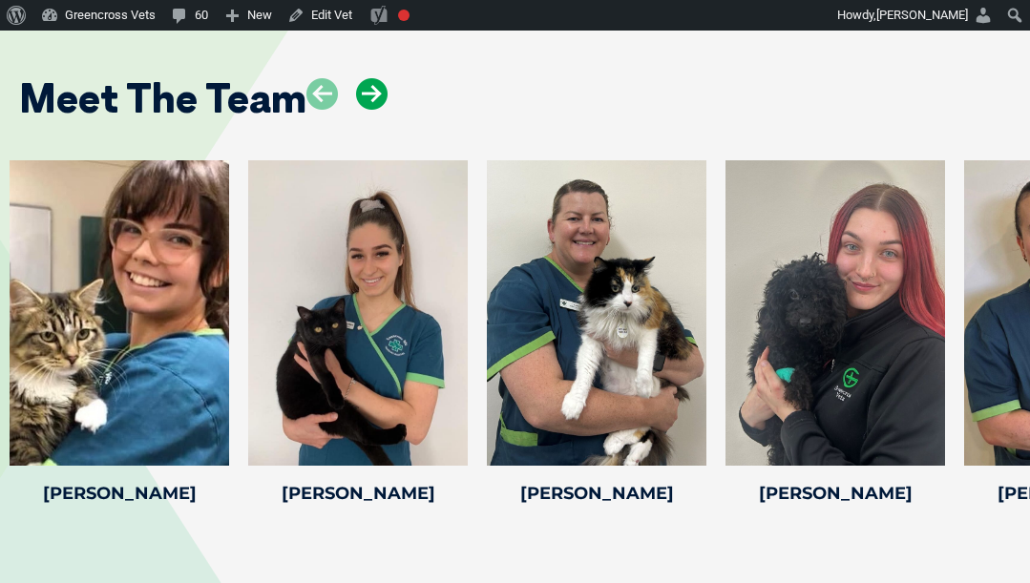
click at [377, 110] on icon at bounding box center [372, 94] width 32 height 32
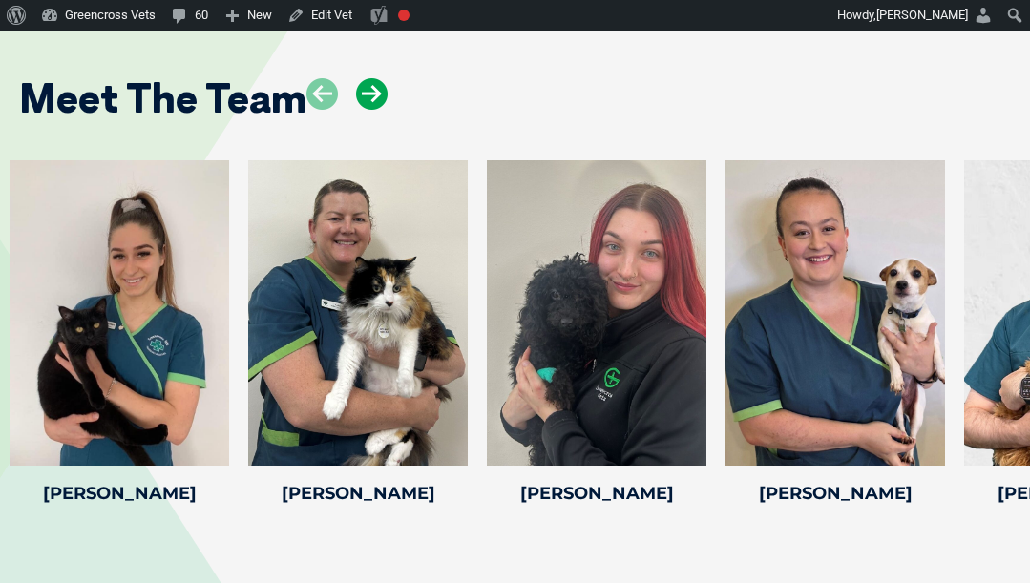
click at [377, 110] on icon at bounding box center [372, 94] width 32 height 32
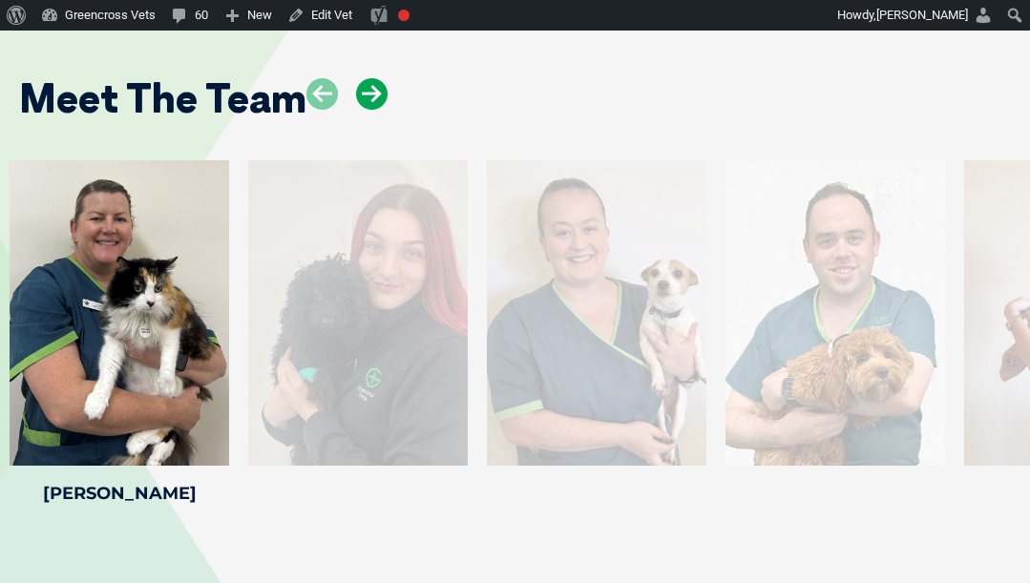
click at [377, 110] on icon at bounding box center [372, 94] width 32 height 32
